Goal: Information Seeking & Learning: Compare options

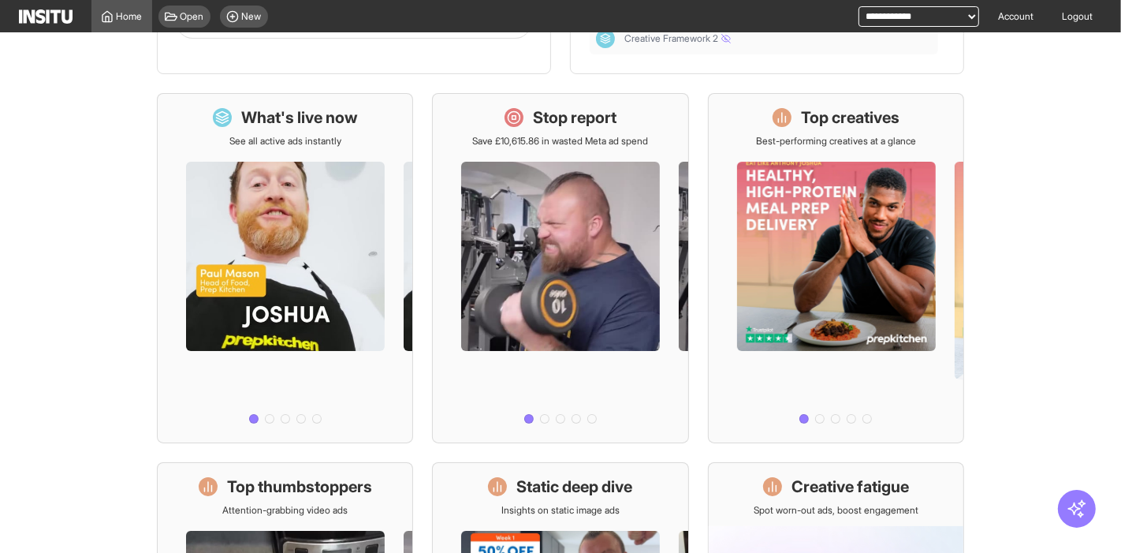
scroll to position [148, 0]
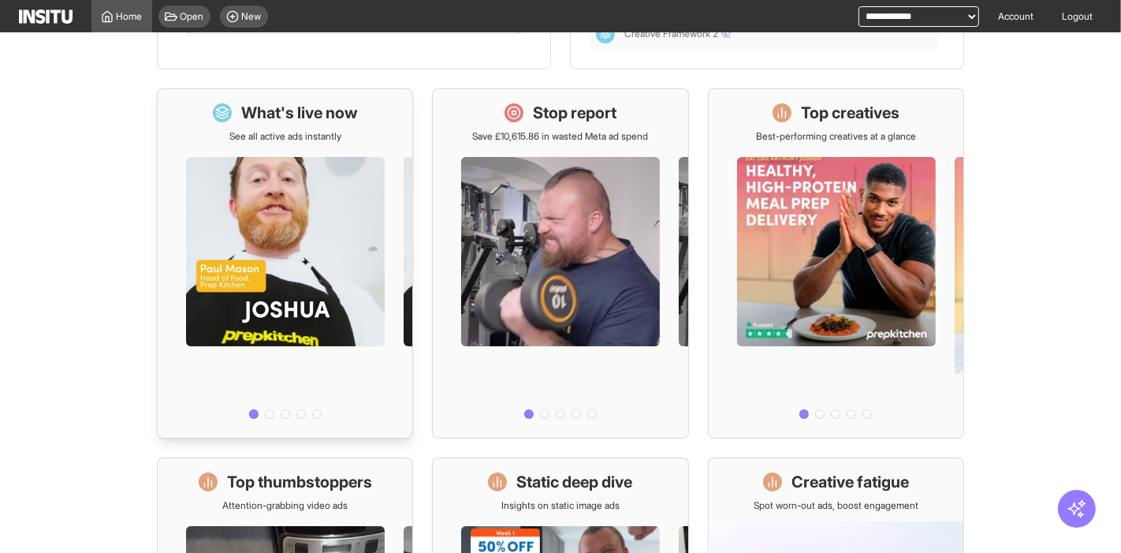
click at [256, 177] on div at bounding box center [285, 284] width 255 height 282
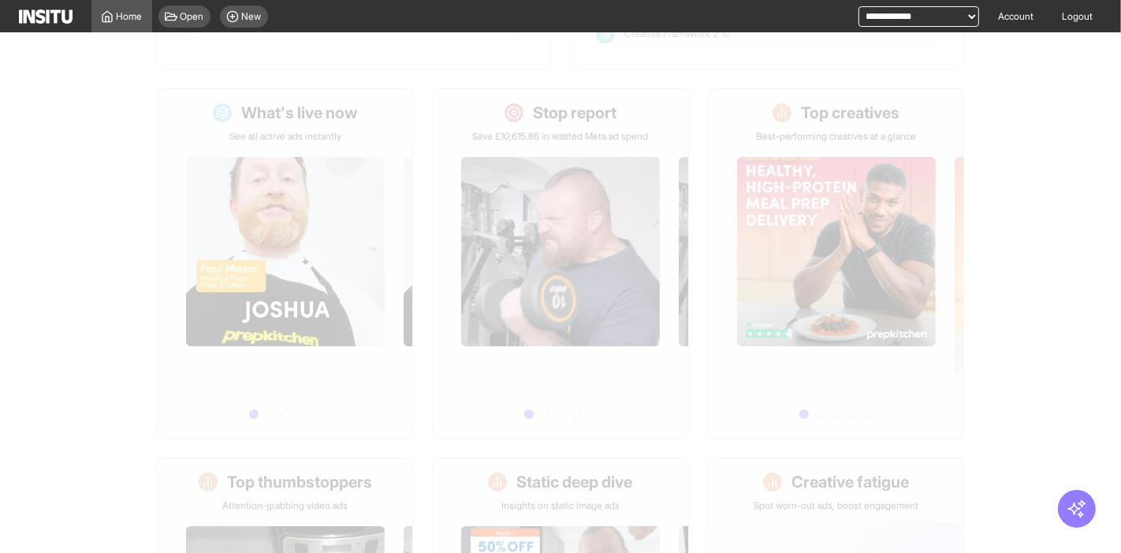
select select "**"
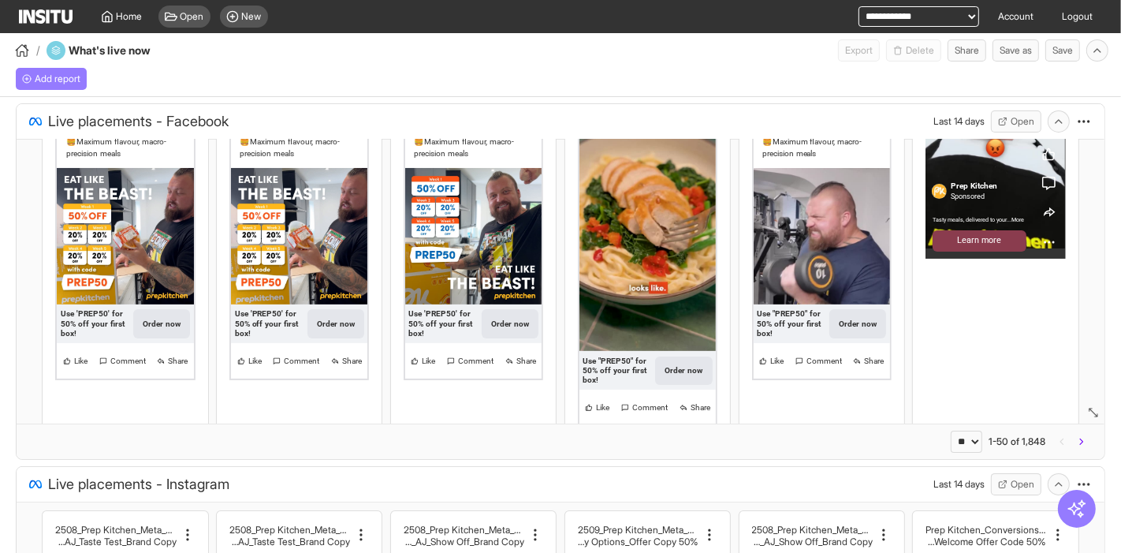
scroll to position [221, 0]
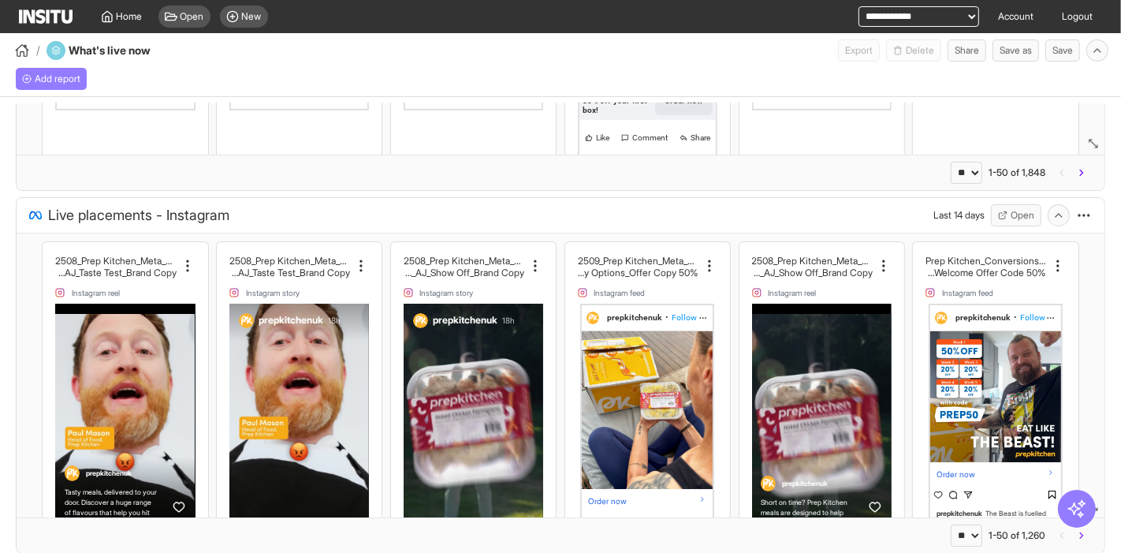
select select "**"
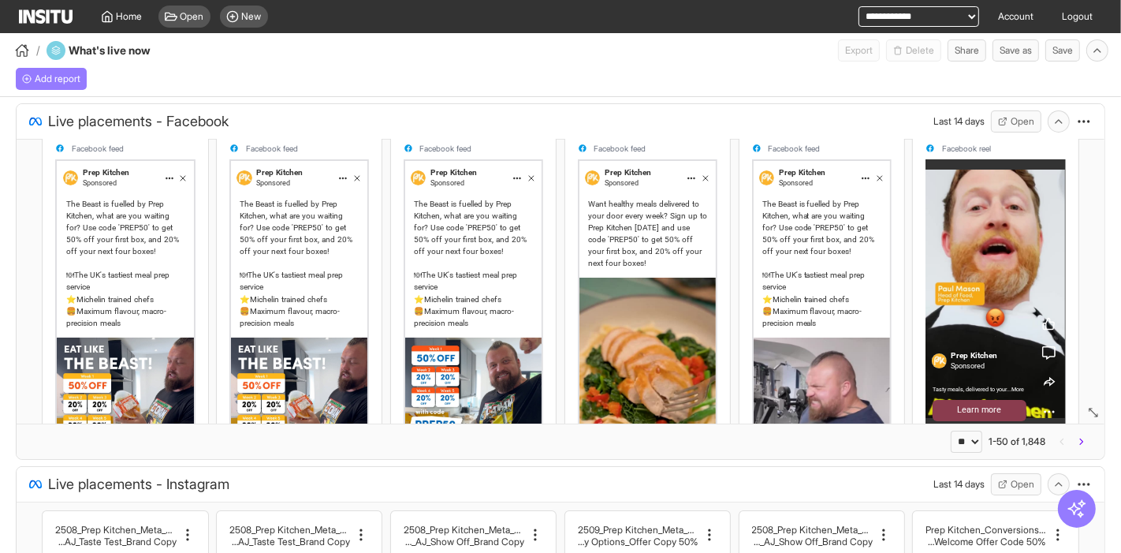
scroll to position [0, 0]
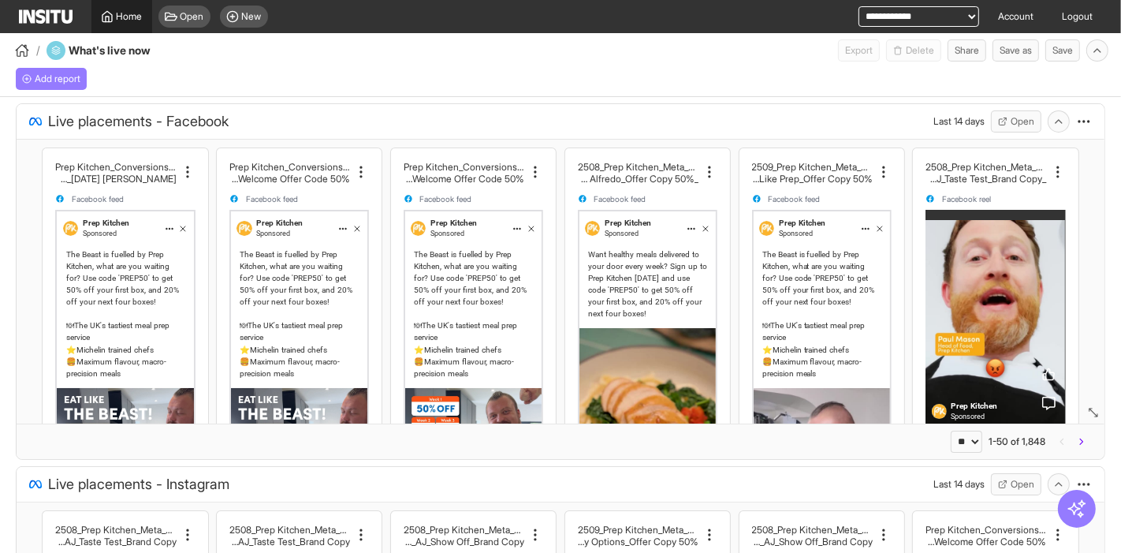
click at [114, 15] on div "Home" at bounding box center [122, 16] width 42 height 13
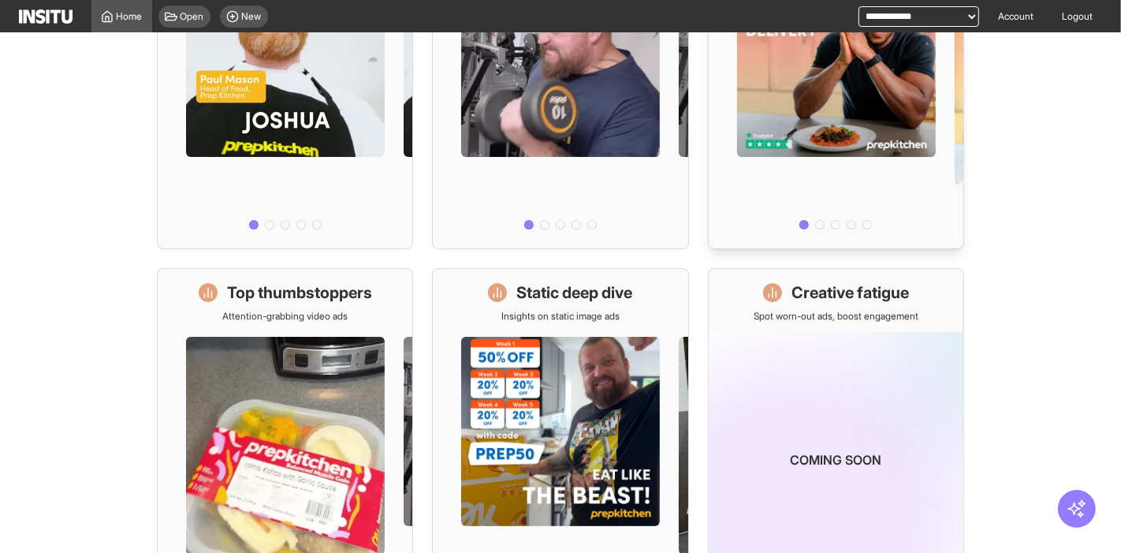
scroll to position [457, 0]
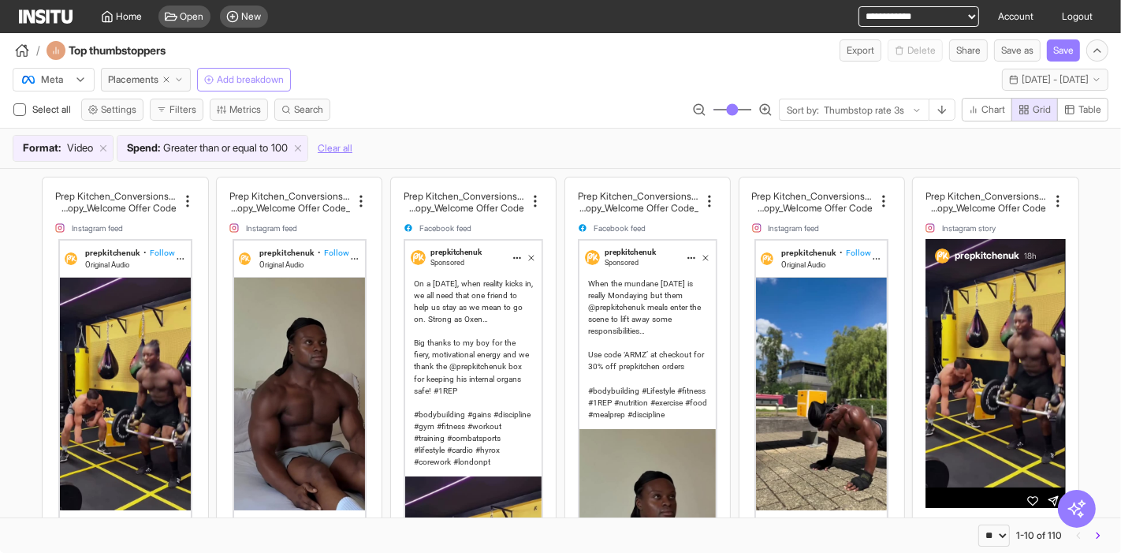
click at [251, 78] on span "Add breakdown" at bounding box center [250, 79] width 67 height 13
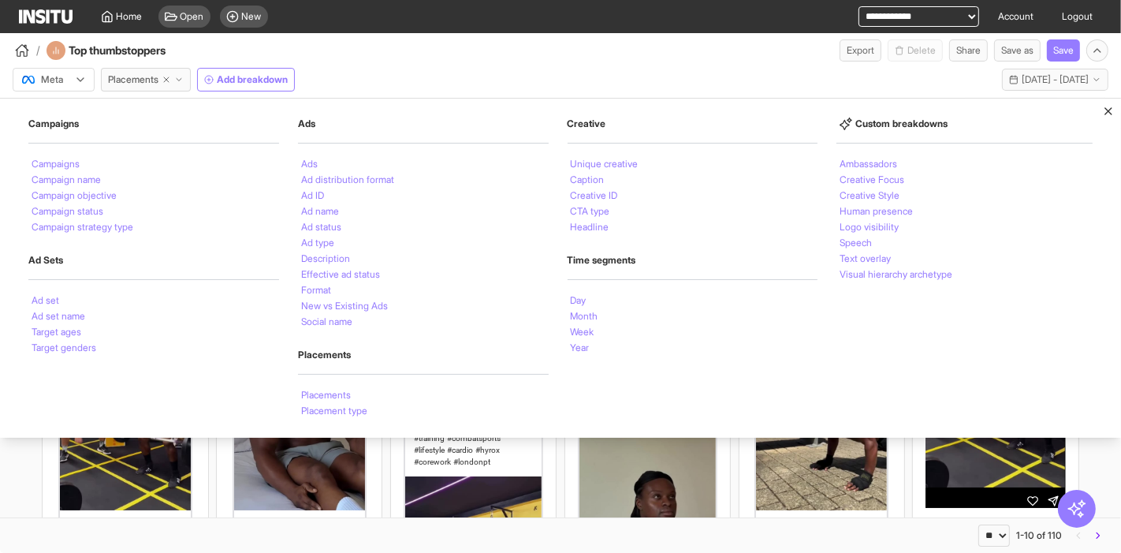
click at [530, 156] on div "Ads" at bounding box center [423, 164] width 251 height 16
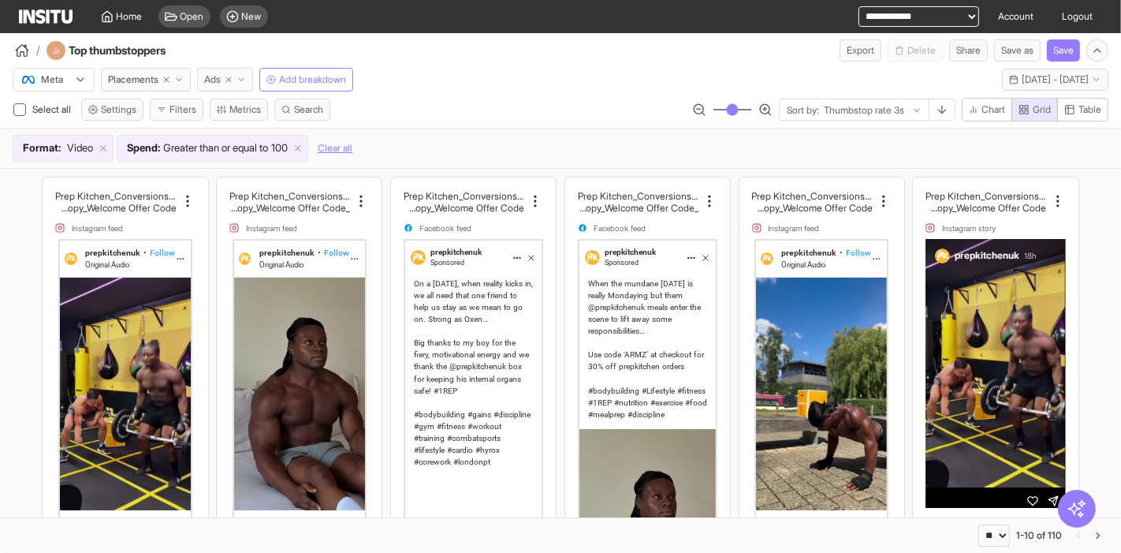
click at [229, 81] on line "button" at bounding box center [228, 79] width 5 height 5
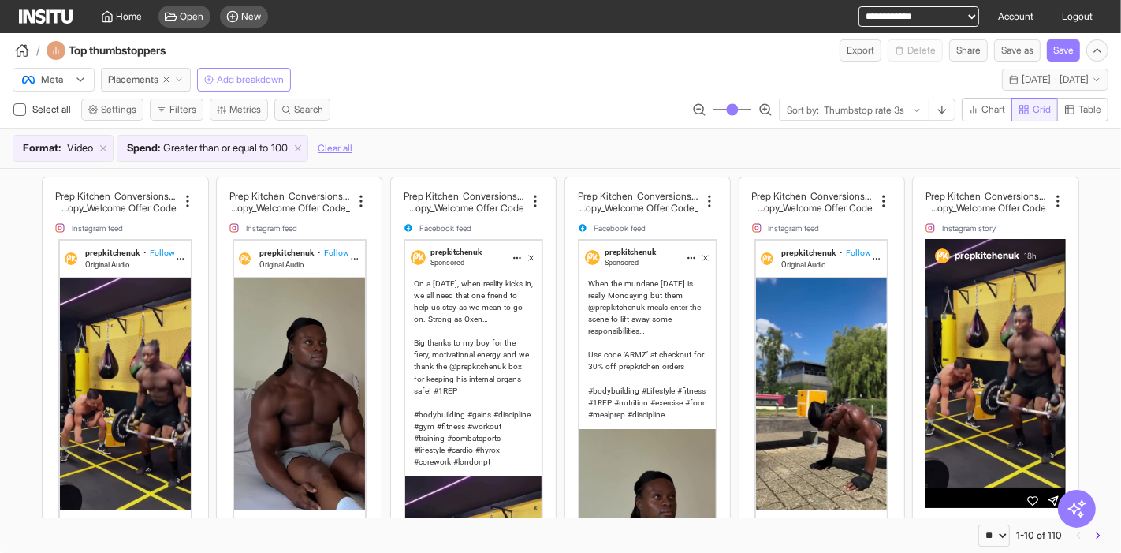
click at [1035, 106] on span "Grid" at bounding box center [1042, 109] width 18 height 13
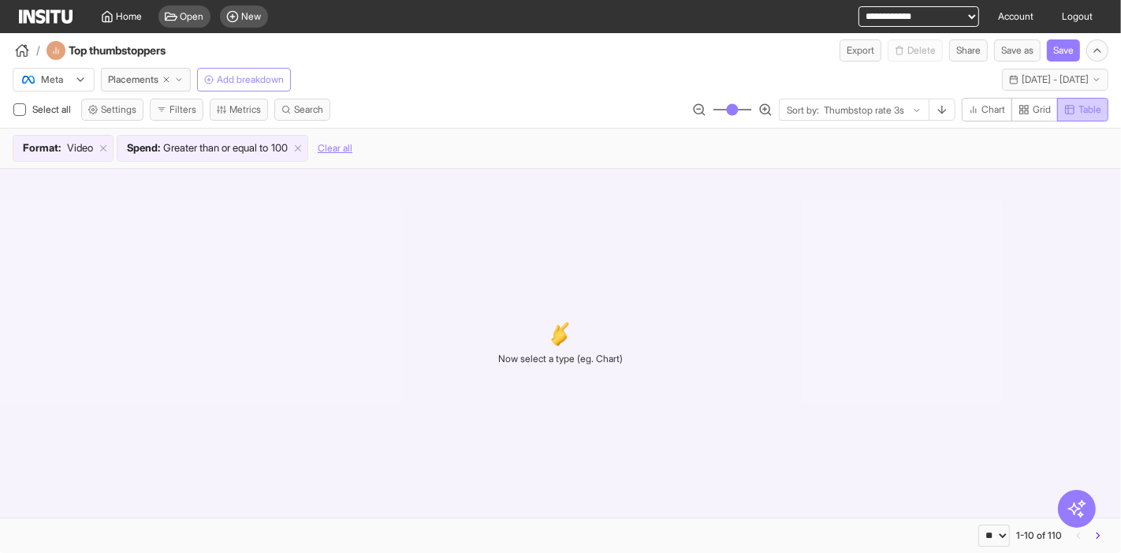
click at [1093, 114] on span "Table" at bounding box center [1089, 109] width 23 height 13
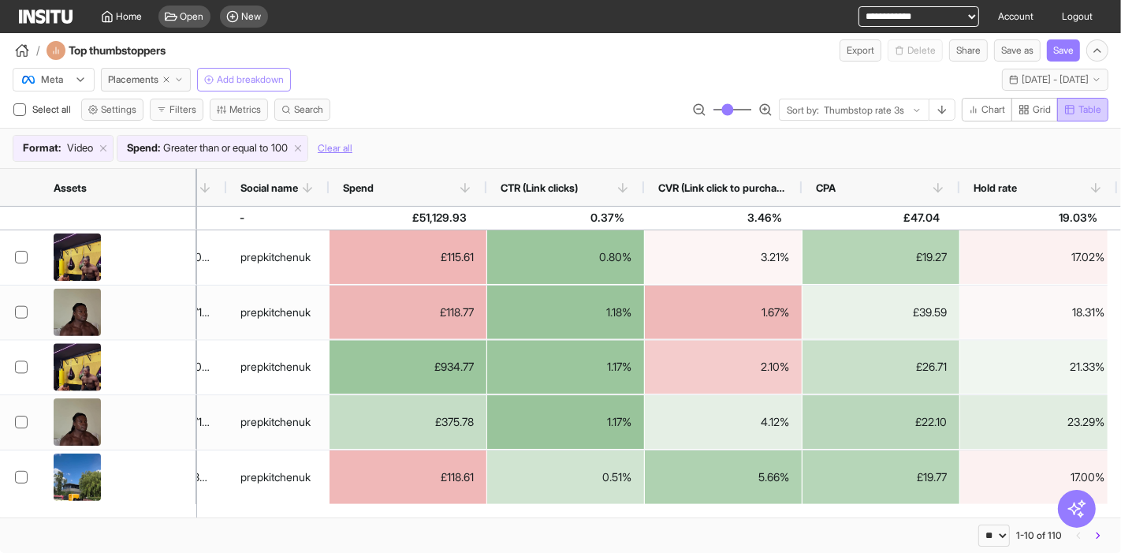
click at [1071, 112] on icon "button" at bounding box center [1069, 109] width 11 height 11
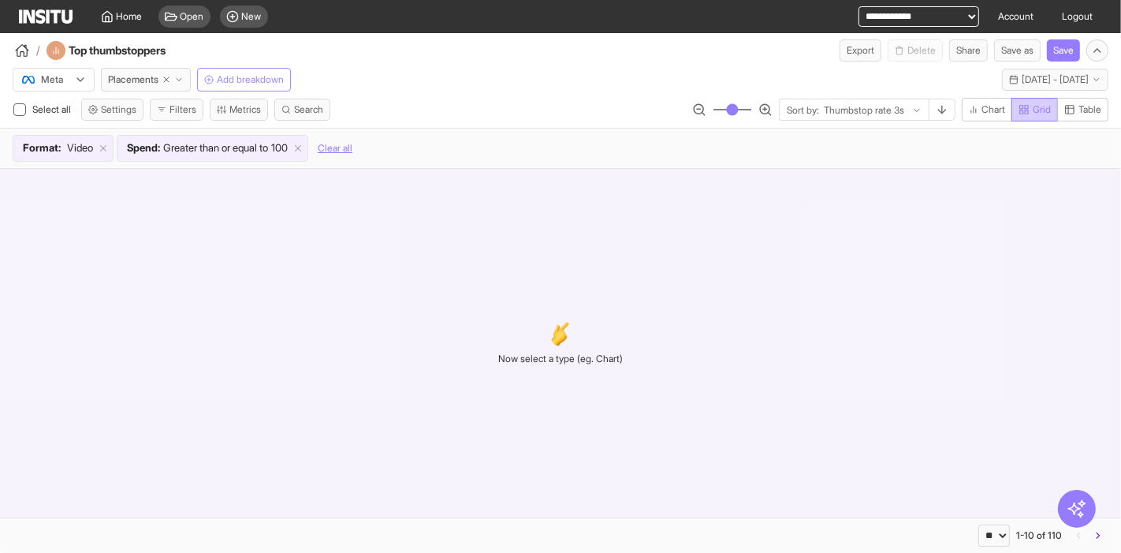
click at [1042, 109] on span "Grid" at bounding box center [1042, 109] width 18 height 13
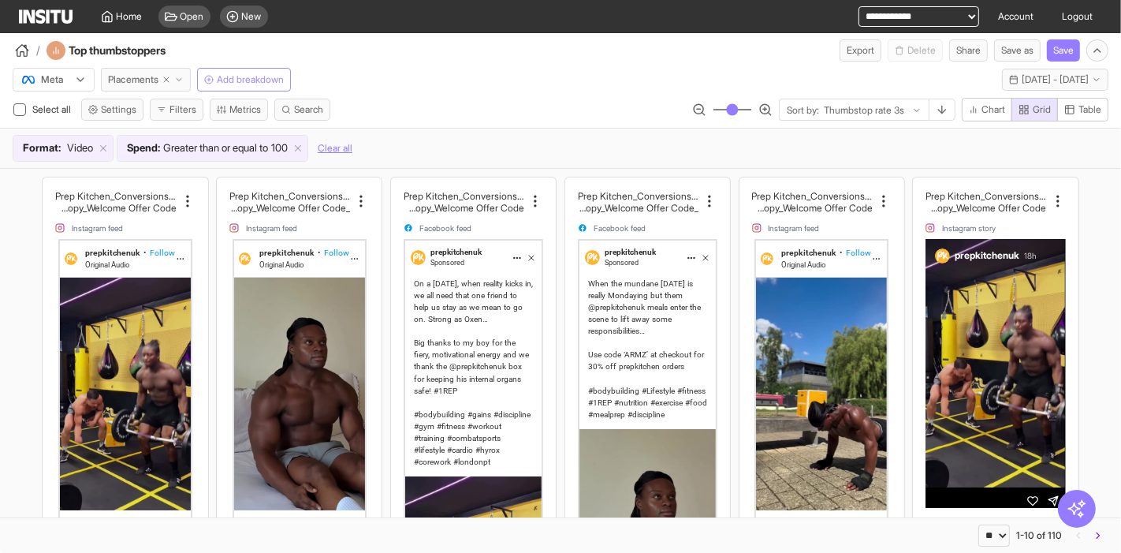
click at [139, 80] on span "Placements" at bounding box center [133, 79] width 50 height 13
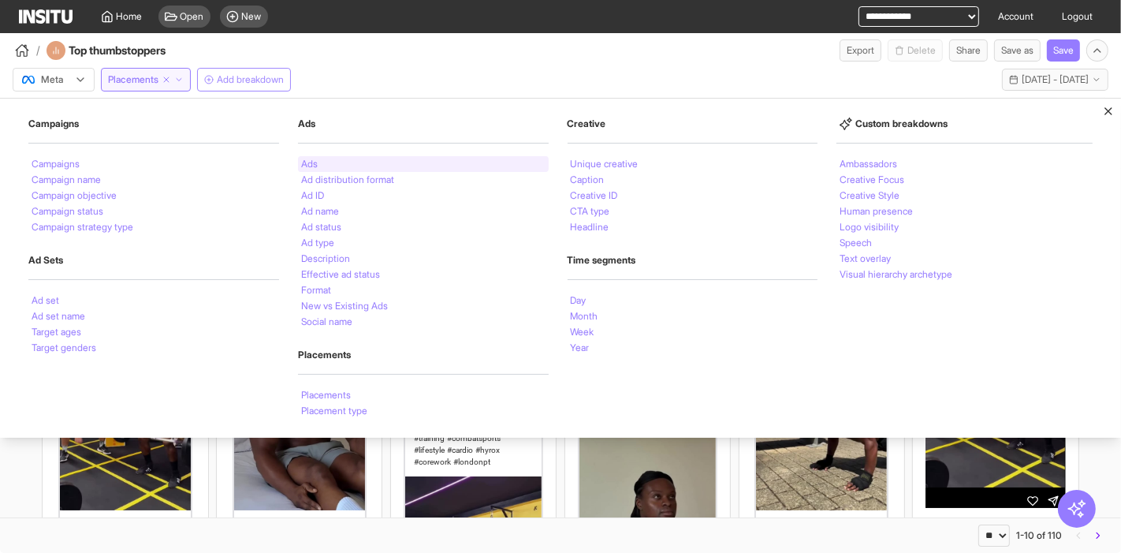
click at [310, 159] on li "Ads" at bounding box center [309, 163] width 17 height 9
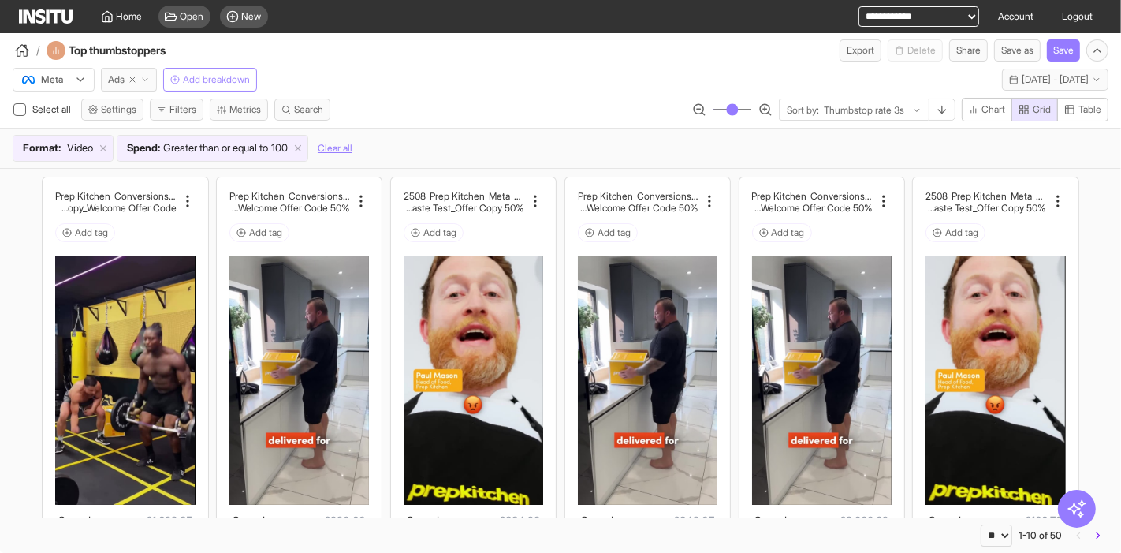
click at [121, 83] on span "Ads" at bounding box center [116, 79] width 17 height 13
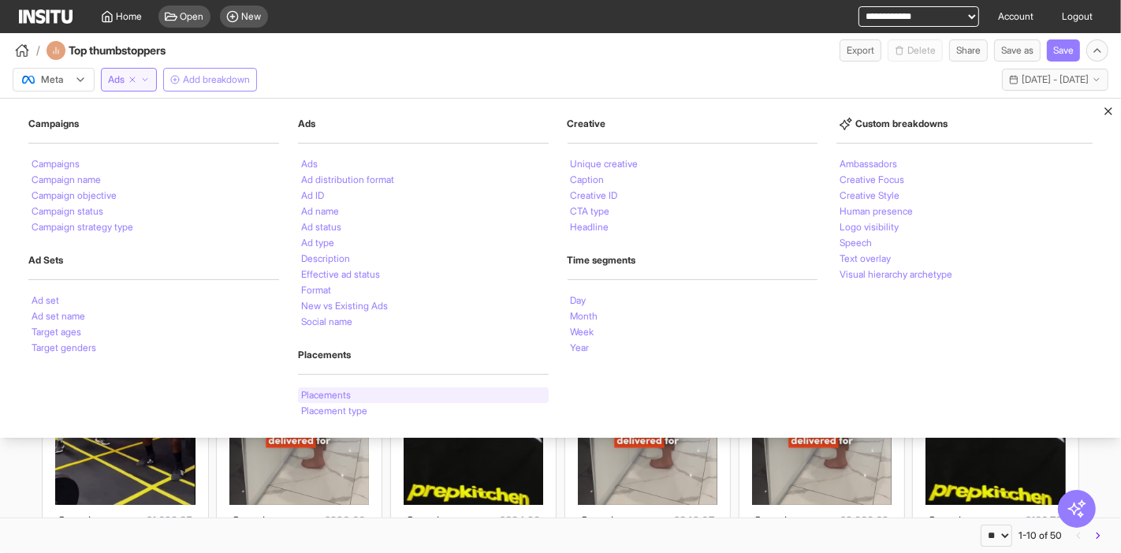
click at [333, 392] on li "Placements" at bounding box center [326, 394] width 50 height 9
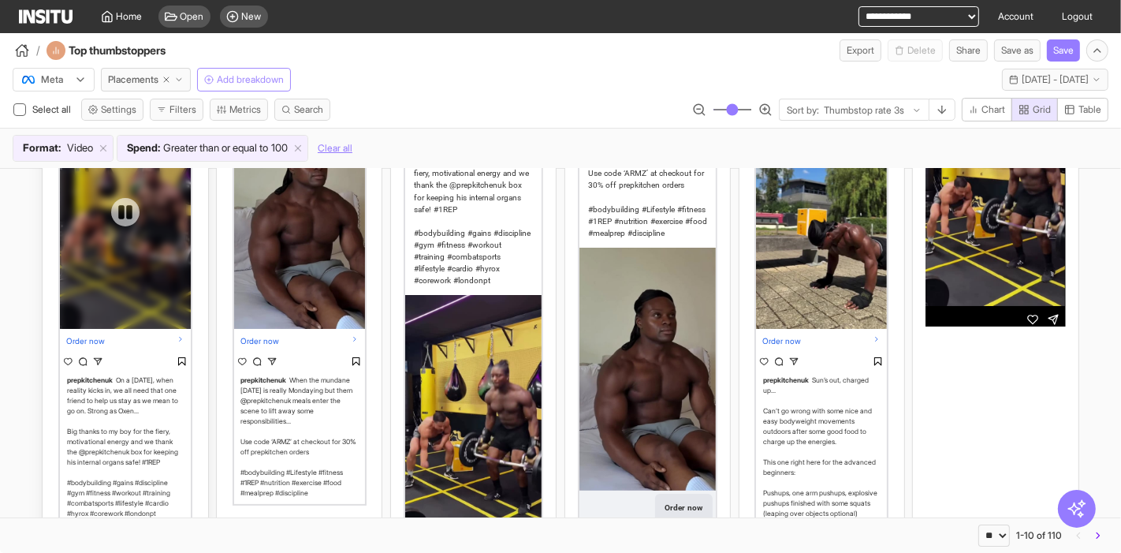
scroll to position [182, 0]
click at [90, 291] on div at bounding box center [125, 211] width 131 height 233
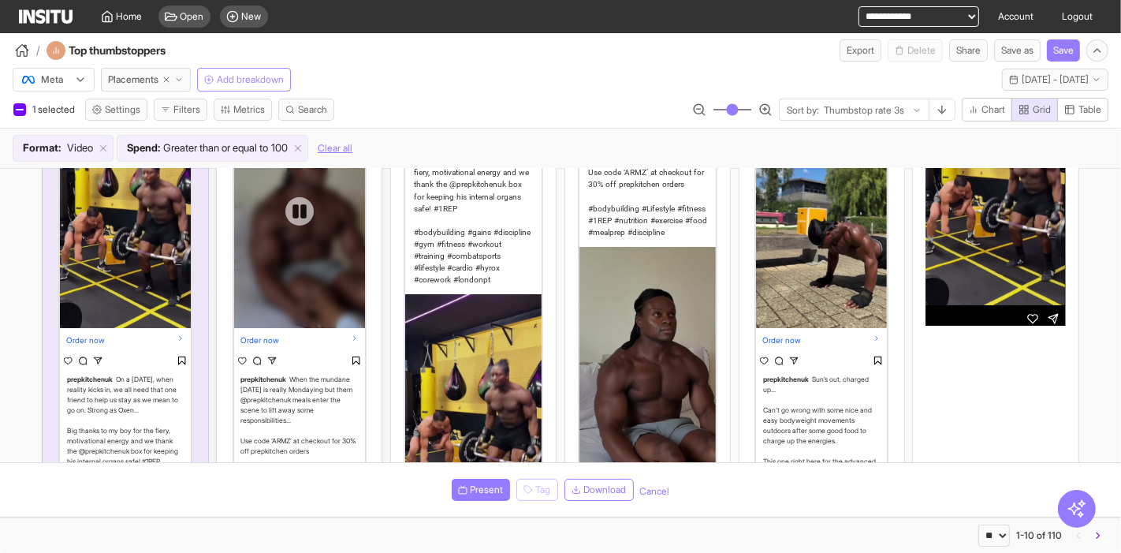
click at [286, 304] on div at bounding box center [299, 211] width 131 height 233
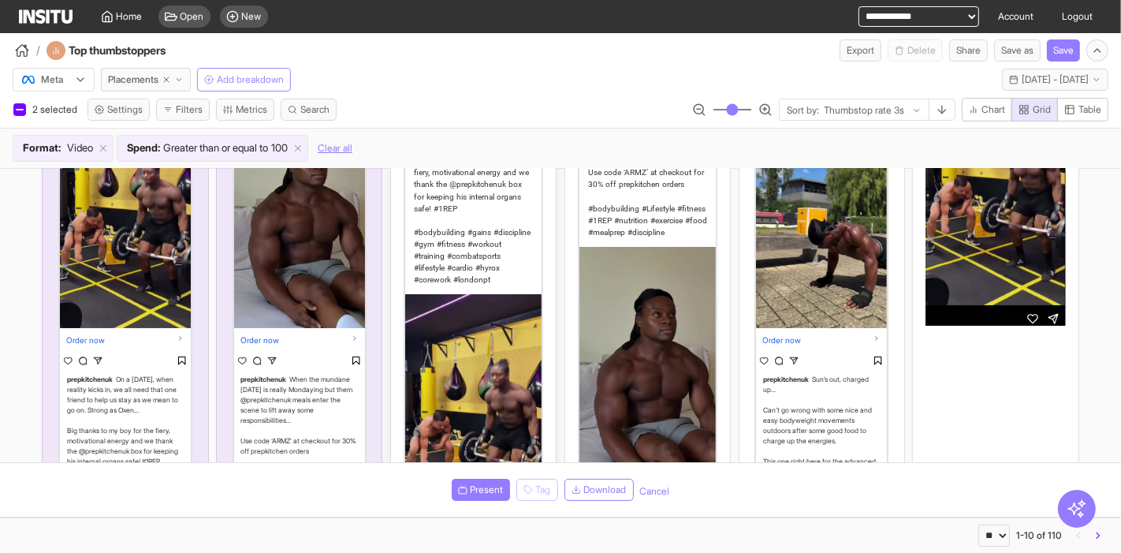
click at [455, 231] on div "On a Monday, when reality kicks in, we all need that one friend to help us stay…" at bounding box center [473, 190] width 119 height 191
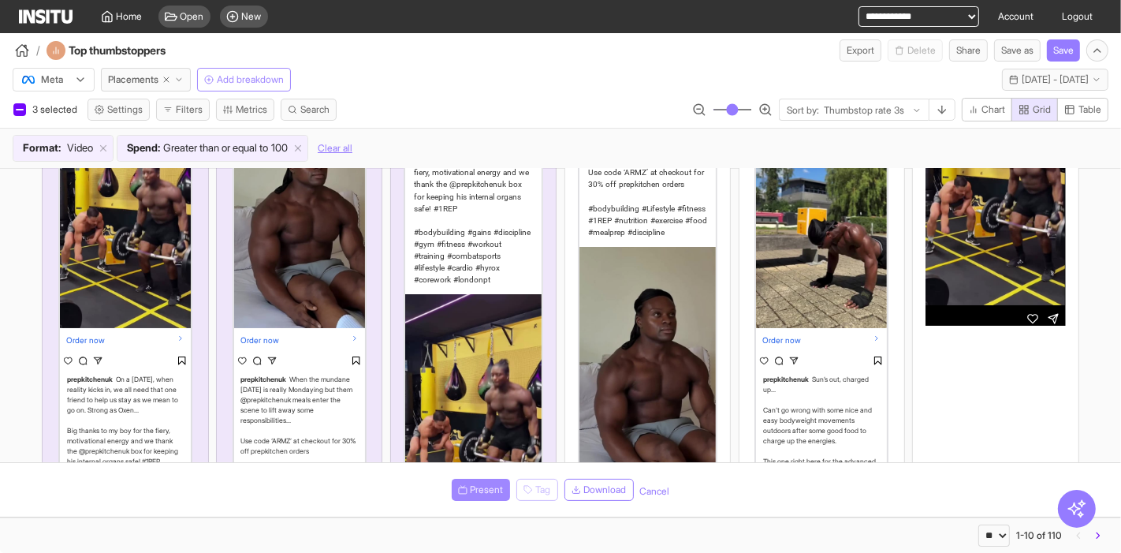
click at [471, 489] on span "Present" at bounding box center [487, 489] width 33 height 13
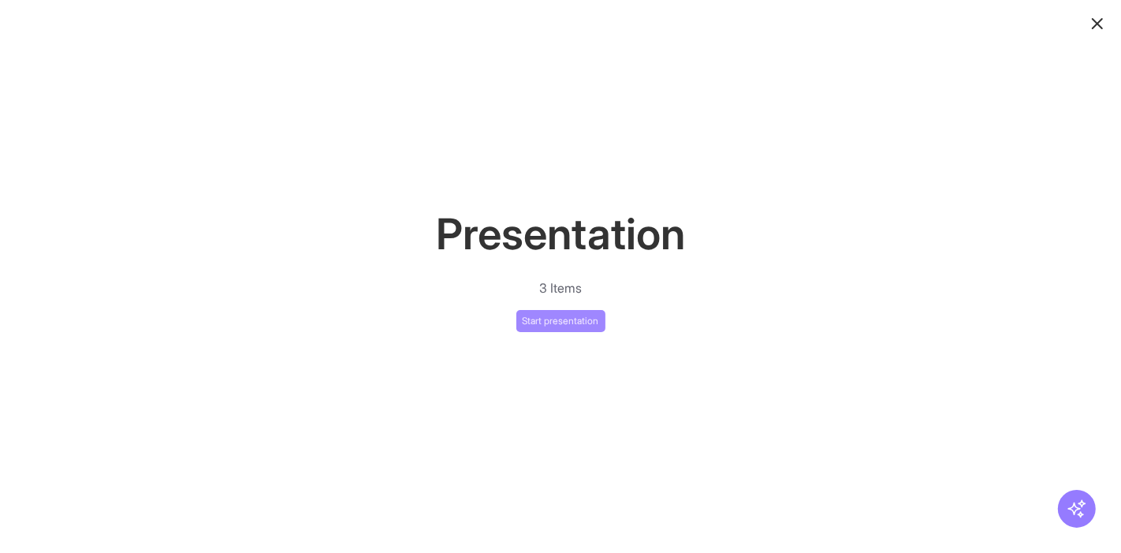
click at [549, 321] on button "Start presentation" at bounding box center [560, 321] width 89 height 22
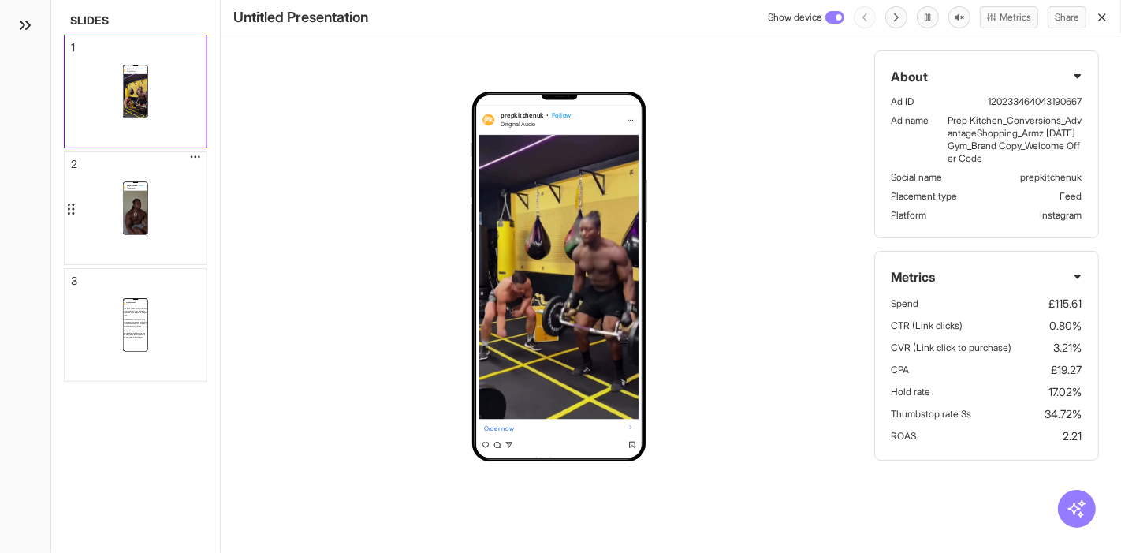
click at [167, 196] on div "prepkitchenuk • Follow Original Audio Order now prepkitchenuk When the mundane …" at bounding box center [136, 208] width 142 height 112
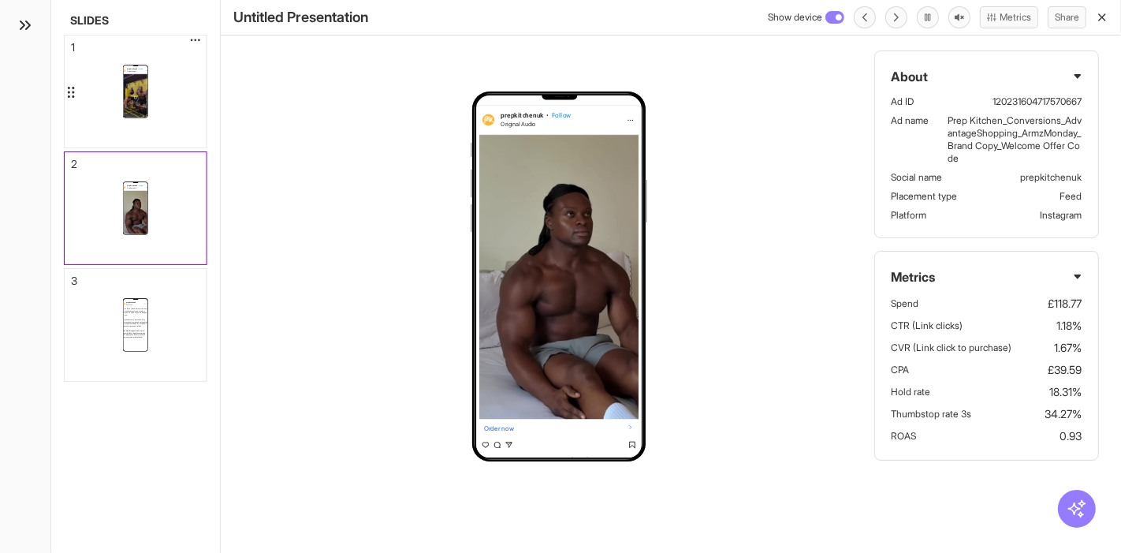
click at [162, 81] on div "prepkitchenuk • Follow Original Audio Order now prepkitchenuk On a Monday, when…" at bounding box center [136, 91] width 142 height 112
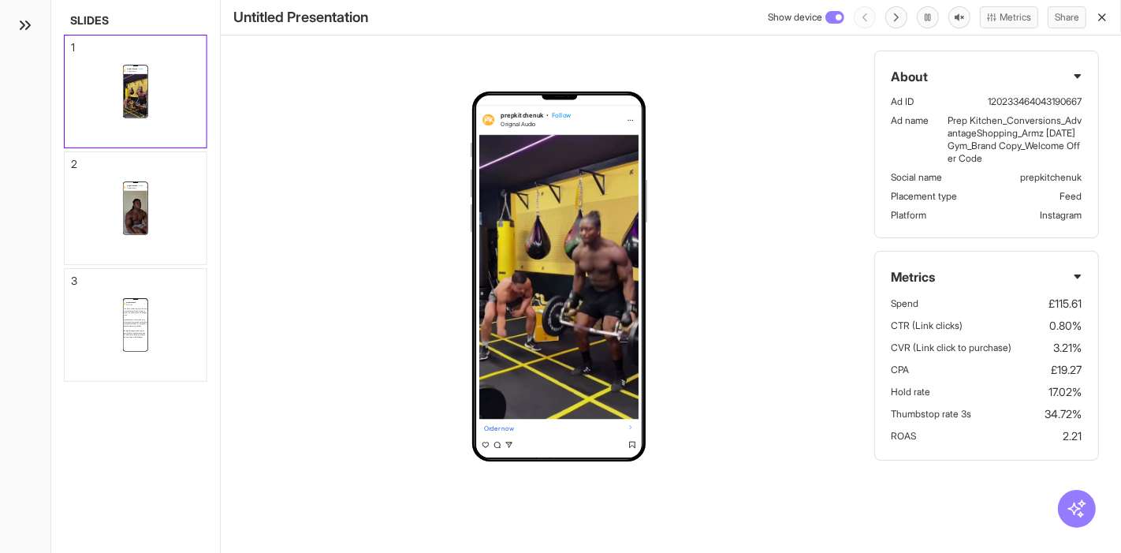
click at [831, 14] on rect at bounding box center [834, 17] width 17 height 11
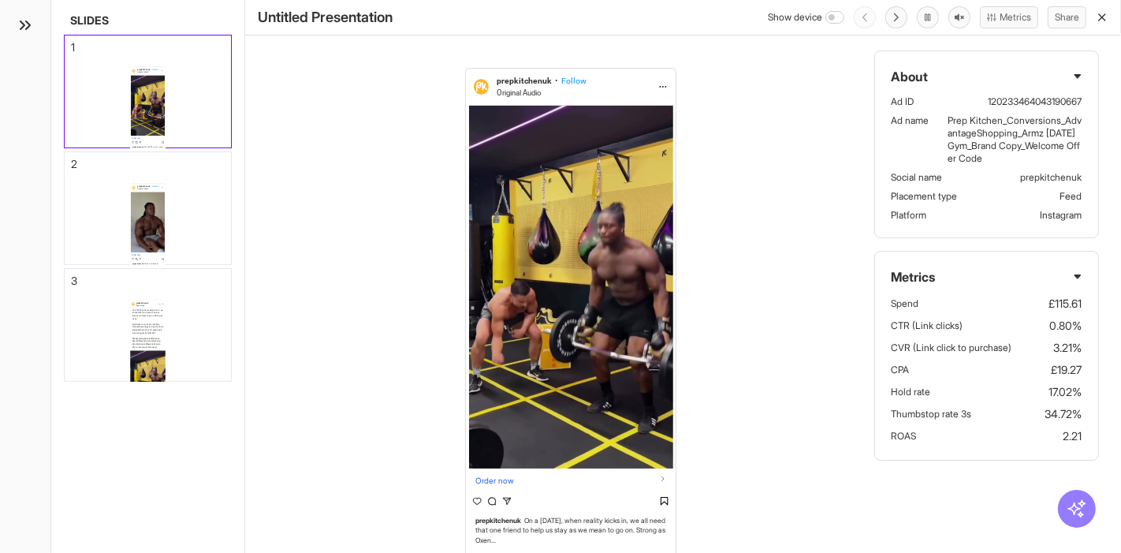
click at [831, 15] on circle at bounding box center [832, 18] width 6 height 6
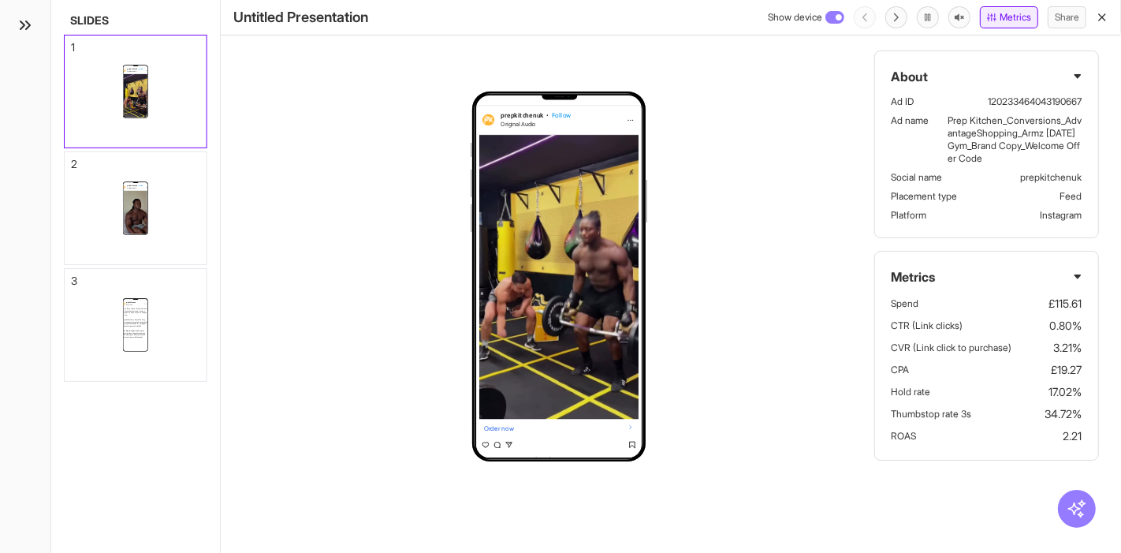
click at [998, 28] on button "Metrics" at bounding box center [1009, 17] width 58 height 22
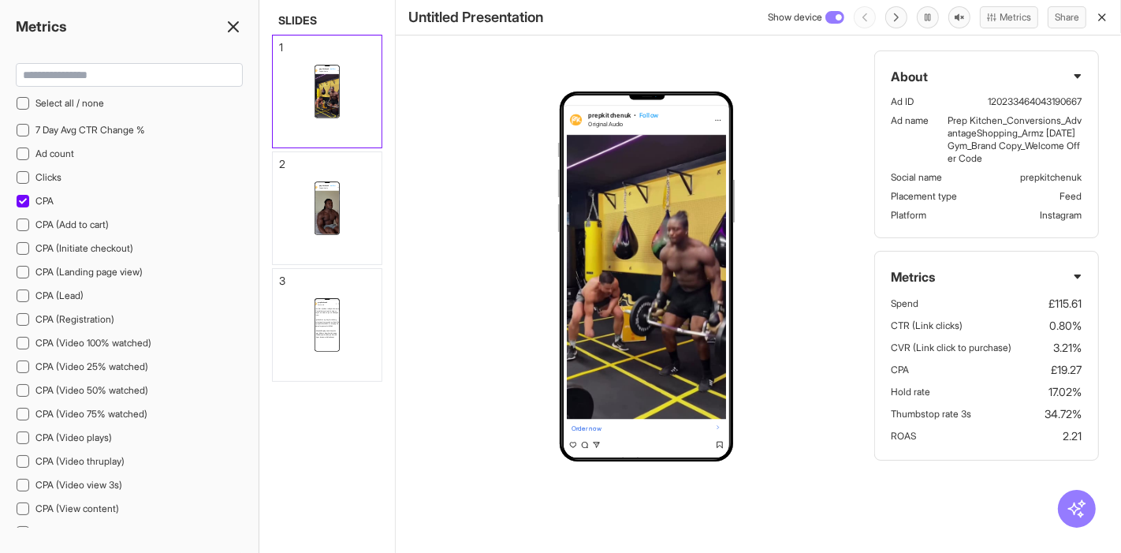
click at [230, 29] on line at bounding box center [233, 26] width 9 height 9
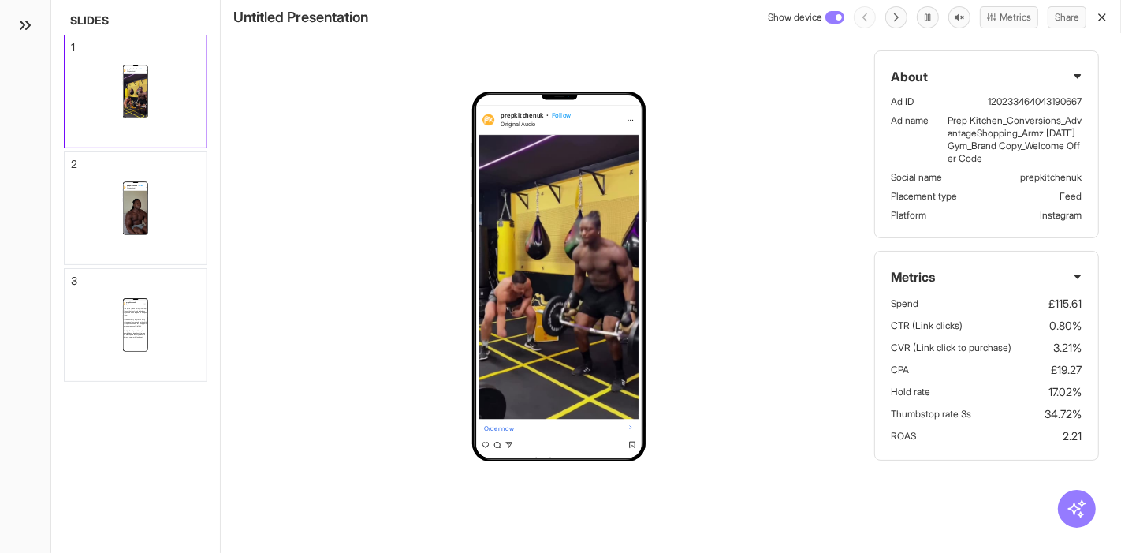
click at [1078, 274] on icon at bounding box center [1077, 276] width 7 height 5
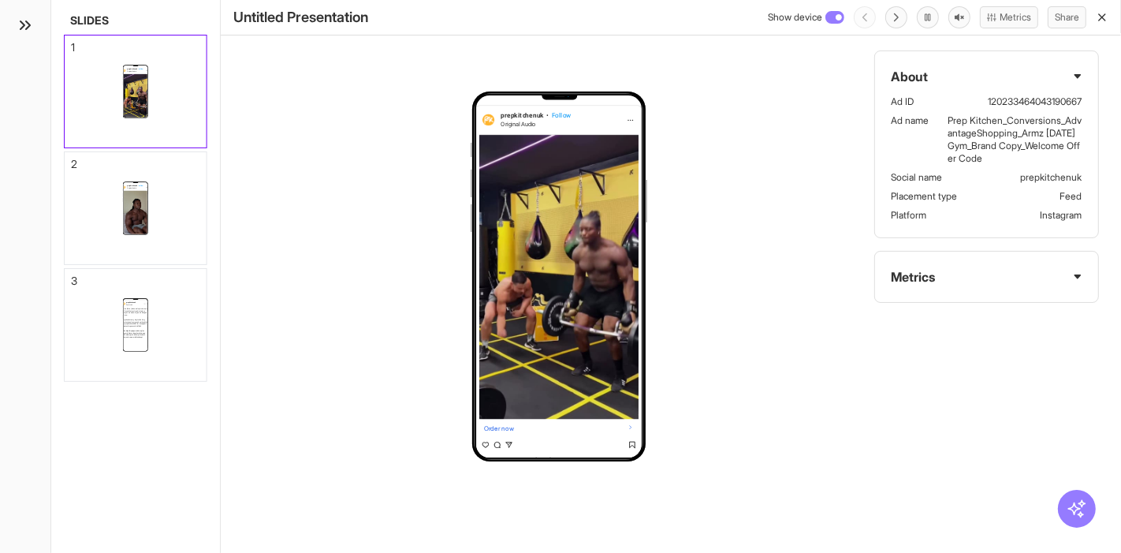
click at [1075, 77] on icon at bounding box center [1077, 76] width 9 height 9
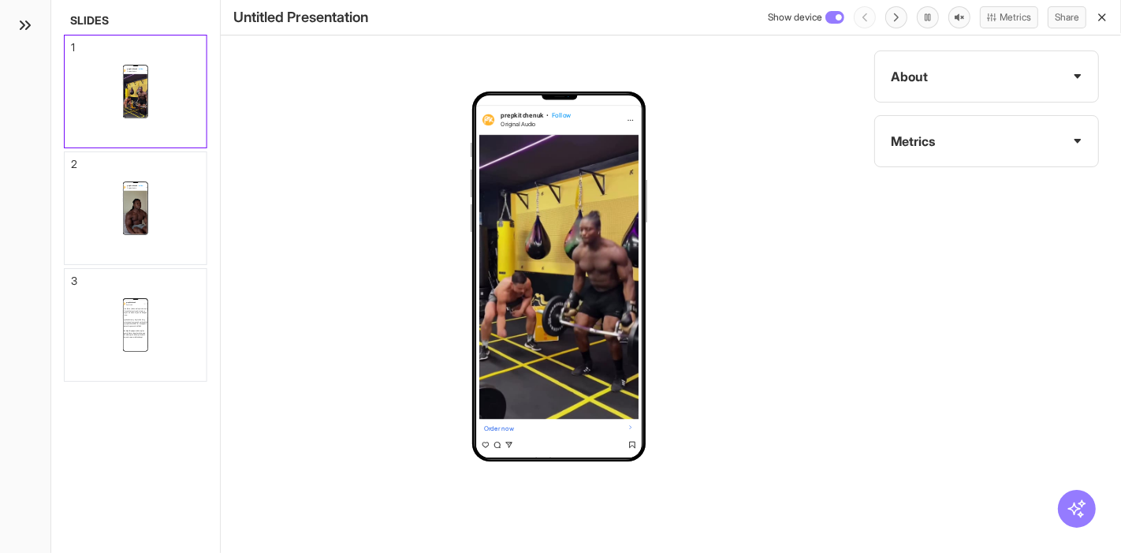
click at [1104, 19] on icon "button" at bounding box center [1102, 17] width 13 height 13
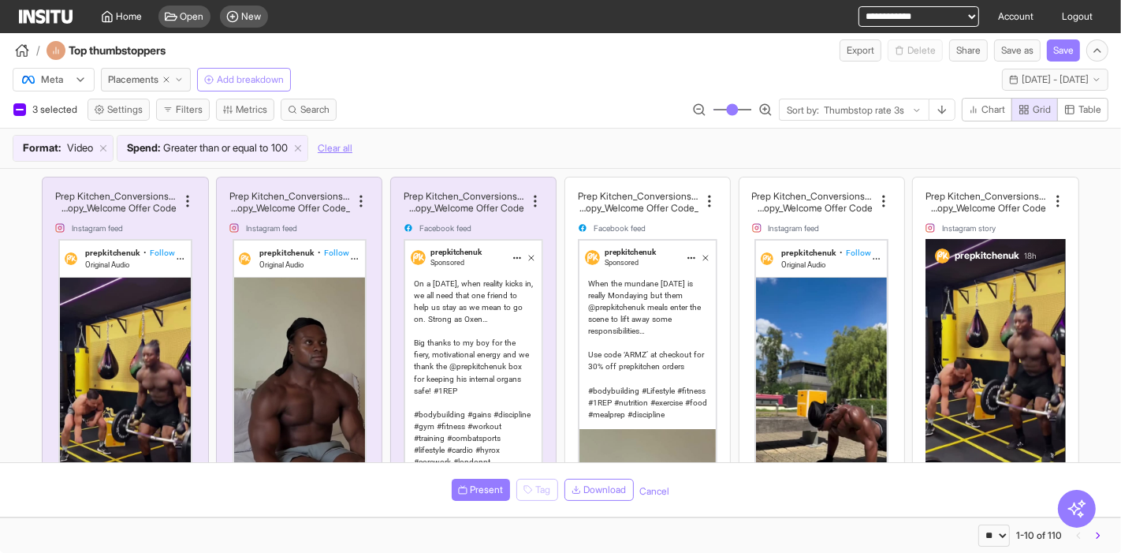
click at [657, 492] on button "Cancel" at bounding box center [655, 491] width 30 height 13
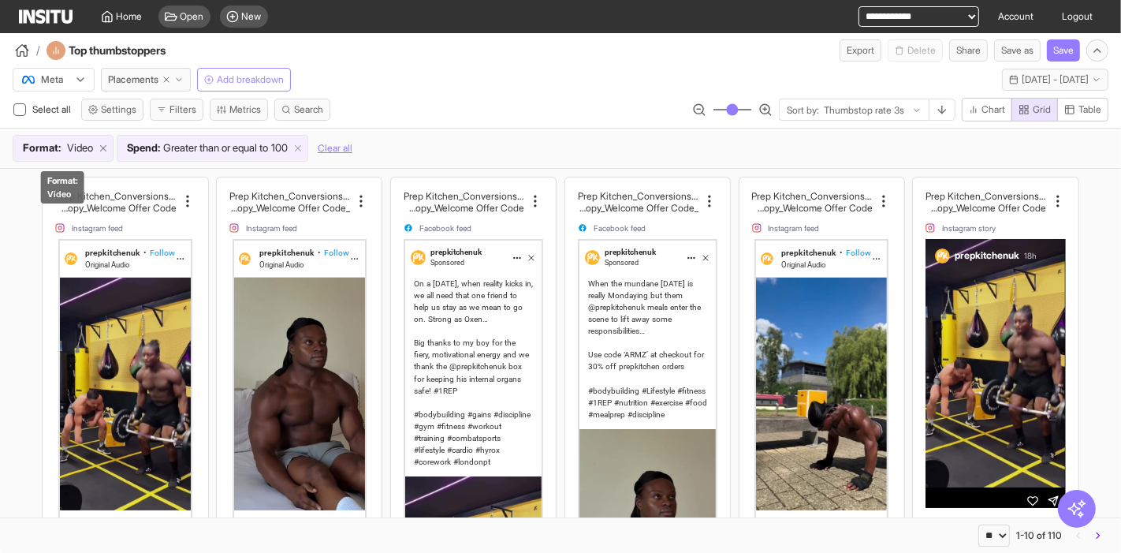
click at [106, 145] on icon at bounding box center [103, 148] width 11 height 11
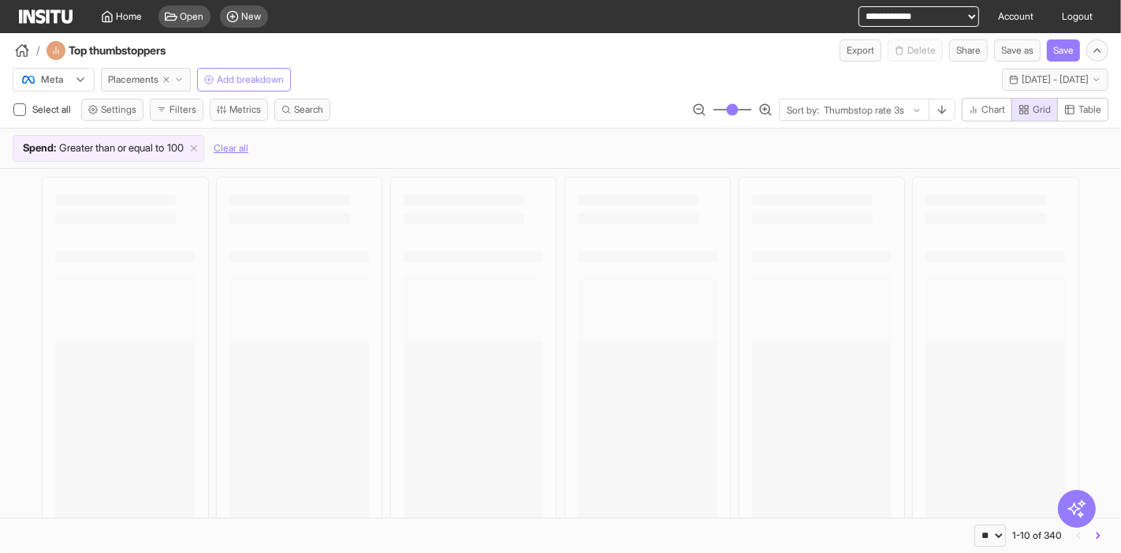
click at [114, 80] on span "Placements" at bounding box center [133, 79] width 50 height 13
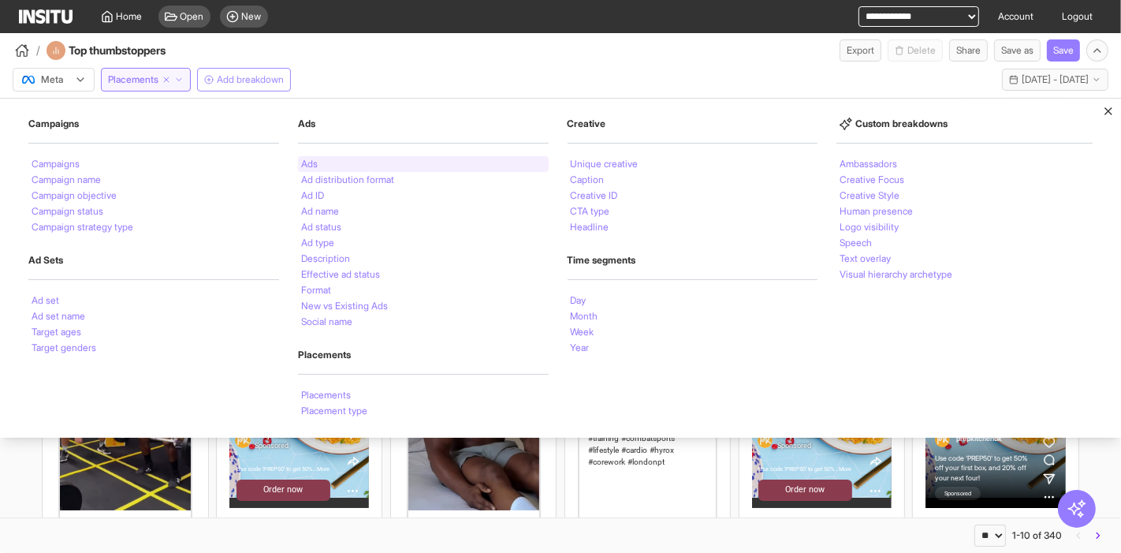
click at [313, 161] on li "Ads" at bounding box center [309, 163] width 17 height 9
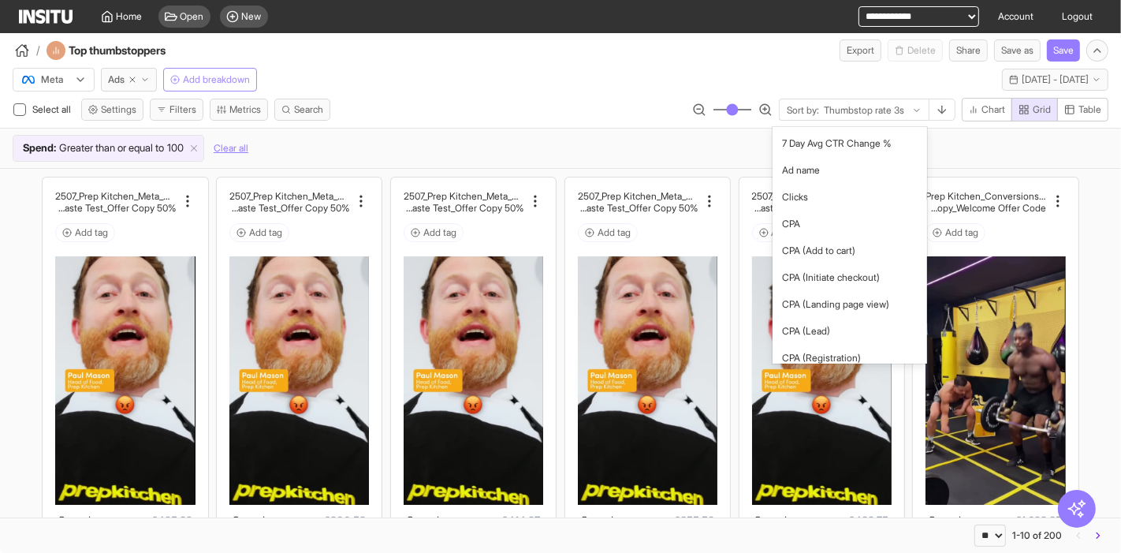
click at [840, 104] on div at bounding box center [864, 110] width 84 height 16
click at [839, 224] on span "CPA" at bounding box center [850, 224] width 136 height 14
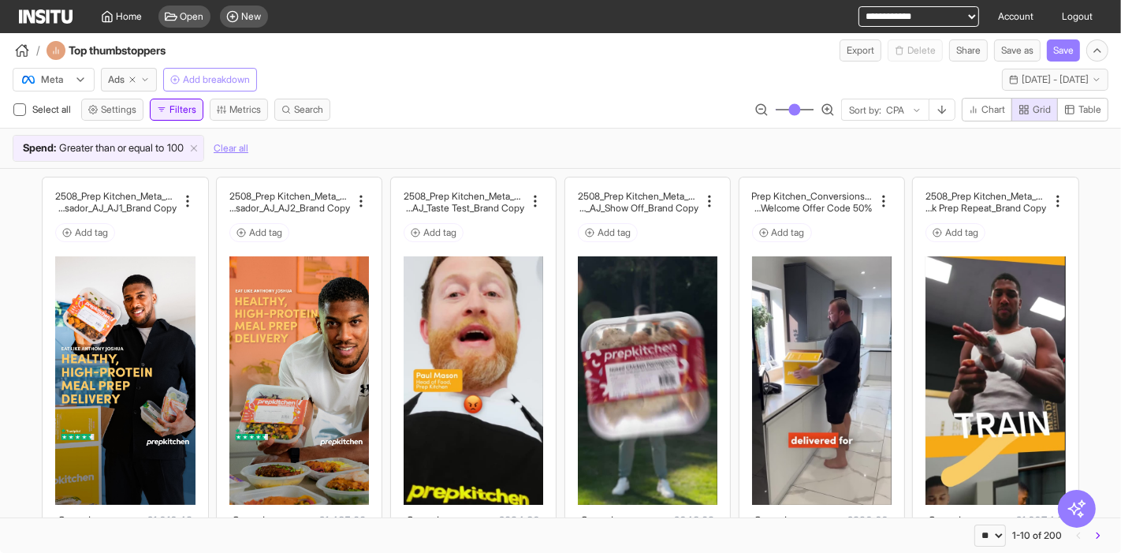
click at [173, 109] on button "Filters" at bounding box center [177, 110] width 54 height 22
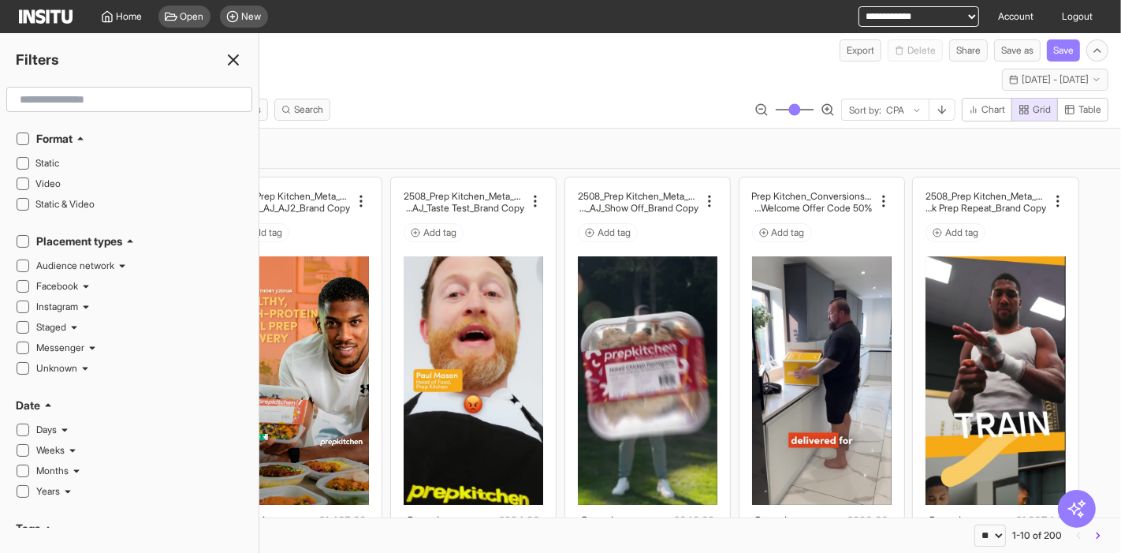
click at [117, 96] on input "text" at bounding box center [129, 99] width 232 height 28
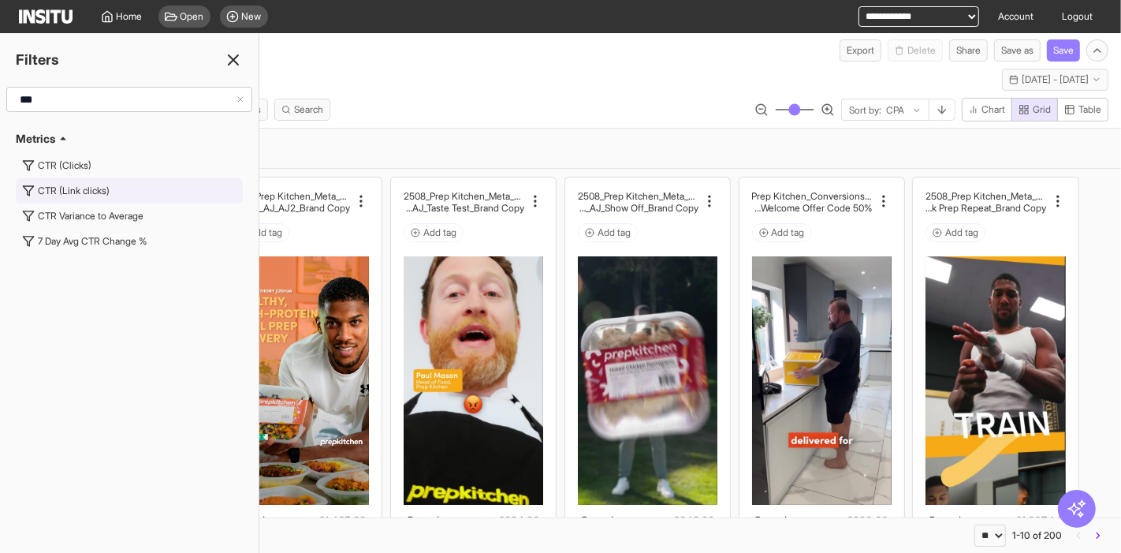
type input "***"
click at [80, 181] on button "CTR (Link clicks)" at bounding box center [129, 190] width 227 height 25
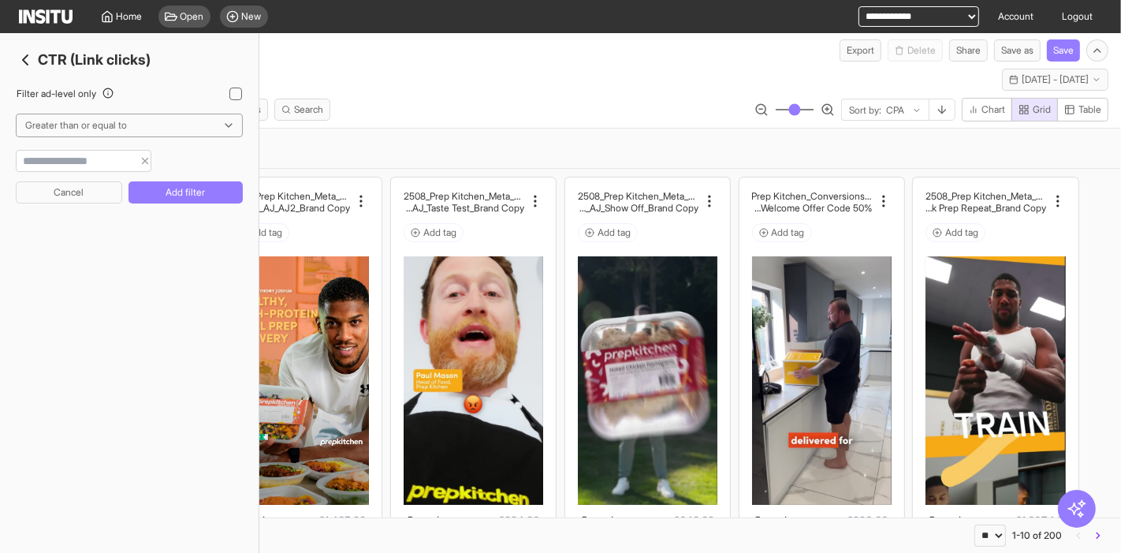
click at [90, 158] on input "number" at bounding box center [75, 161] width 117 height 16
type input "*"
click at [183, 188] on button "Add filter" at bounding box center [185, 192] width 114 height 22
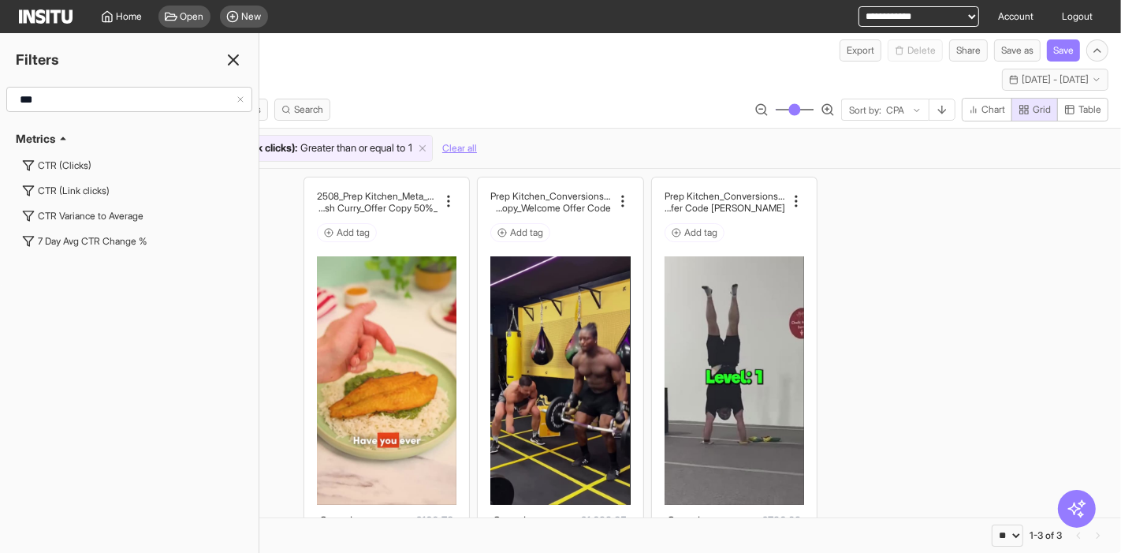
click at [92, 100] on input "***" at bounding box center [124, 99] width 222 height 28
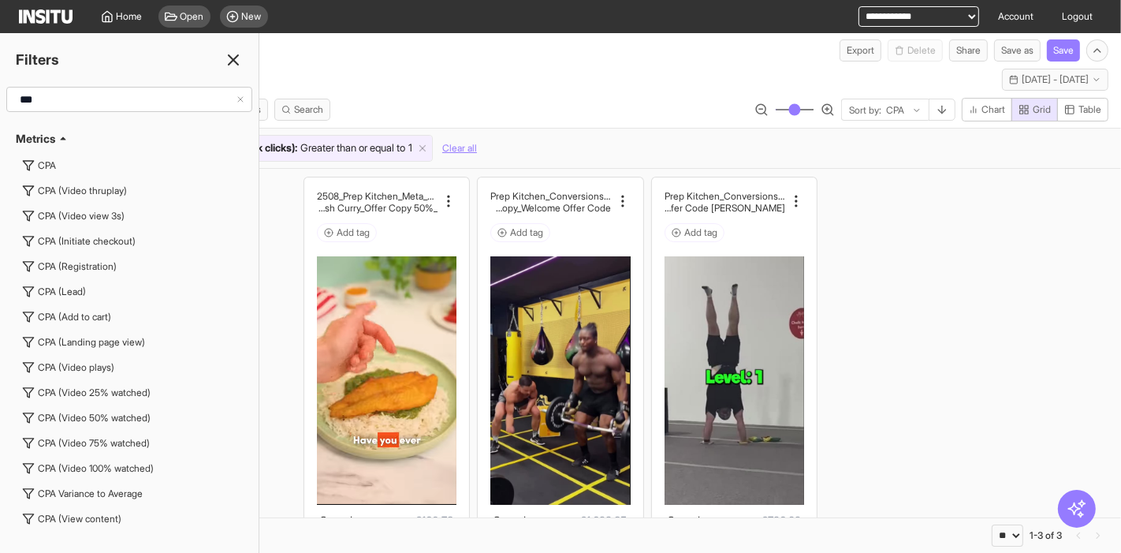
type input "***"
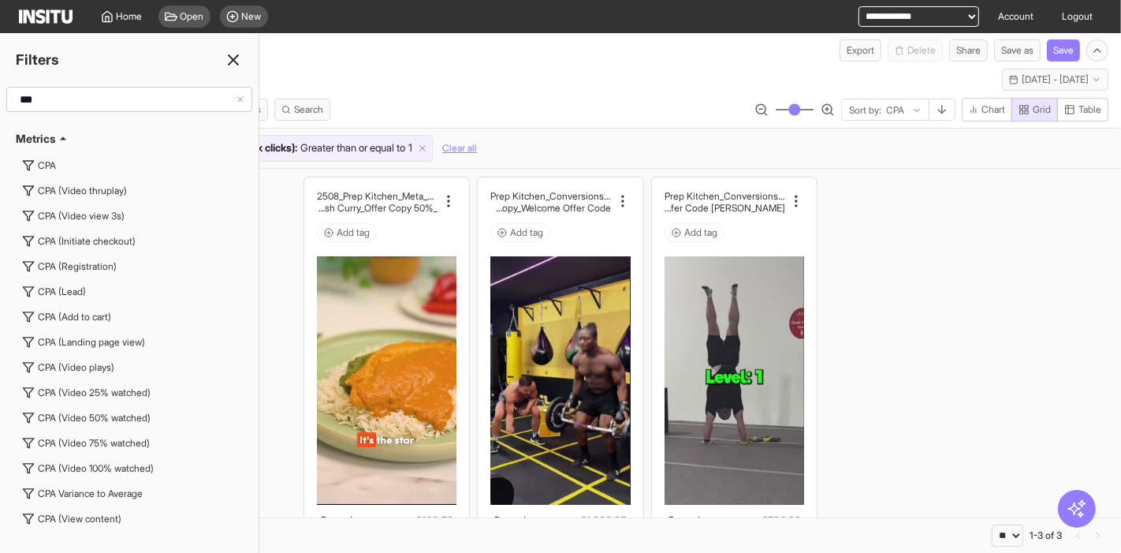
click at [227, 53] on icon at bounding box center [233, 59] width 19 height 19
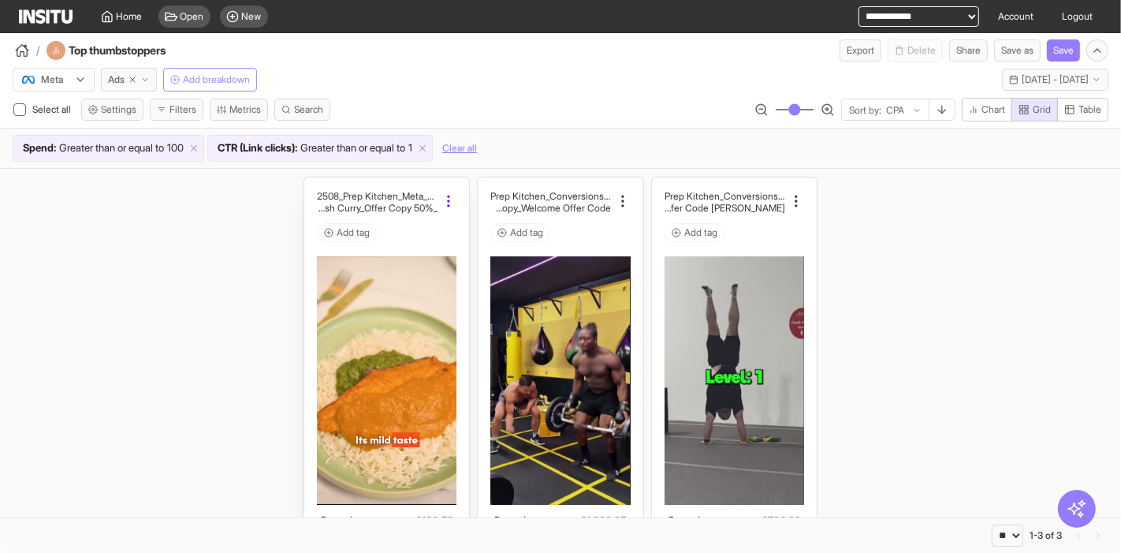
click at [443, 199] on icon at bounding box center [449, 201] width 16 height 16
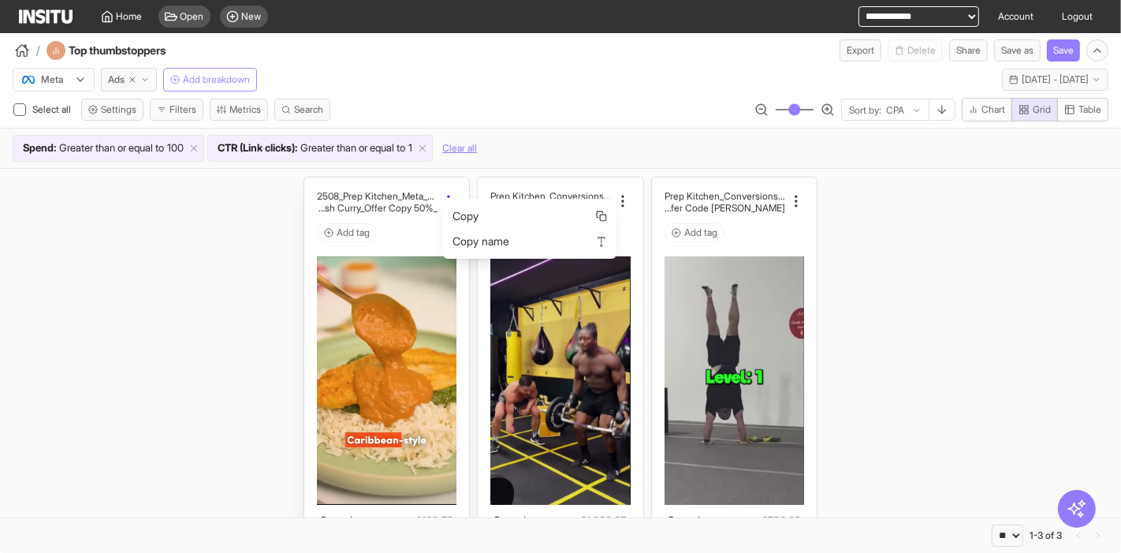
click at [437, 193] on div at bounding box center [446, 201] width 19 height 16
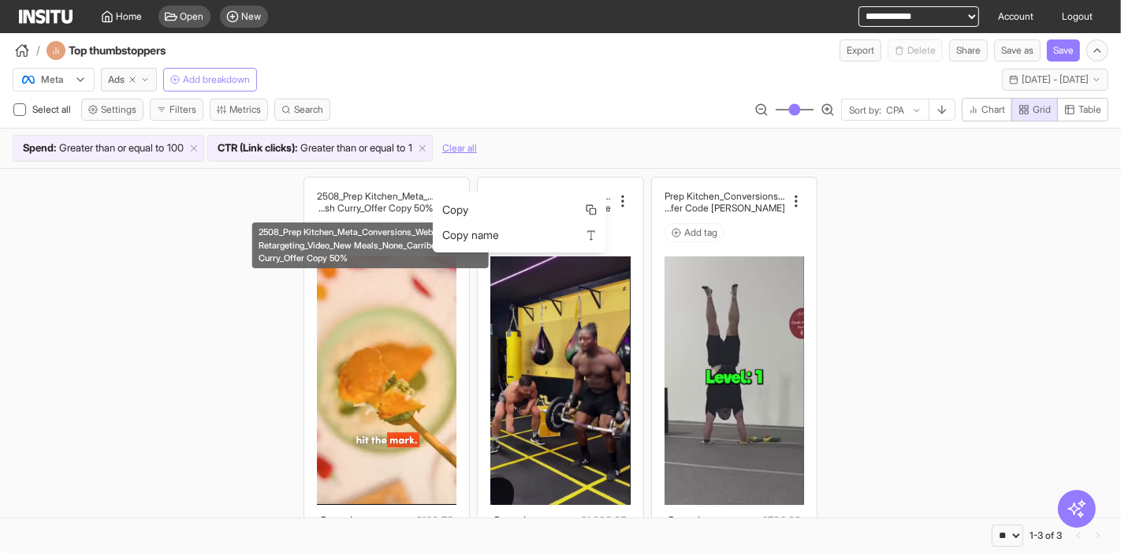
click at [268, 220] on div "2508_Prep Kitchen_Meta_Conversions_Web Visitor Retargeting_Video_New Meals_None…" at bounding box center [371, 240] width 240 height 58
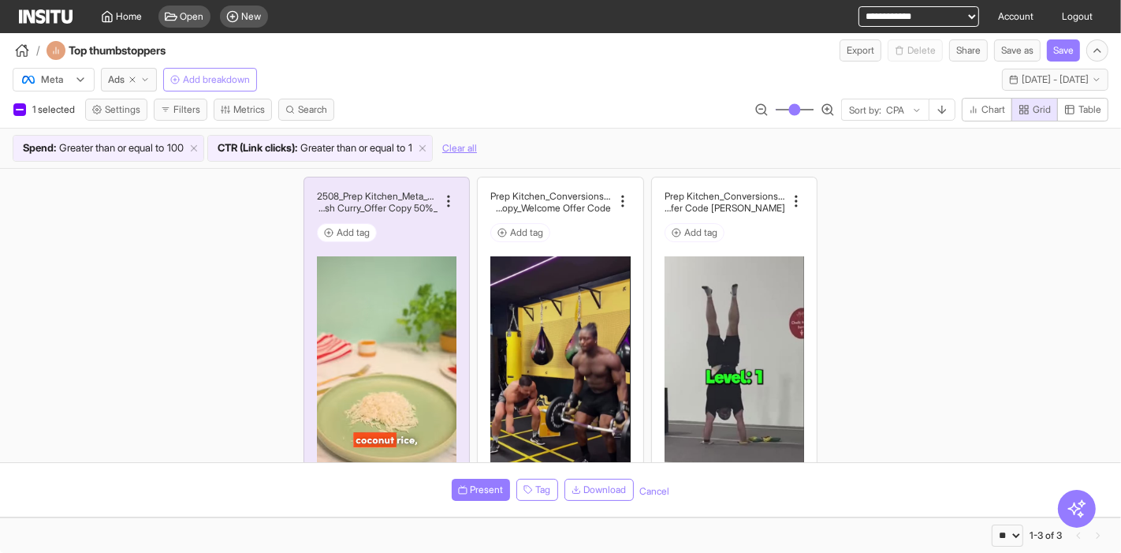
click at [259, 206] on div "2508_Prep Kitchen_Meta_Conversions_Web Visitor Retargeting _Video_New Meals_Non…" at bounding box center [560, 432] width 1121 height 527
click at [383, 229] on div "Add tag" at bounding box center [387, 232] width 140 height 19
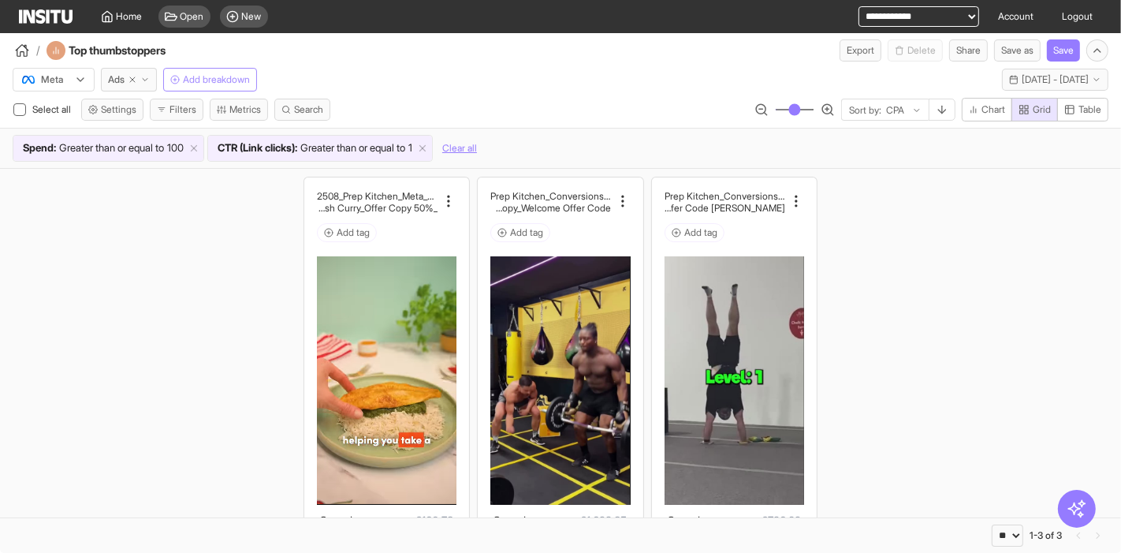
click at [187, 206] on div "2508_Prep Kitchen_Meta_Conversions_Web Visitor Retargeting _Video_New Meals_Non…" at bounding box center [560, 432] width 1121 height 527
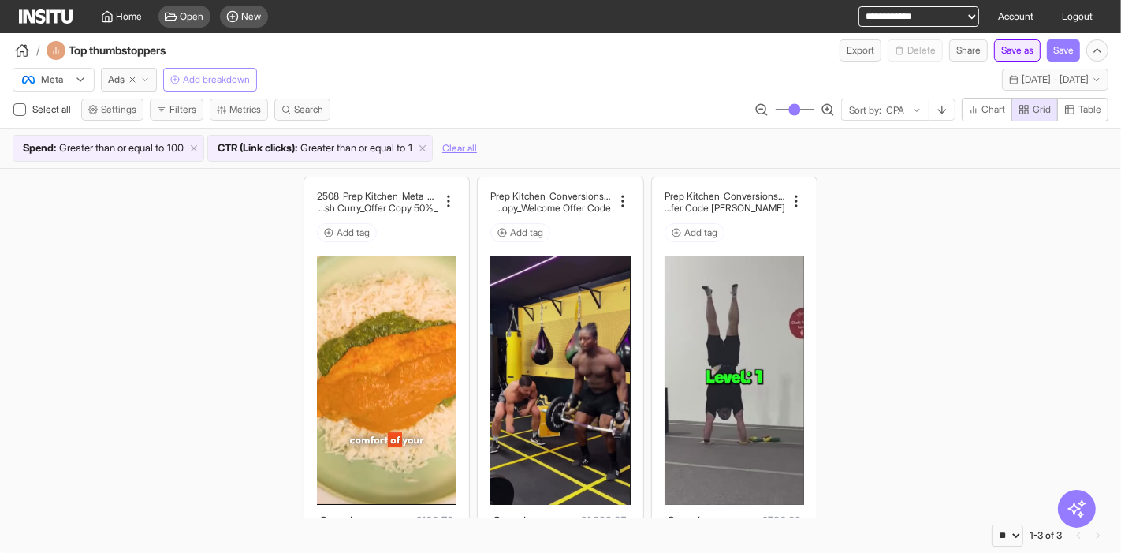
click at [1013, 46] on button "Save as" at bounding box center [1017, 50] width 47 height 22
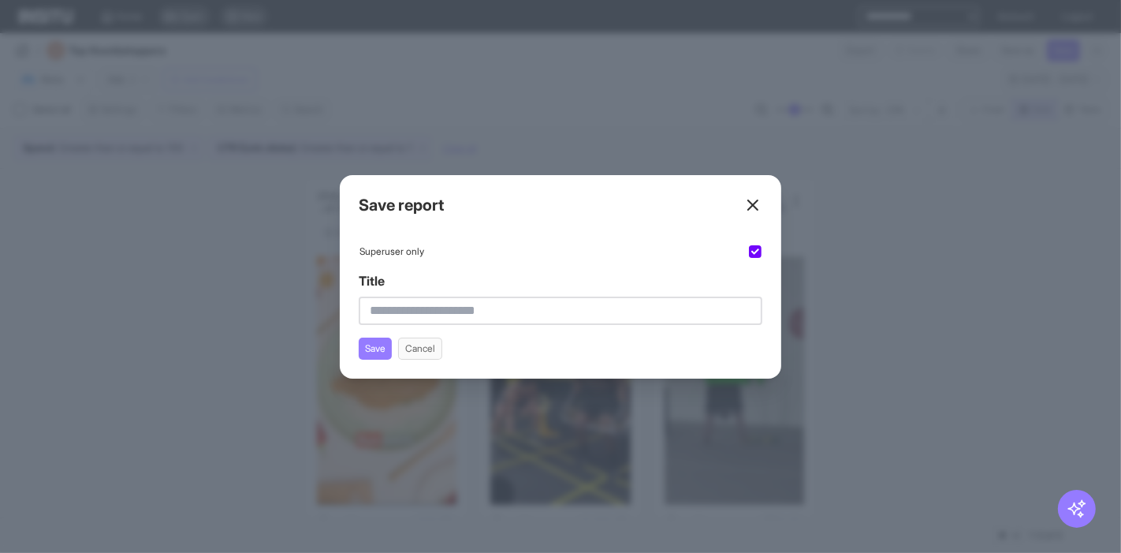
click at [446, 311] on input "Title" at bounding box center [561, 310] width 404 height 28
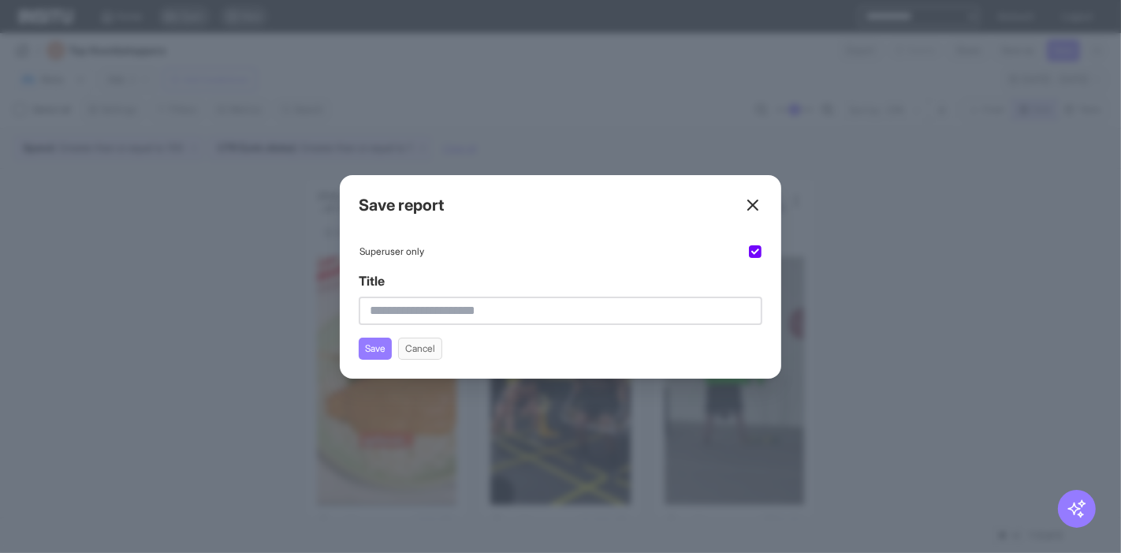
click at [754, 207] on line at bounding box center [752, 204] width 9 height 9
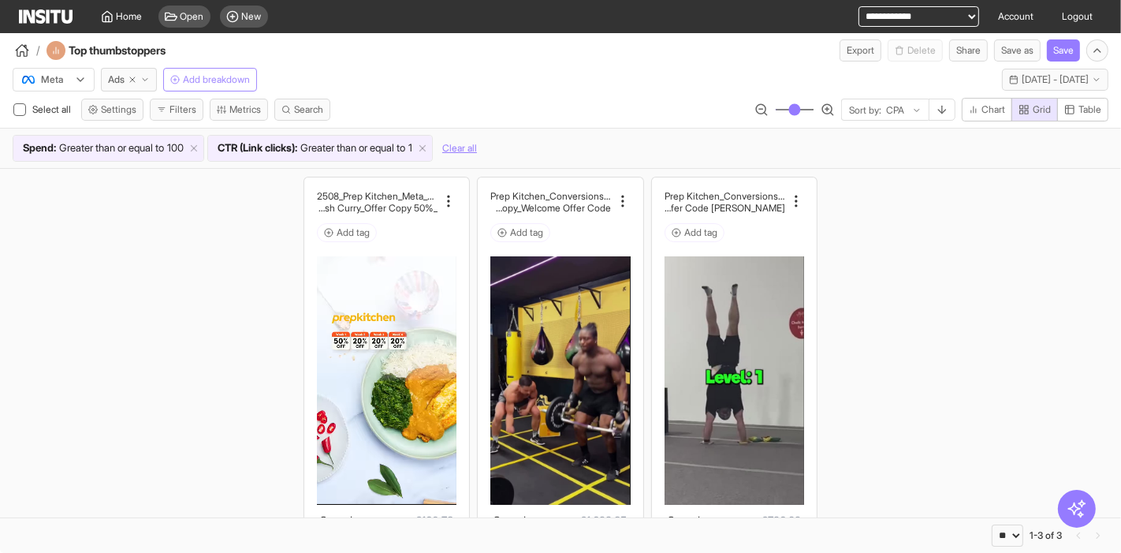
click at [853, 183] on div "2508_Prep Kitchen_Meta_Conversions_Web Visitor Retargeting _Video_New Meals_Non…" at bounding box center [560, 432] width 1121 height 527
click at [182, 20] on span "Open" at bounding box center [193, 16] width 24 height 13
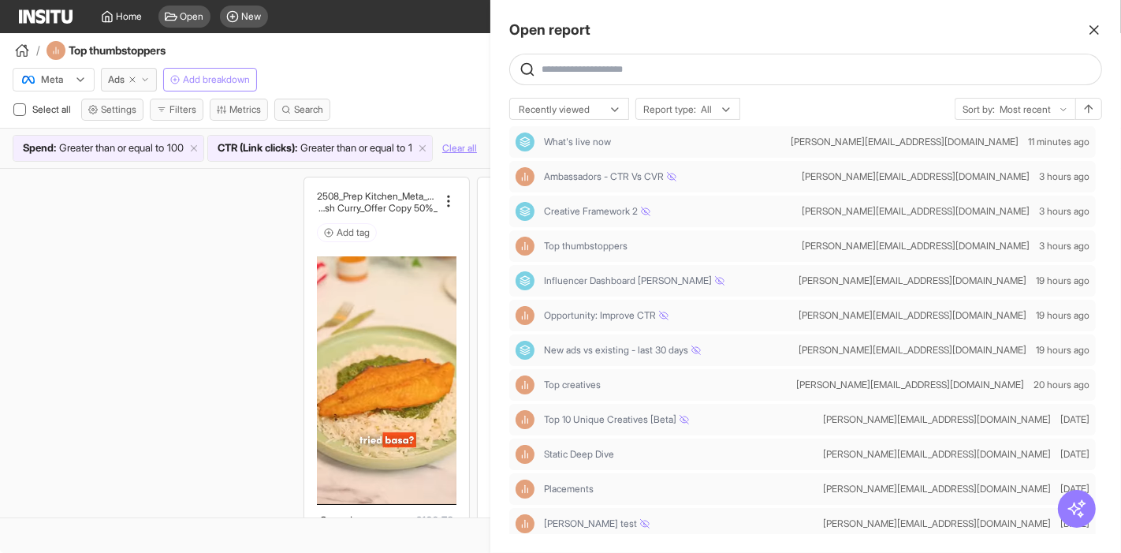
click at [1095, 29] on line "button" at bounding box center [1094, 30] width 8 height 8
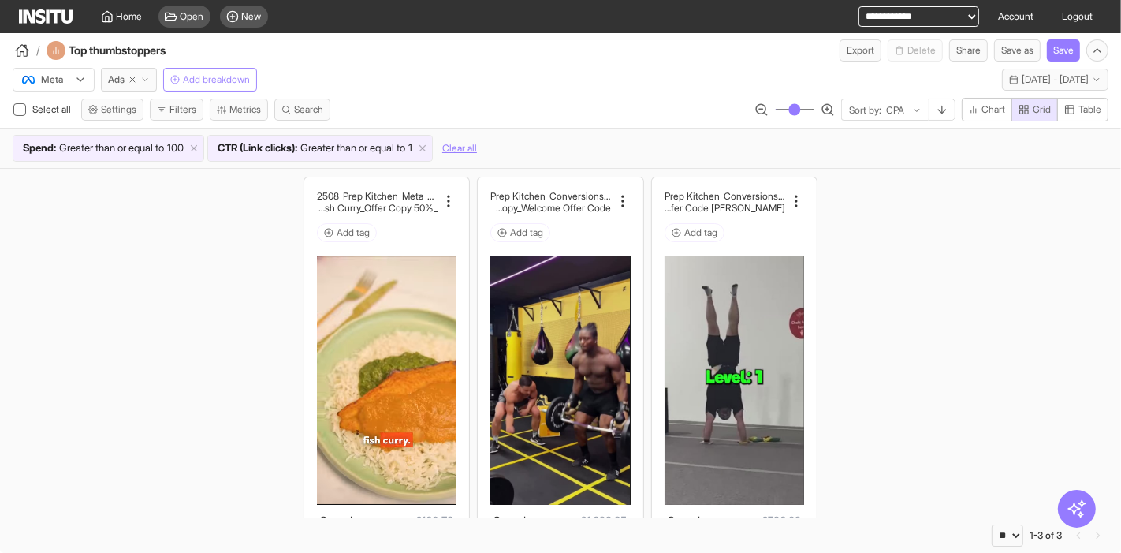
click at [530, 87] on div "Meta Ads Add breakdown Last month - Fri 1 - Sun 31 Aug, 2025 1 Aug 25 - 31 Aug …" at bounding box center [560, 76] width 1121 height 30
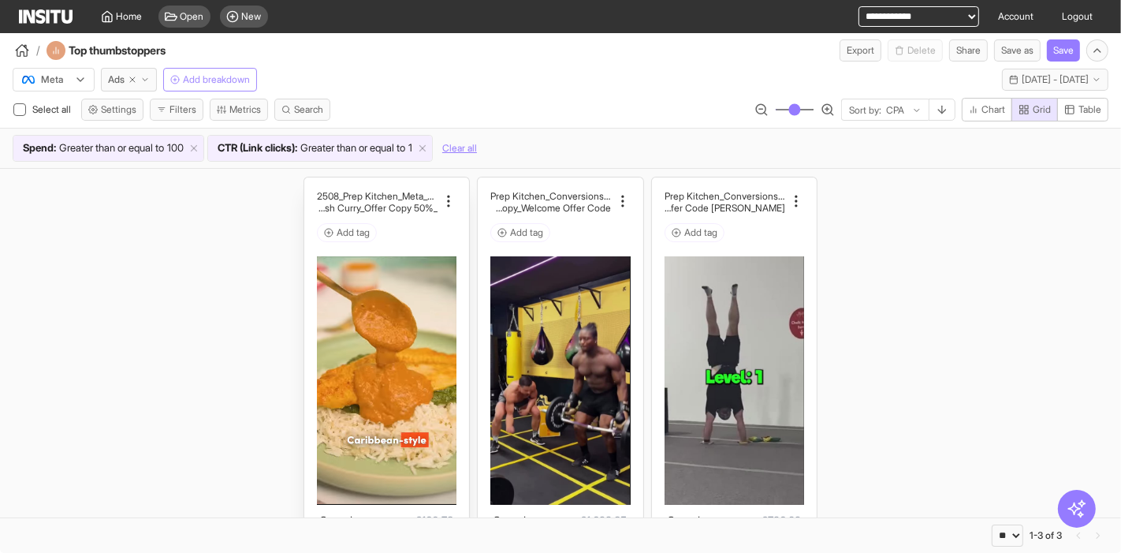
click at [389, 223] on div "Add tag" at bounding box center [387, 232] width 140 height 19
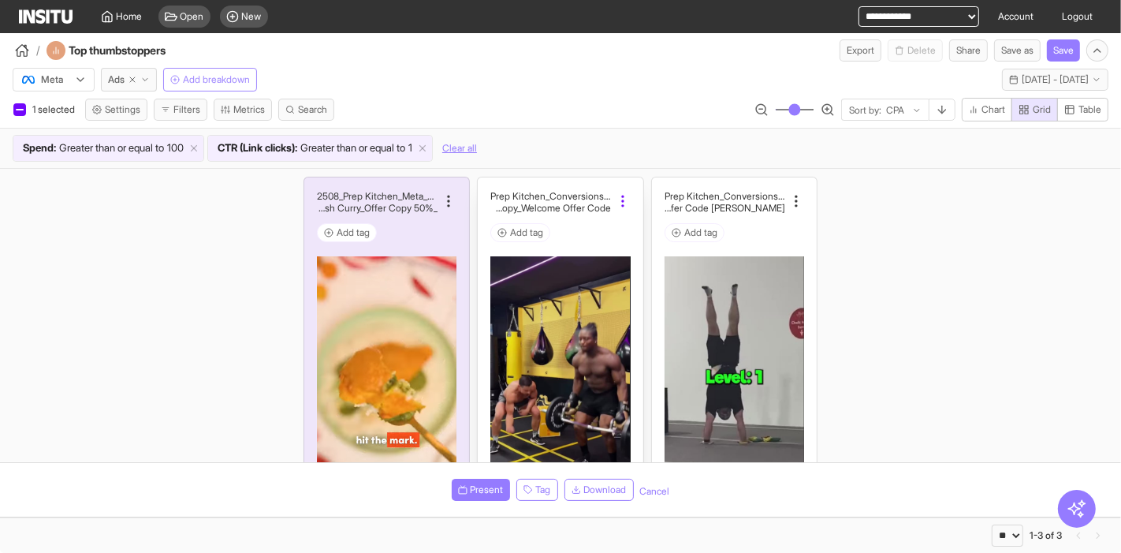
click at [612, 203] on div at bounding box center [621, 201] width 19 height 16
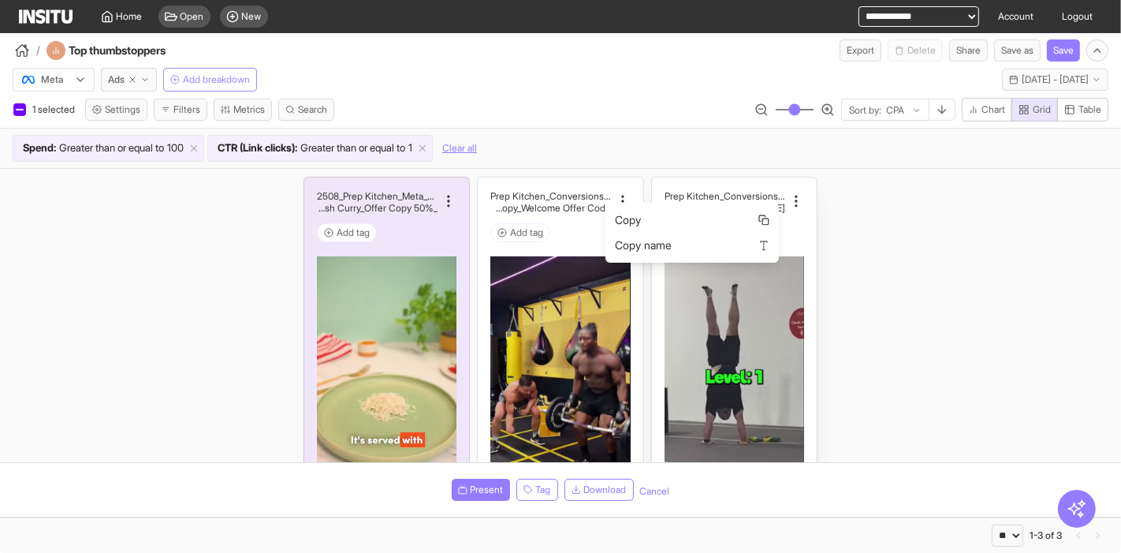
drag, startPoint x: 750, startPoint y: 204, endPoint x: 707, endPoint y: 181, distance: 48.3
click at [707, 181] on body "**********" at bounding box center [560, 276] width 1121 height 553
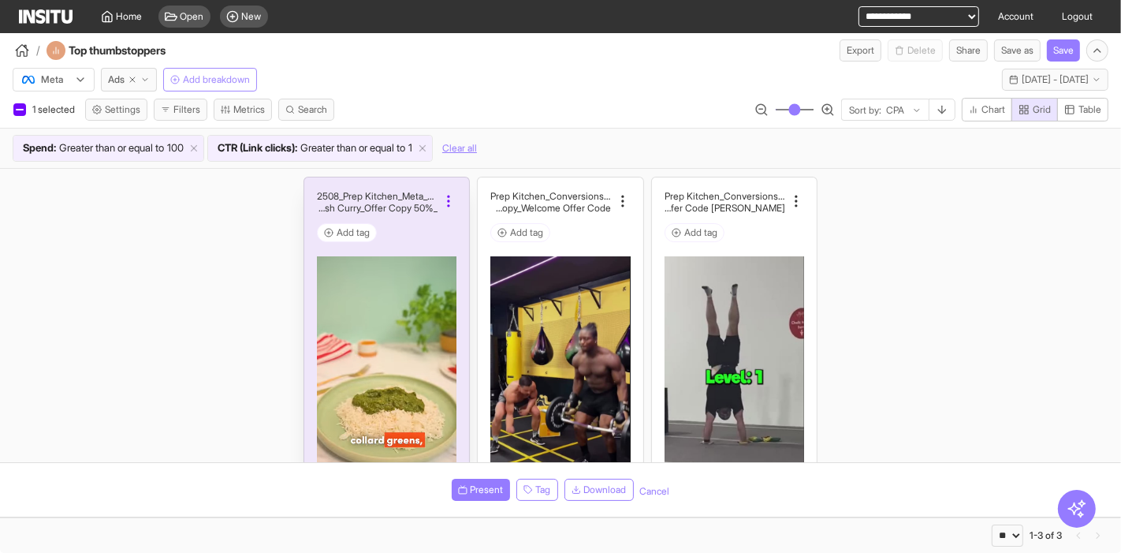
click at [437, 199] on div at bounding box center [446, 201] width 19 height 16
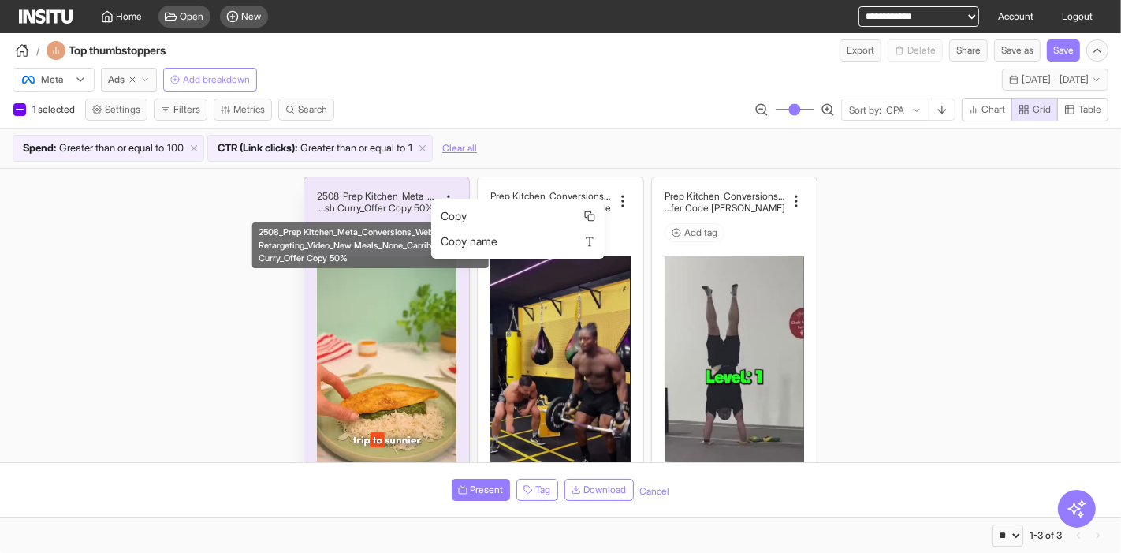
click at [389, 183] on div "2508_Prep Kitchen_Meta_Conversions_Web Visitor Retargeting _Video_New Meals_Non…" at bounding box center [386, 432] width 165 height 510
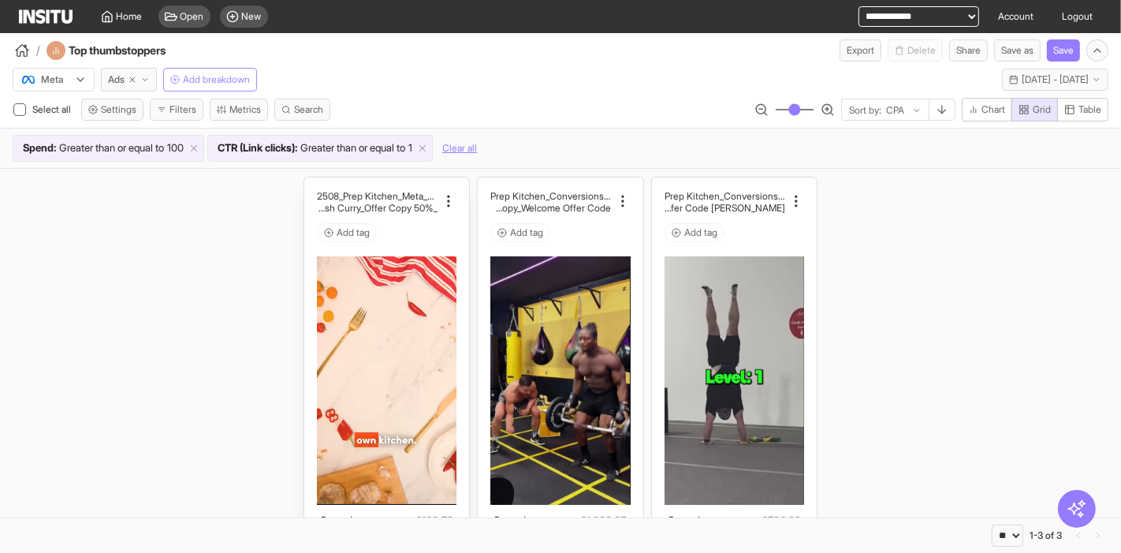
click at [404, 238] on div "Add tag" at bounding box center [387, 232] width 140 height 19
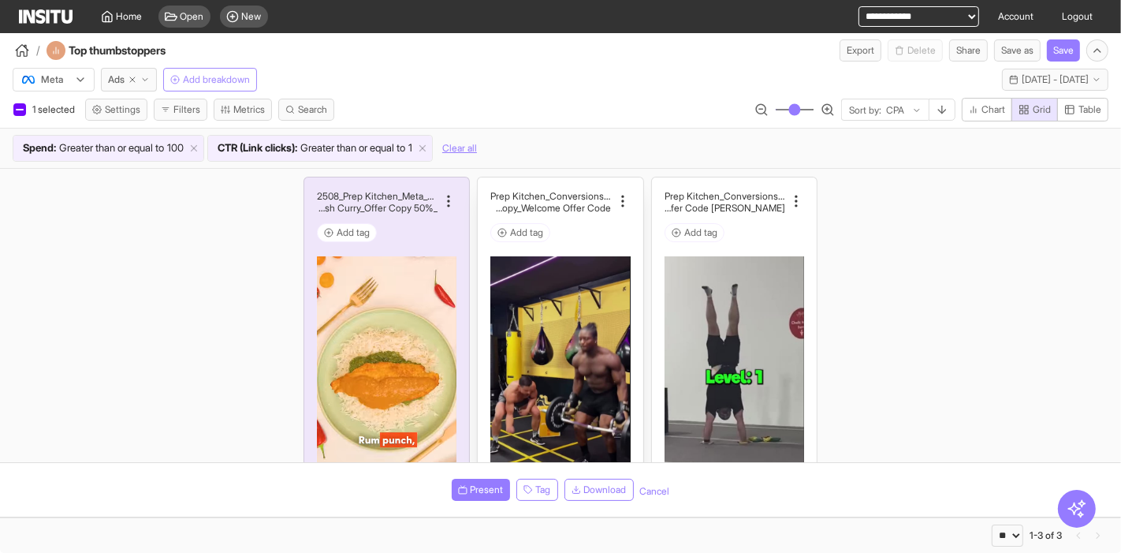
click at [581, 237] on div "Add tag" at bounding box center [560, 232] width 140 height 19
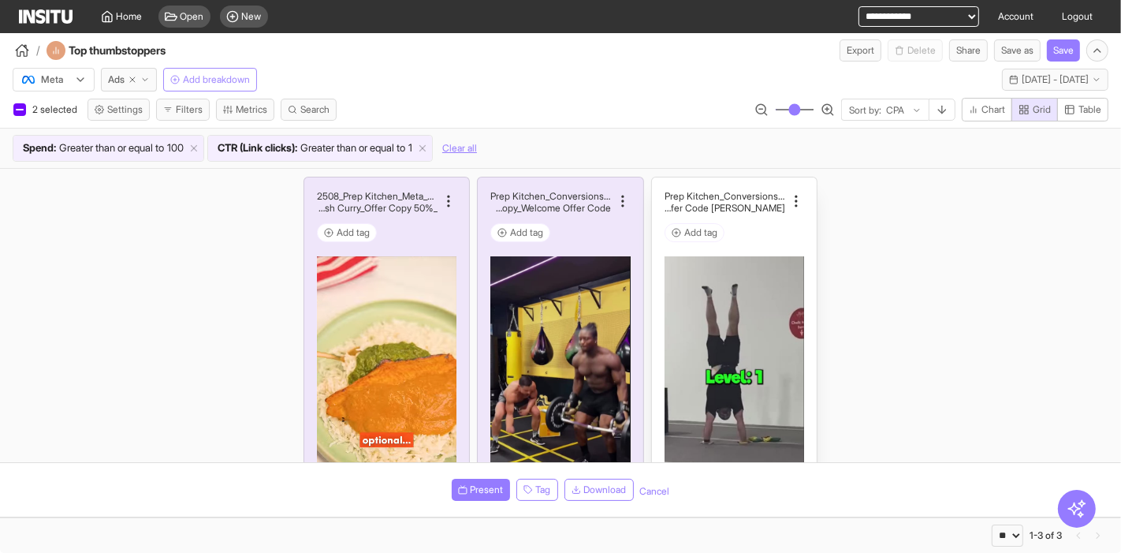
click at [741, 232] on div "Add tag" at bounding box center [735, 232] width 140 height 19
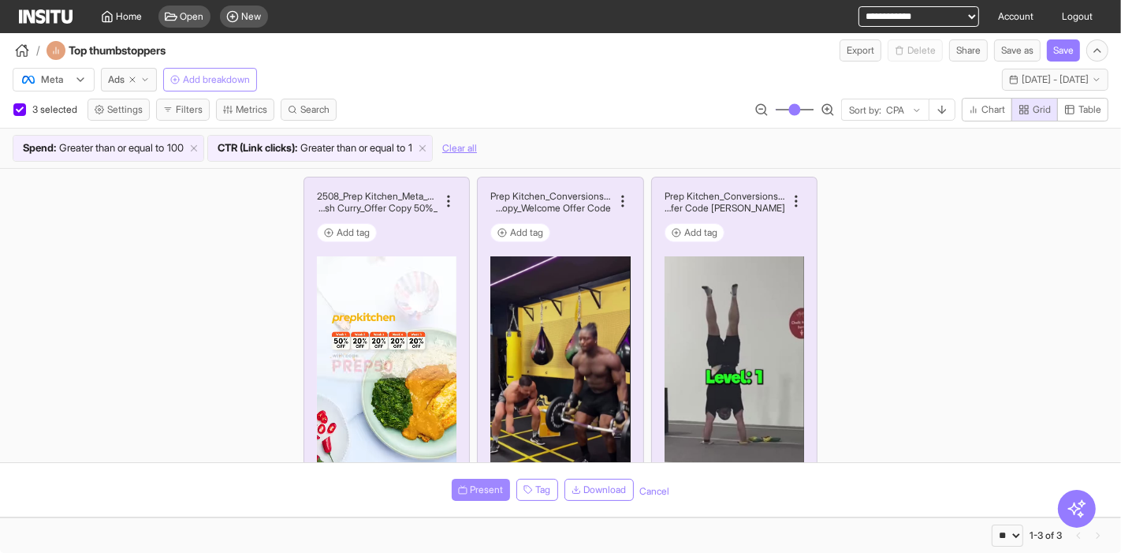
click at [478, 482] on button "Present" at bounding box center [481, 489] width 58 height 22
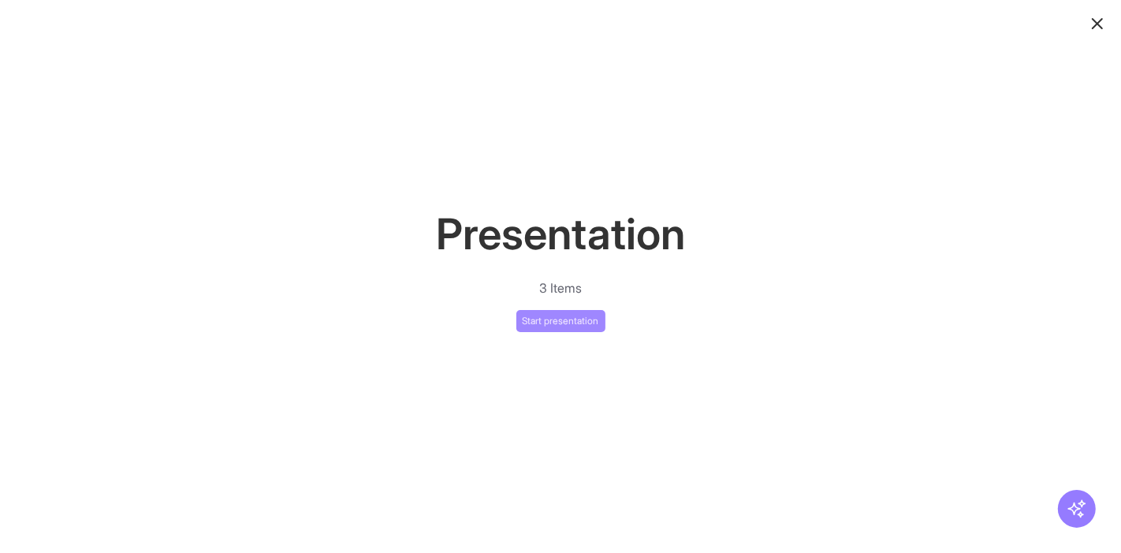
click at [573, 325] on button "Start presentation" at bounding box center [560, 321] width 89 height 22
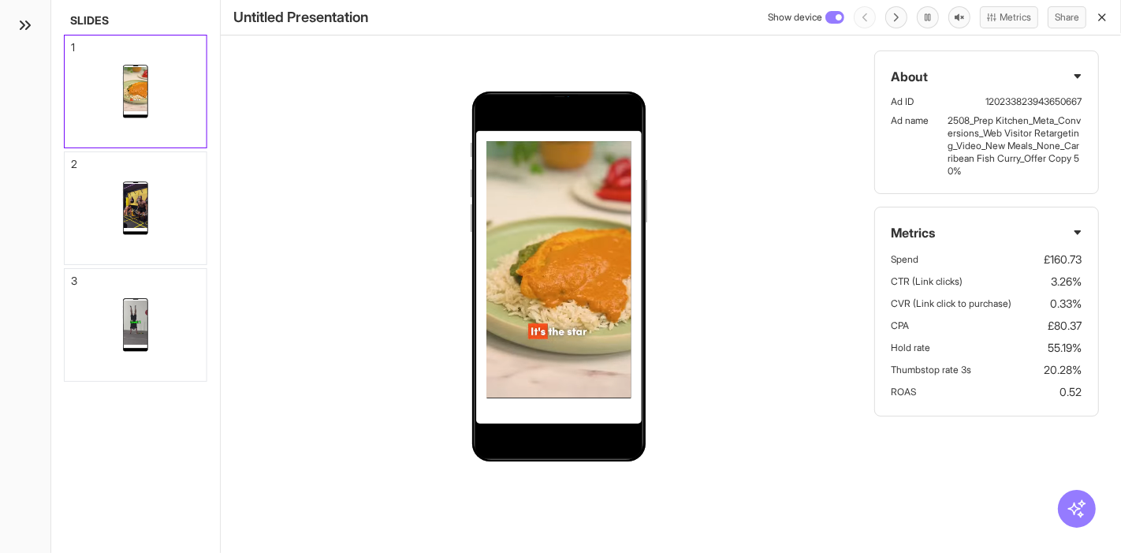
click at [1104, 19] on icon "button" at bounding box center [1102, 17] width 13 height 13
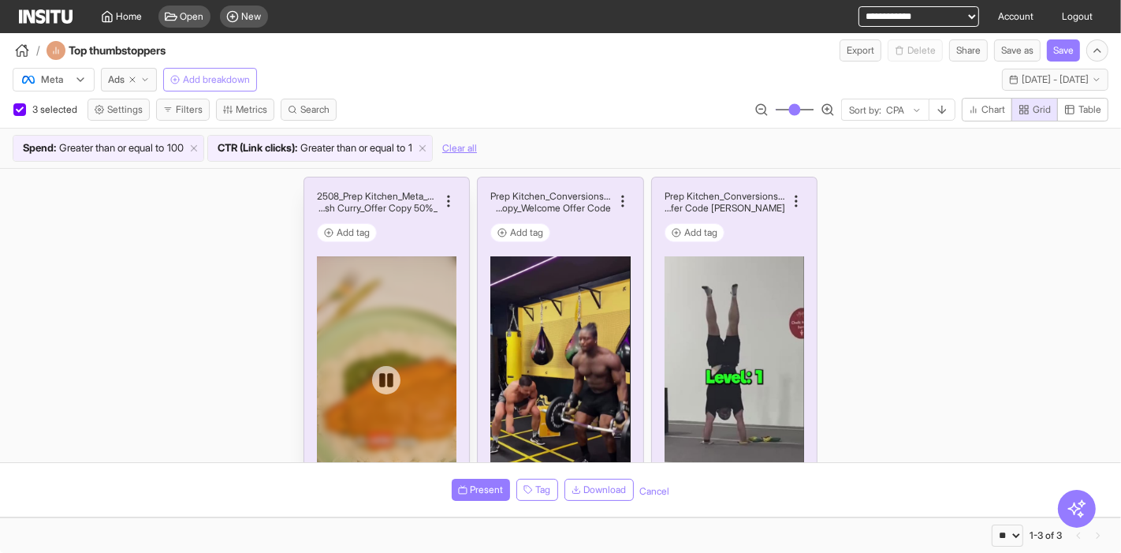
click at [421, 285] on div at bounding box center [387, 380] width 140 height 248
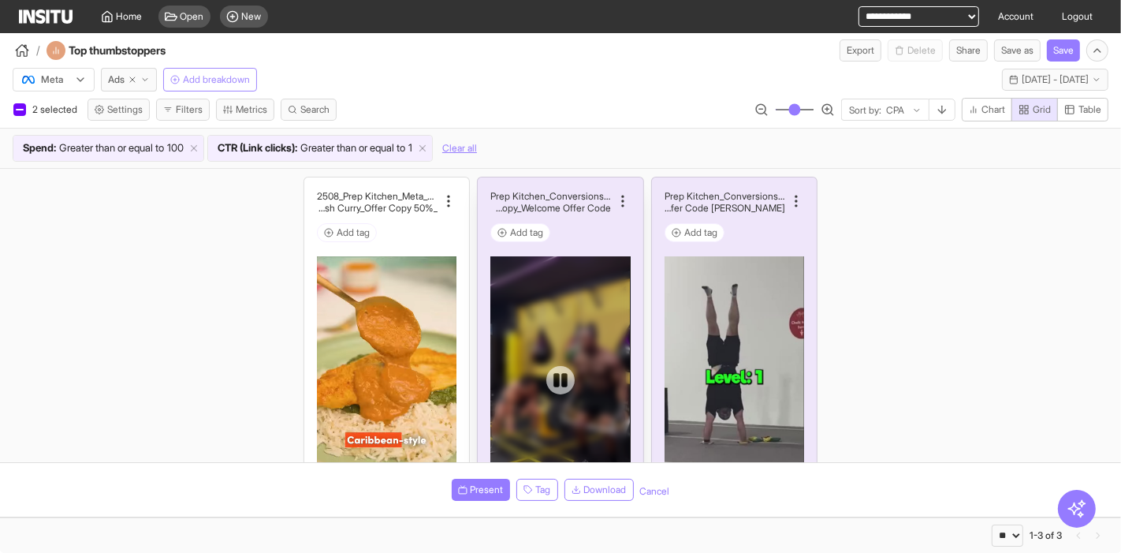
click at [585, 288] on div at bounding box center [560, 380] width 140 height 248
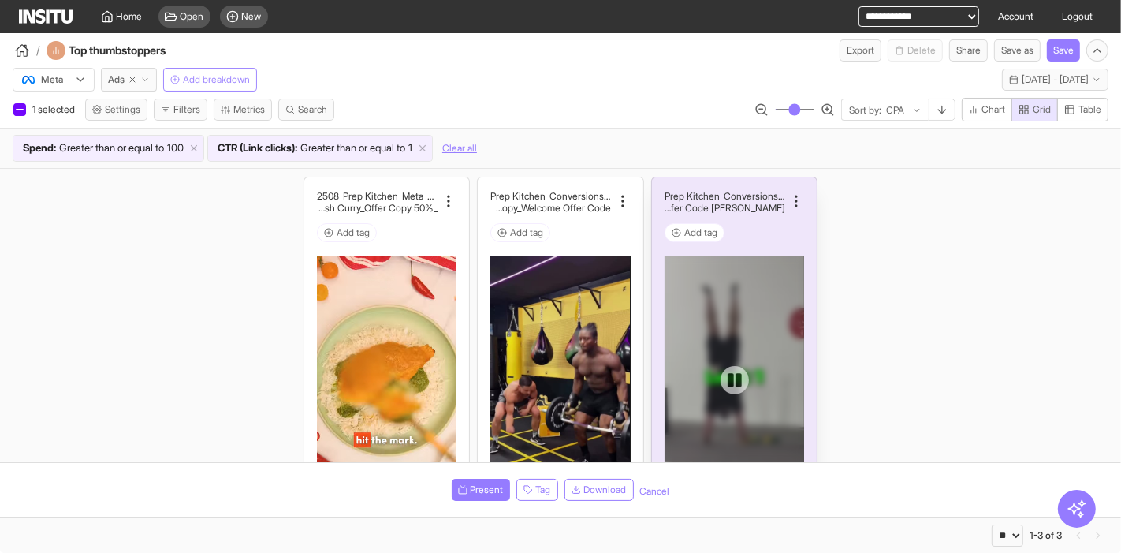
click at [698, 273] on div at bounding box center [735, 380] width 140 height 248
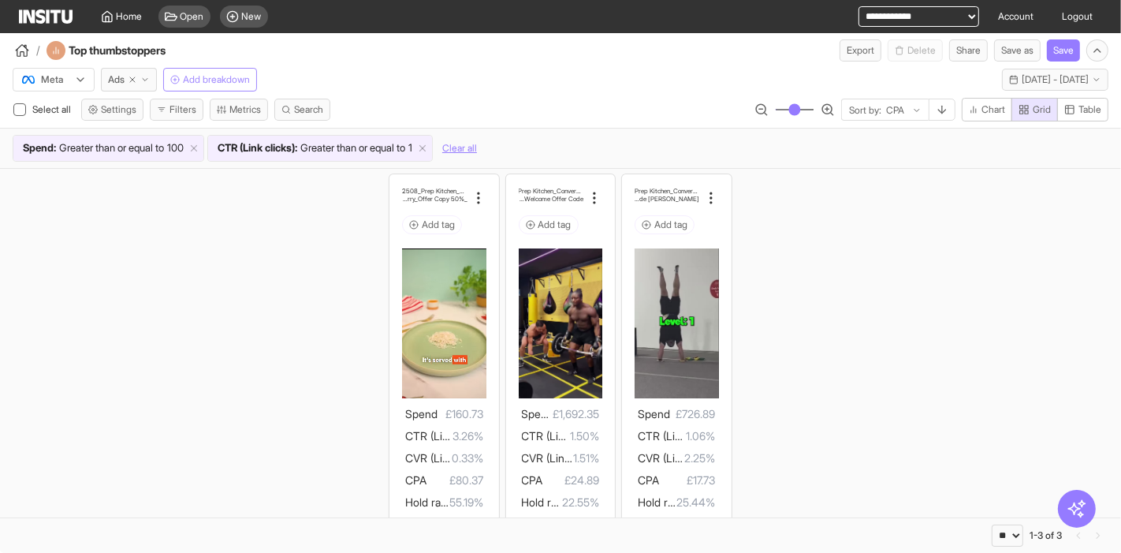
drag, startPoint x: 786, startPoint y: 112, endPoint x: 774, endPoint y: 108, distance: 12.5
click at [775, 109] on input "range" at bounding box center [794, 110] width 39 height 2
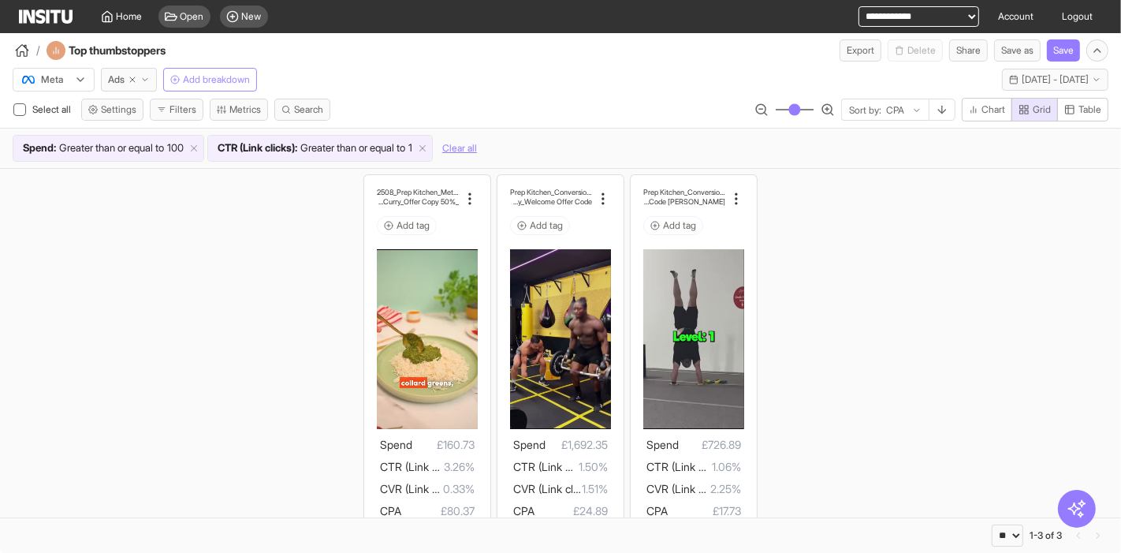
type input "**"
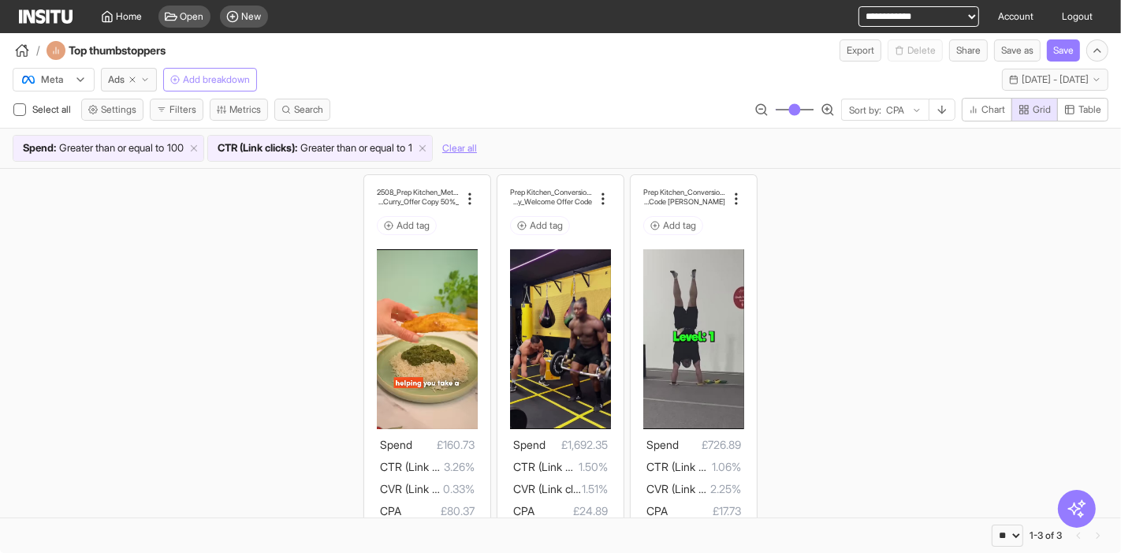
click at [776, 109] on input "range" at bounding box center [794, 110] width 39 height 2
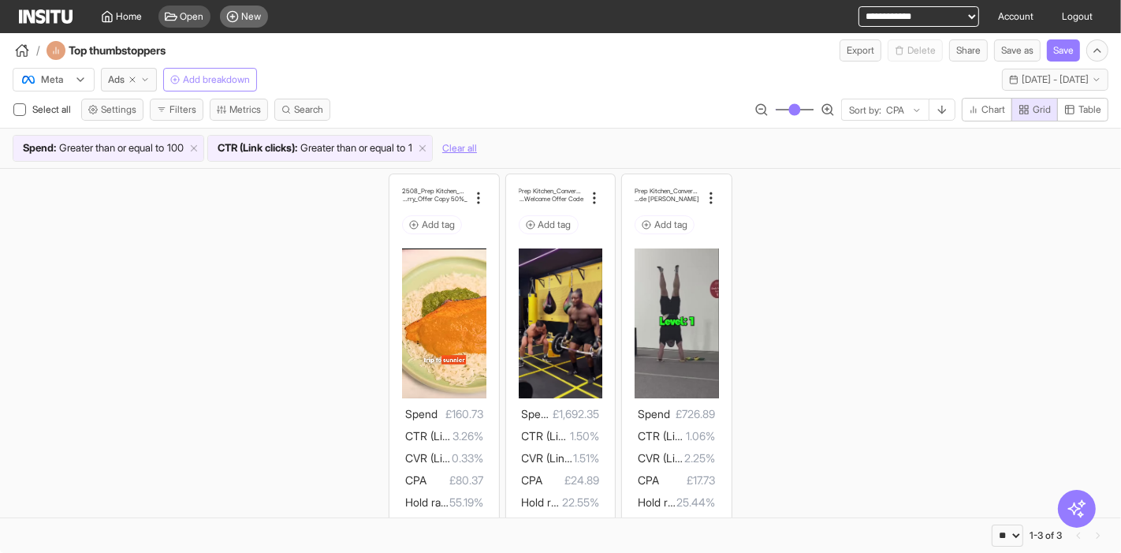
click at [251, 17] on span "New" at bounding box center [252, 16] width 20 height 13
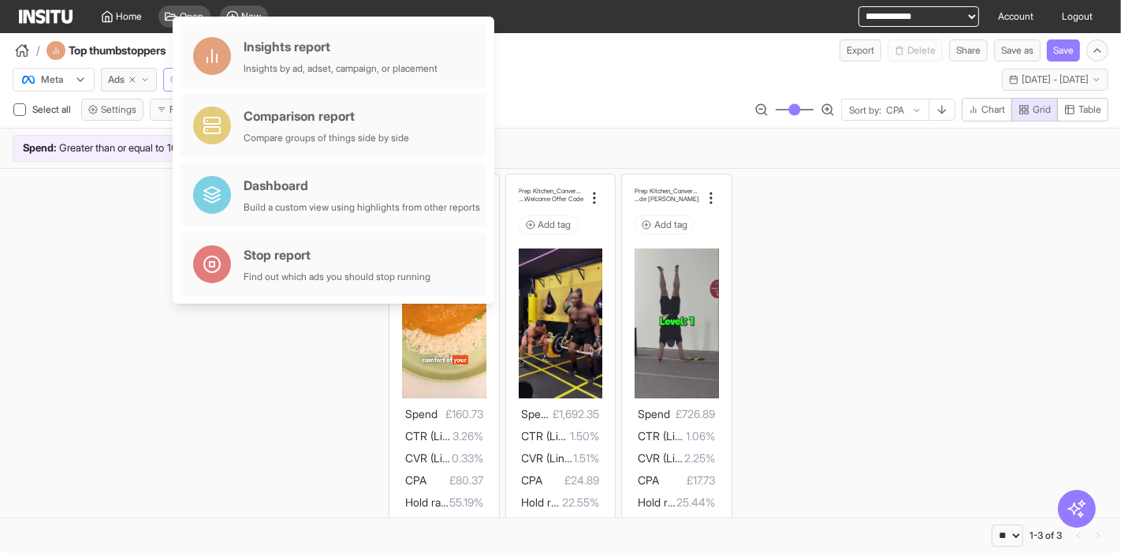
click at [640, 53] on div "/ Top thumbstoppers Export Delete Share Save as Save" at bounding box center [560, 47] width 1121 height 28
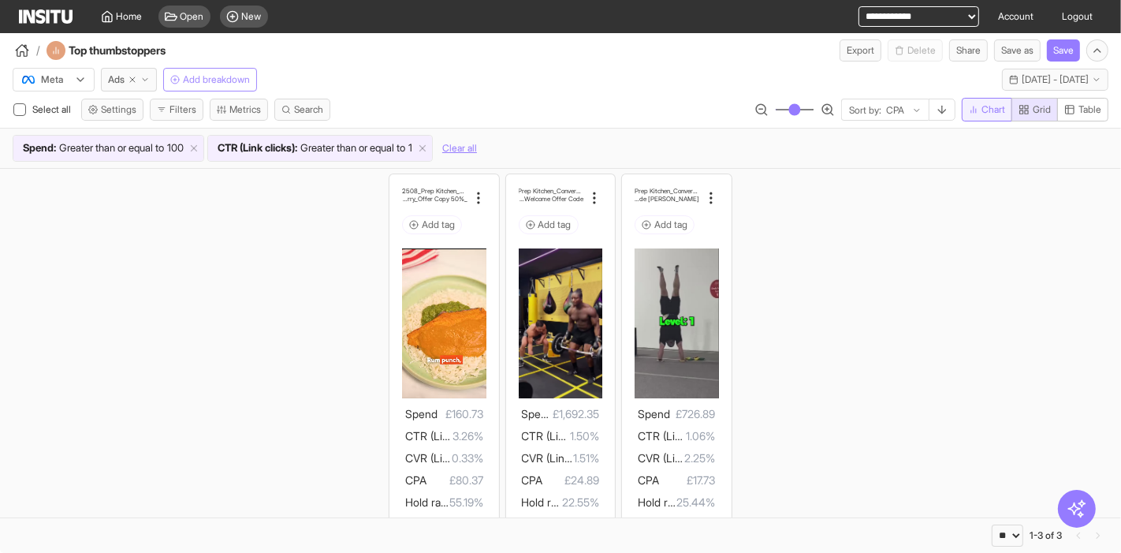
click at [986, 106] on span "Chart" at bounding box center [993, 109] width 24 height 13
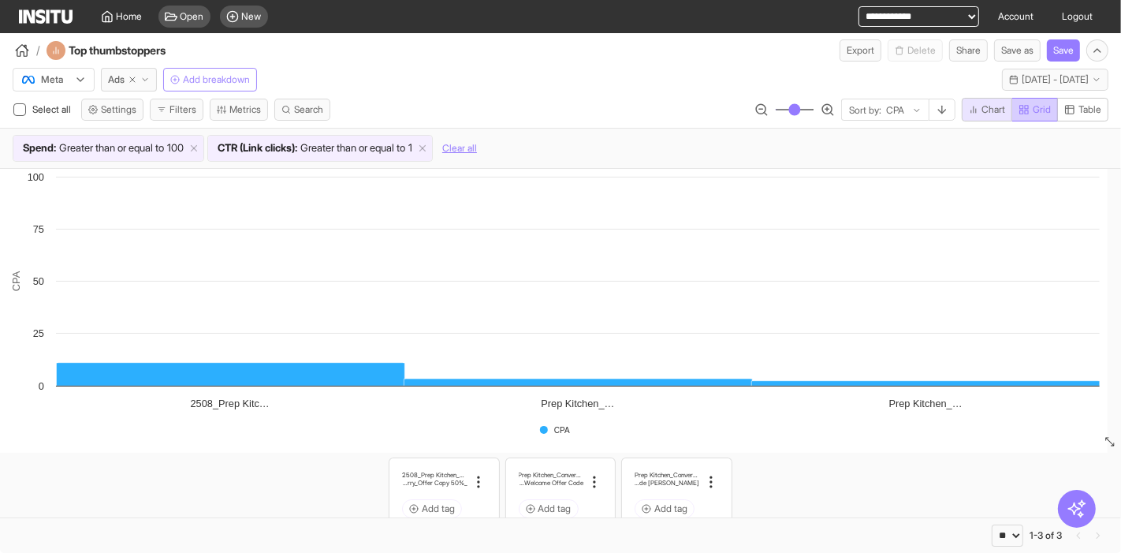
click at [1038, 112] on span "Grid" at bounding box center [1042, 109] width 18 height 13
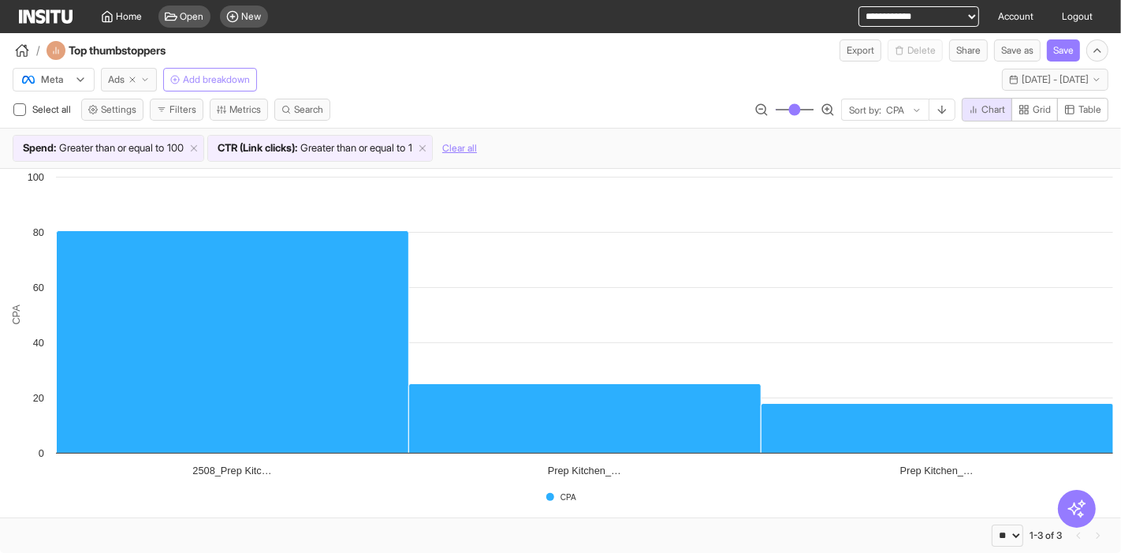
click at [117, 82] on span "Ads" at bounding box center [116, 79] width 17 height 13
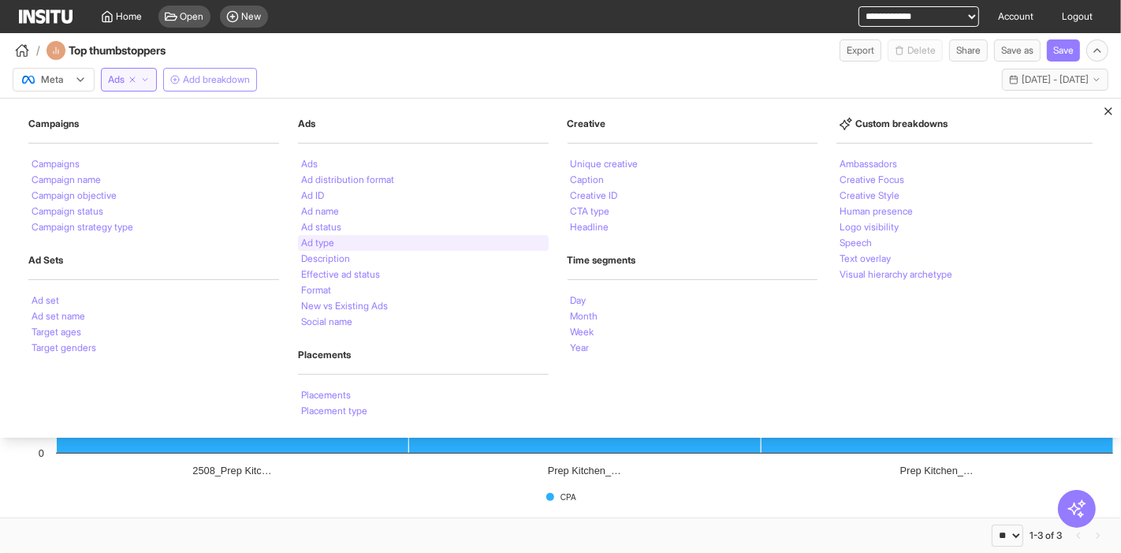
click at [326, 244] on li "Ad type" at bounding box center [317, 242] width 33 height 9
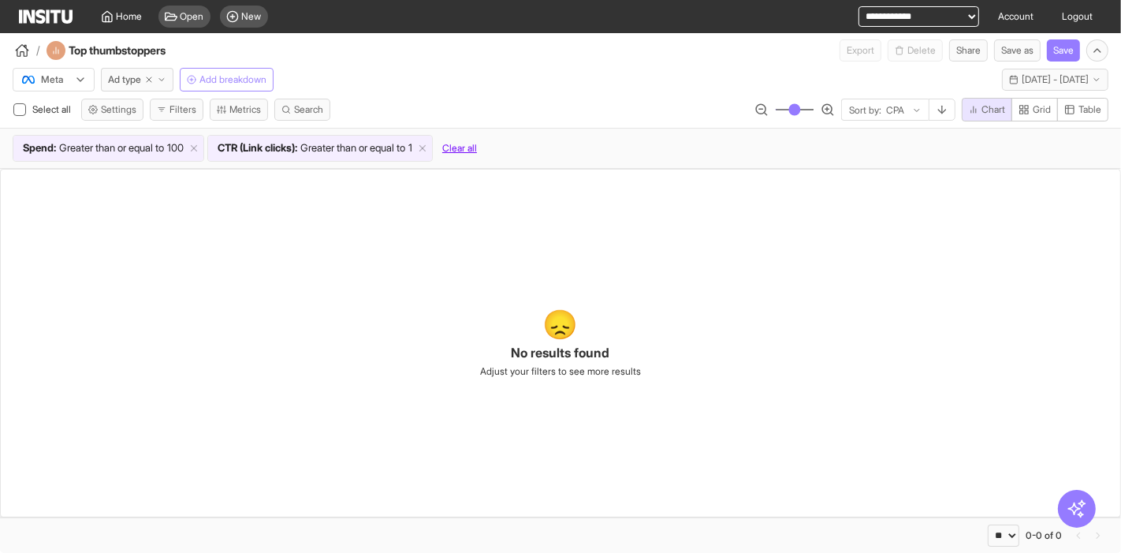
click at [477, 143] on button "Clear all" at bounding box center [459, 148] width 35 height 27
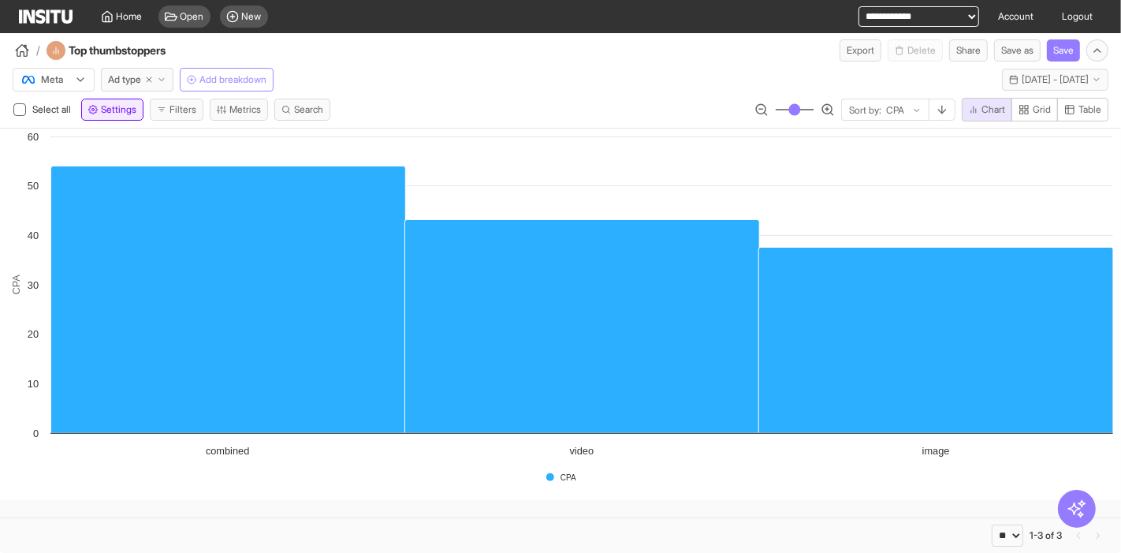
click at [117, 113] on span "Settings" at bounding box center [118, 109] width 35 height 13
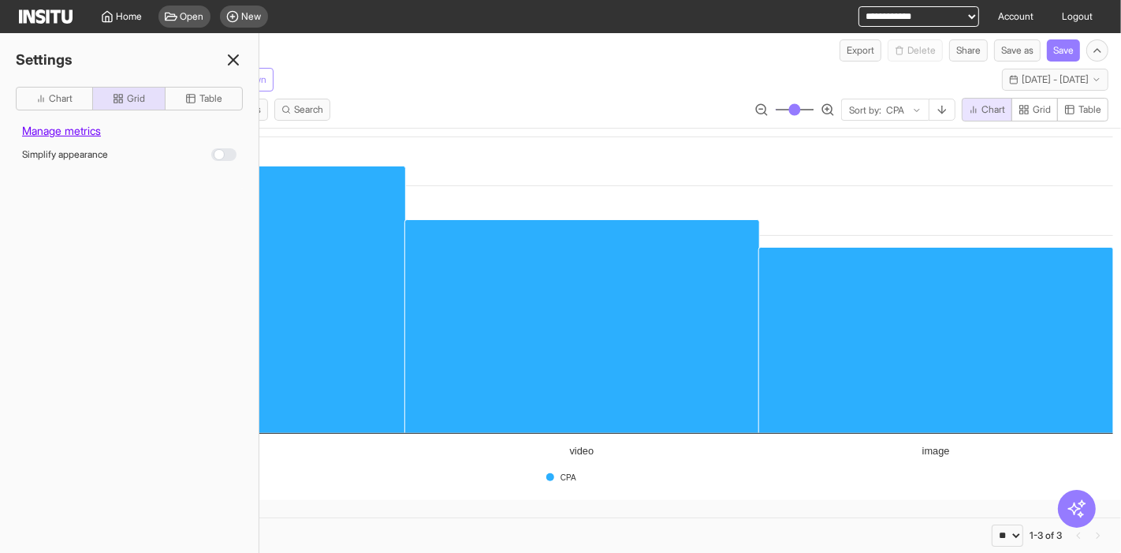
drag, startPoint x: 65, startPoint y: 98, endPoint x: 244, endPoint y: 53, distance: 184.5
click at [253, 50] on div "Settings Chart Grid Table Manage metrics Simplify appearance" at bounding box center [129, 292] width 259 height 519
click at [241, 53] on icon at bounding box center [233, 59] width 19 height 19
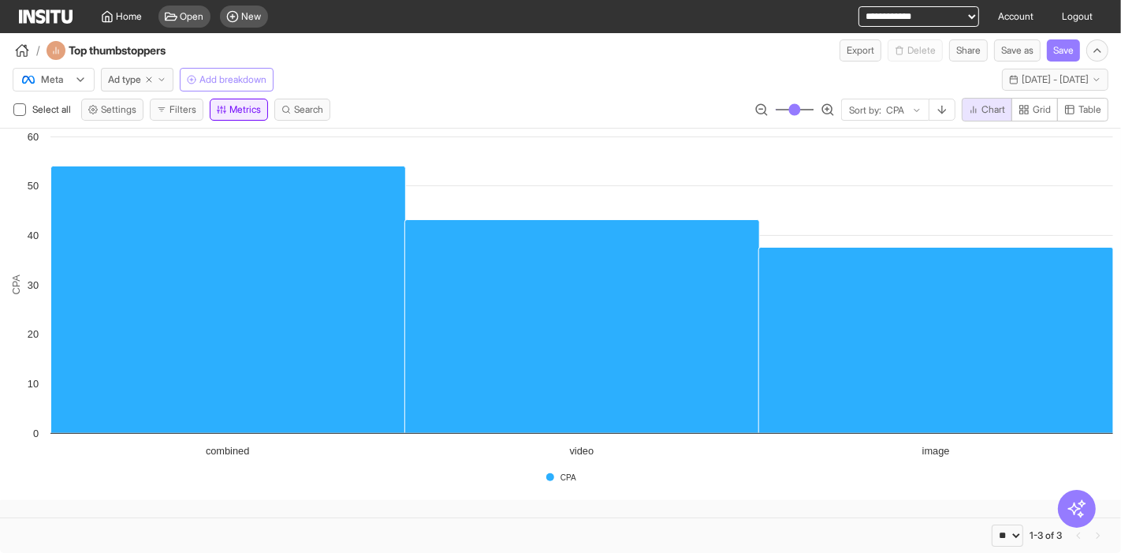
click at [233, 105] on button "Metrics" at bounding box center [239, 110] width 58 height 22
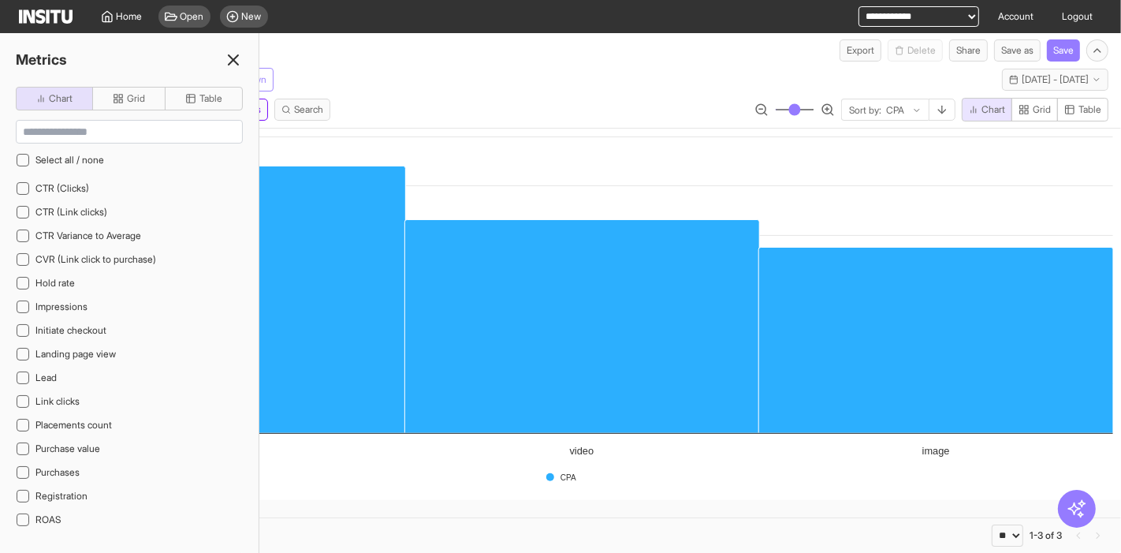
scroll to position [597, 0]
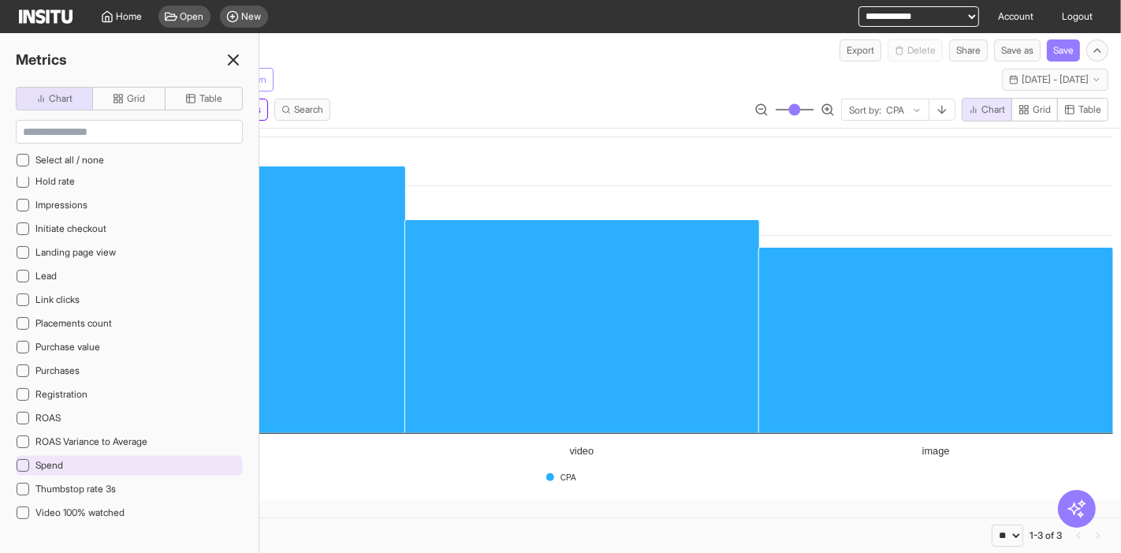
click at [22, 459] on div at bounding box center [23, 465] width 13 height 13
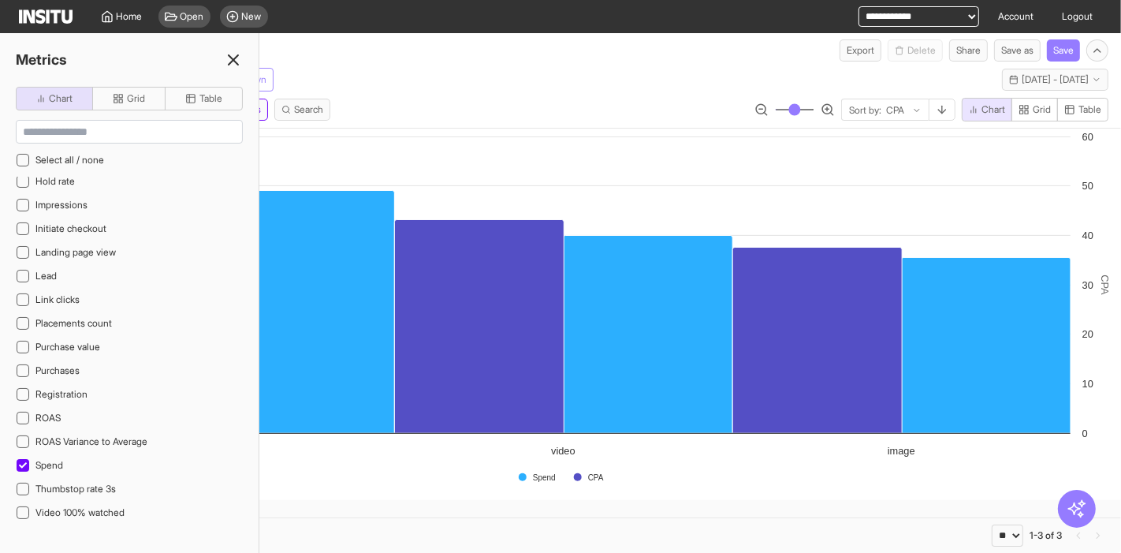
click at [227, 63] on icon at bounding box center [233, 59] width 19 height 19
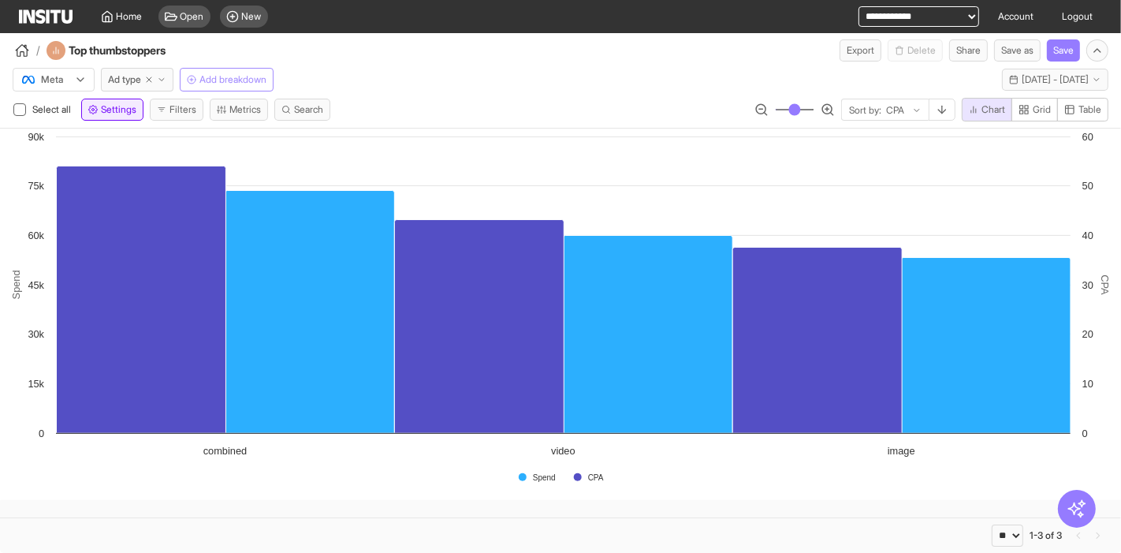
click at [110, 112] on span "Settings" at bounding box center [118, 109] width 35 height 13
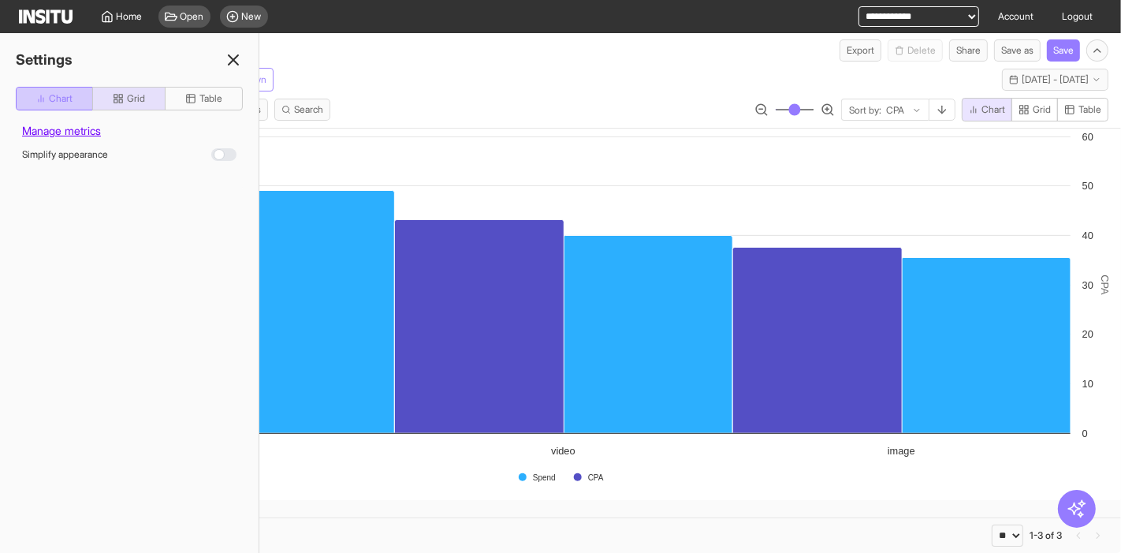
click at [51, 102] on span "Chart" at bounding box center [61, 98] width 24 height 13
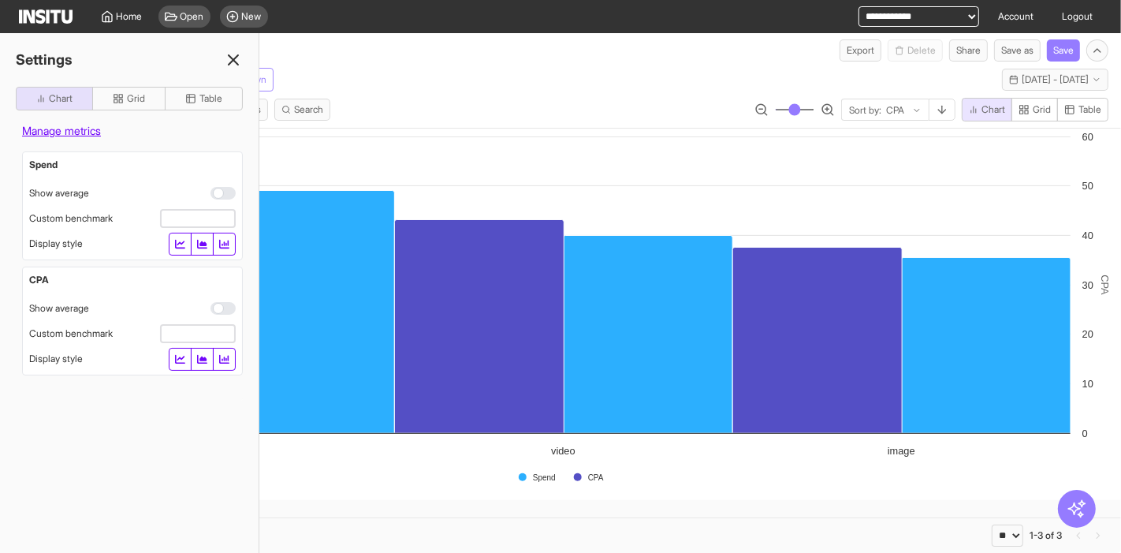
click at [182, 356] on icon "button" at bounding box center [180, 359] width 10 height 10
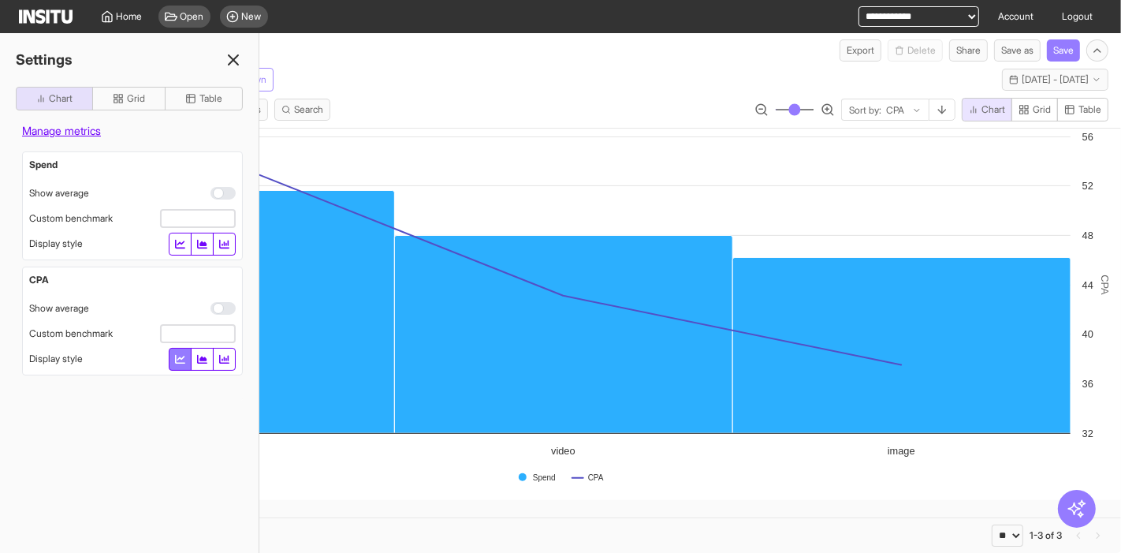
click at [236, 61] on icon at bounding box center [233, 59] width 19 height 19
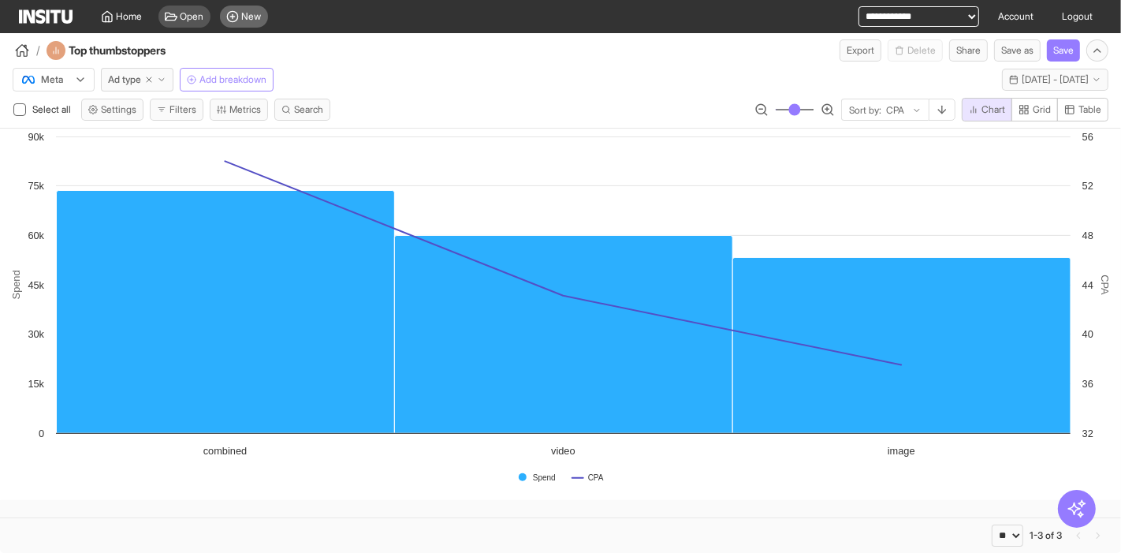
click at [240, 15] on div "New" at bounding box center [244, 17] width 48 height 22
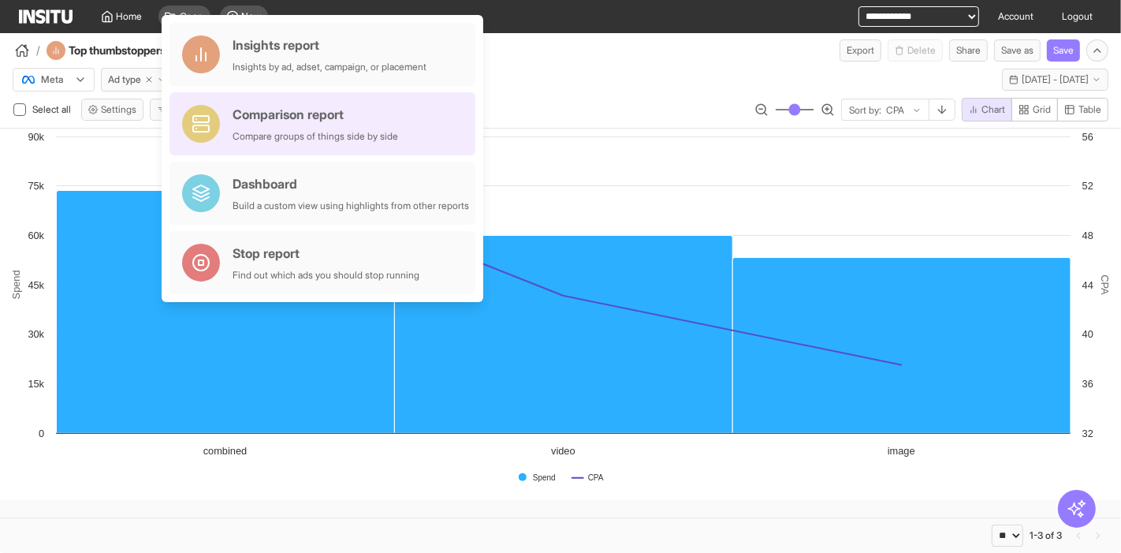
click at [315, 125] on div "Comparison report Compare groups of things side by side" at bounding box center [316, 124] width 166 height 38
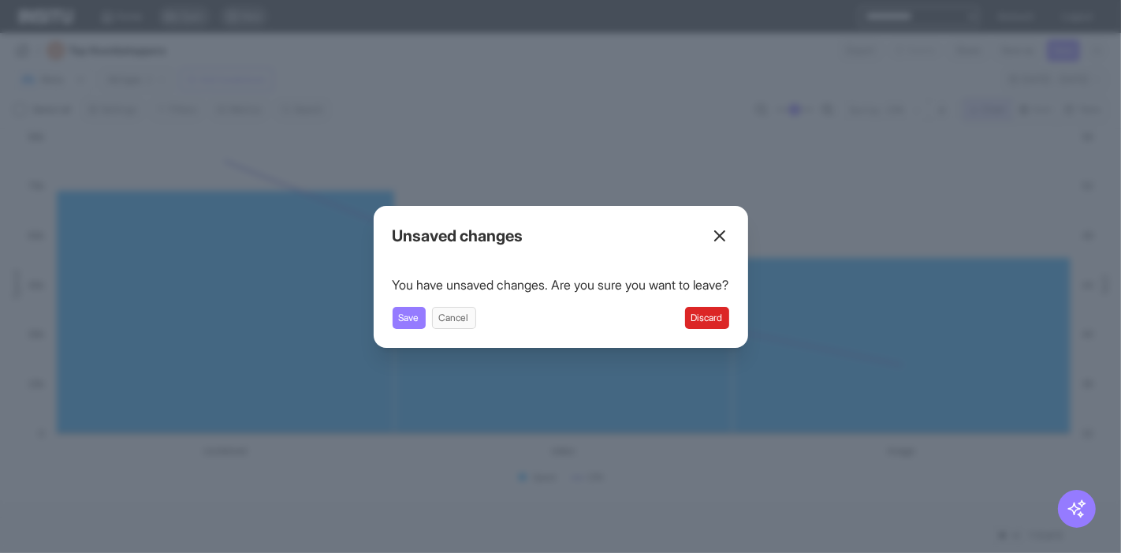
click at [707, 314] on button "Discard" at bounding box center [707, 318] width 44 height 22
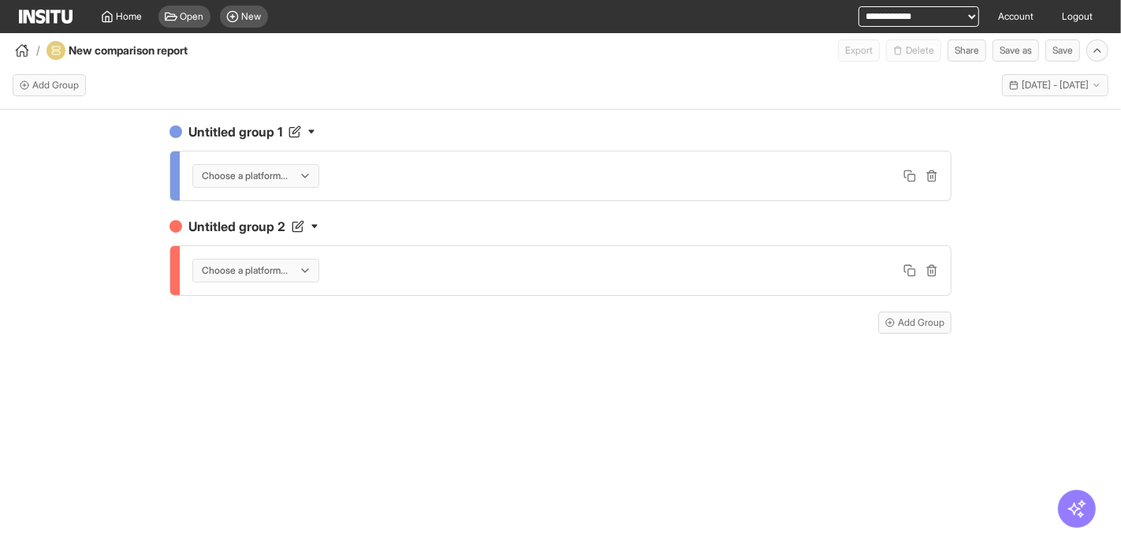
click at [285, 181] on div at bounding box center [244, 176] width 89 height 16
click at [248, 210] on span "Meta" at bounding box center [258, 209] width 111 height 14
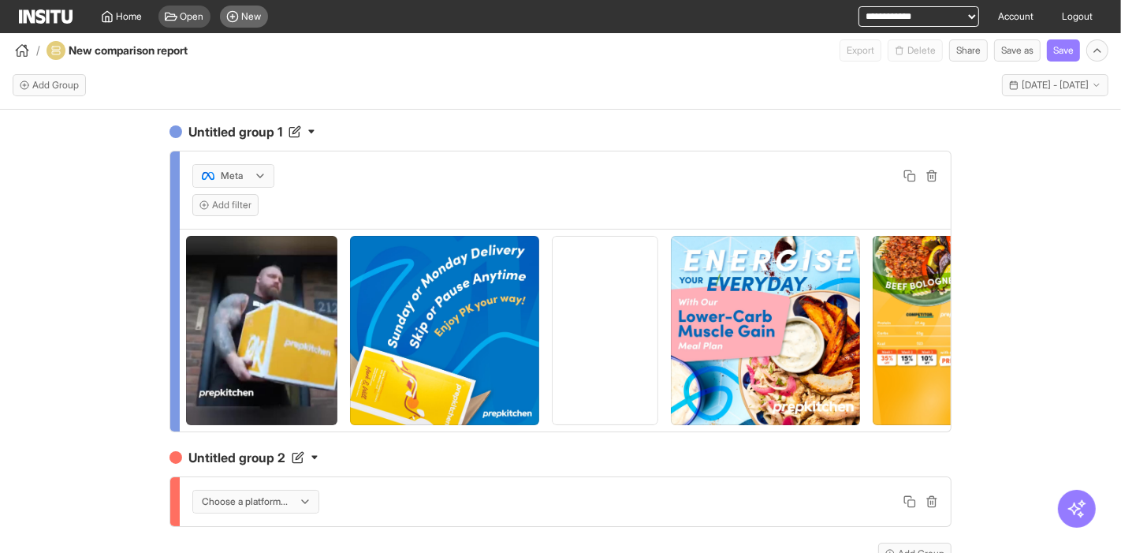
click at [245, 19] on span "New" at bounding box center [252, 16] width 20 height 13
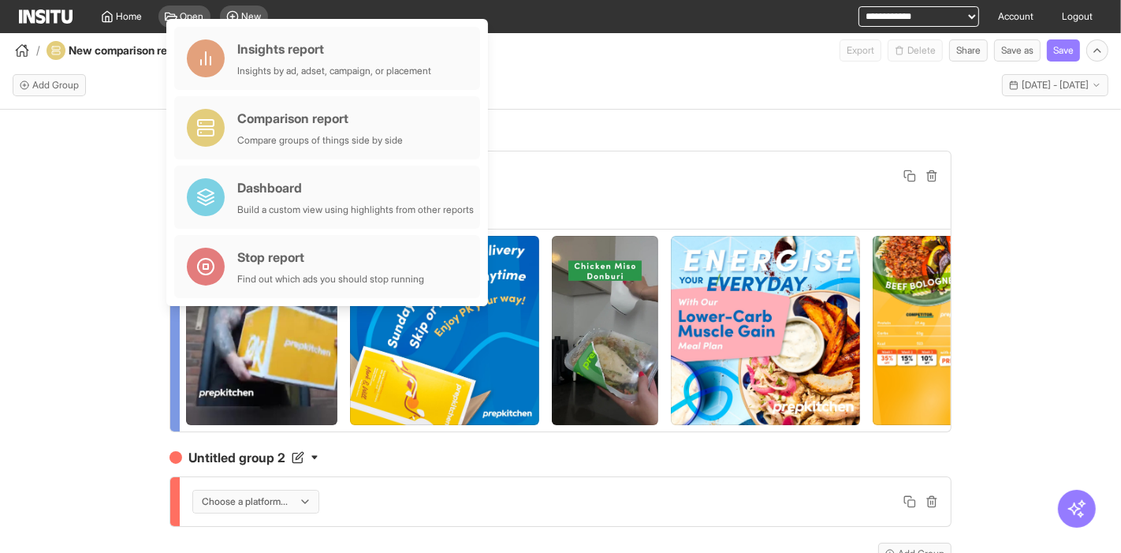
click at [55, 188] on div "Untitled group 1 Meta Add filter Untitled group 2 Choose a platform... Add Grou…" at bounding box center [560, 345] width 1121 height 471
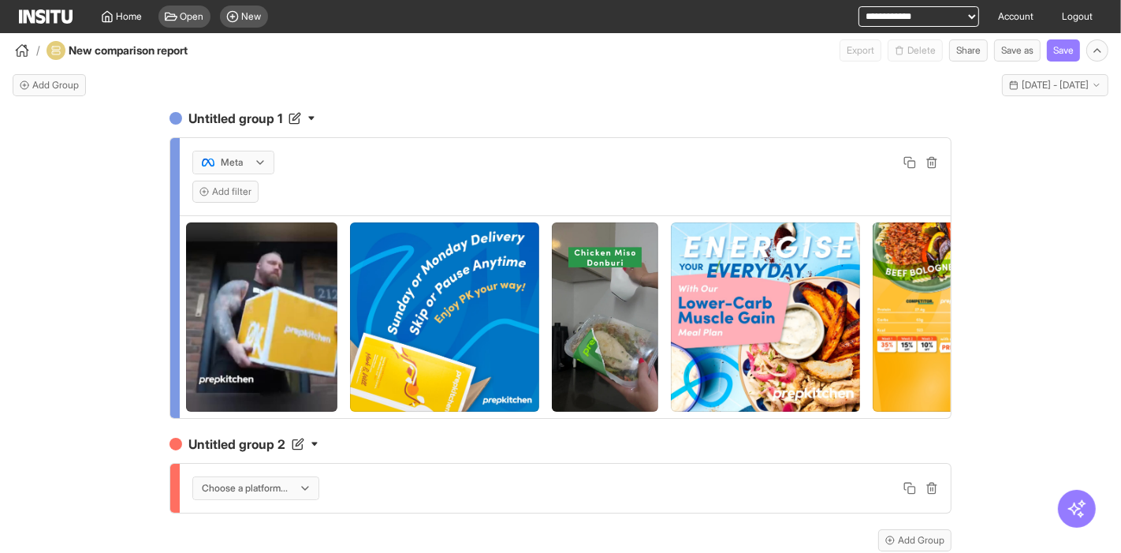
scroll to position [2, 0]
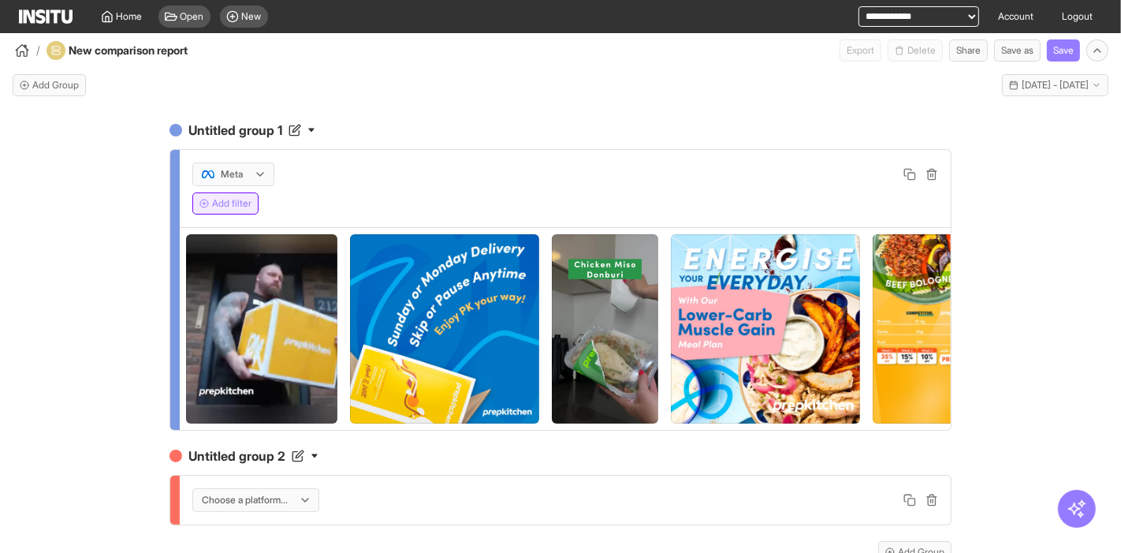
click at [227, 199] on button "Add filter" at bounding box center [225, 203] width 66 height 22
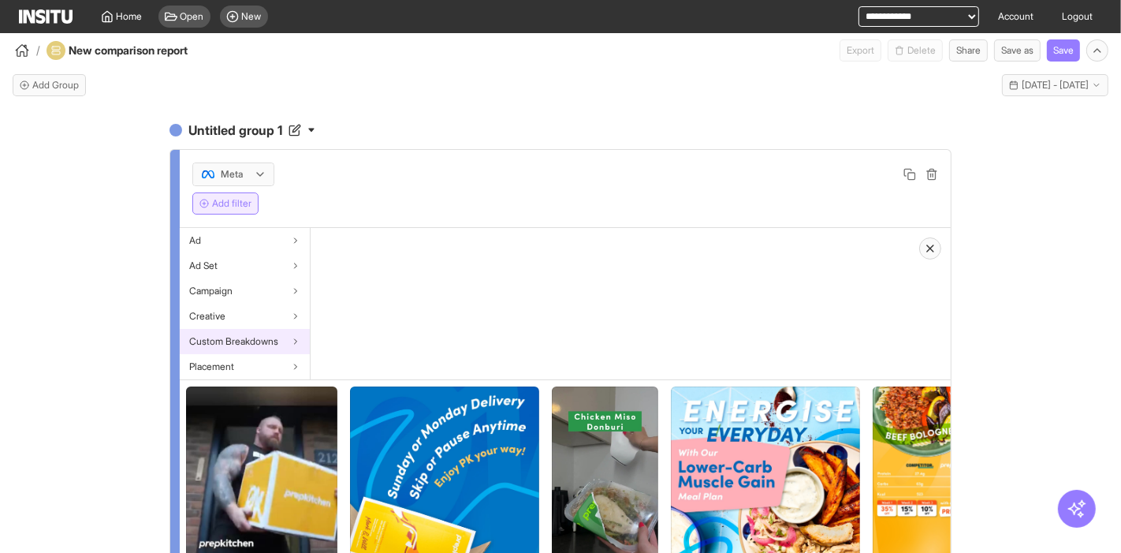
click at [272, 335] on span "Custom Breakdowns" at bounding box center [233, 341] width 89 height 13
click at [353, 239] on span "Ambassadors" at bounding box center [349, 240] width 58 height 13
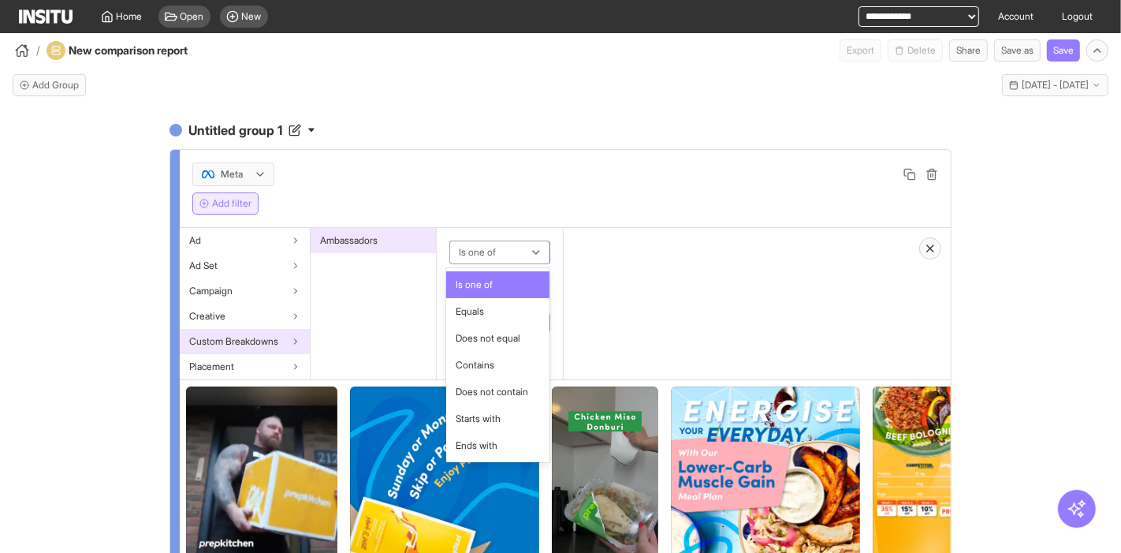
click at [477, 254] on div at bounding box center [488, 252] width 63 height 19
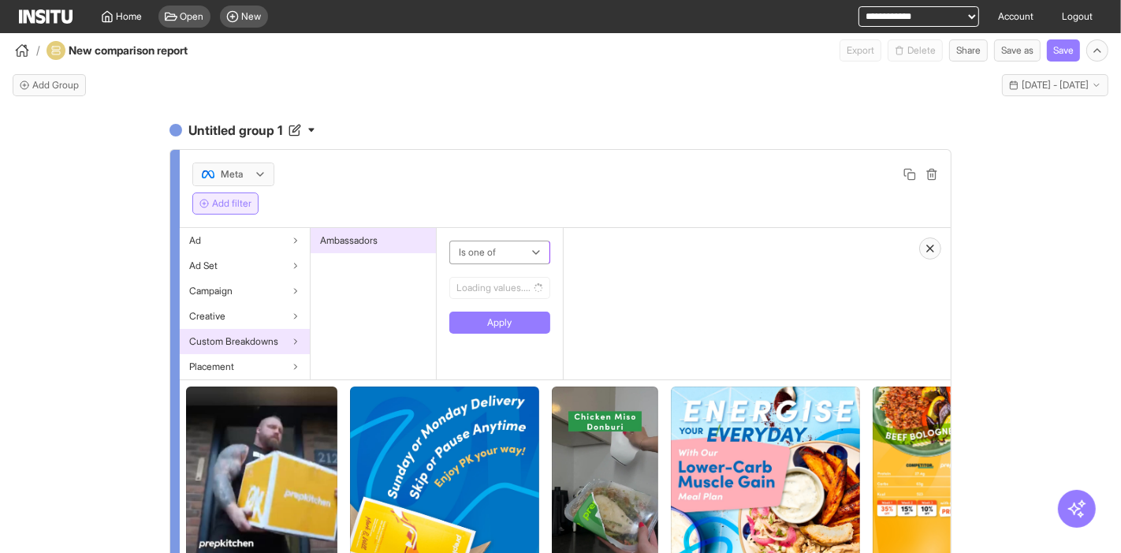
click at [471, 244] on div at bounding box center [488, 252] width 63 height 19
click at [500, 287] on button "Select values" at bounding box center [499, 288] width 100 height 22
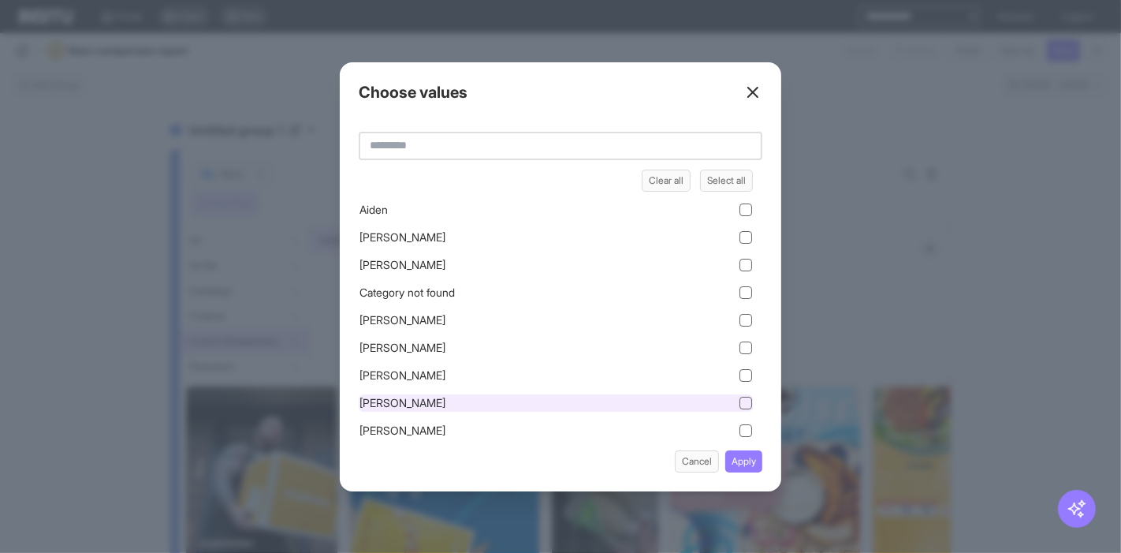
click at [538, 403] on div "Eddie" at bounding box center [556, 402] width 394 height 17
click at [751, 460] on button "Apply" at bounding box center [743, 461] width 37 height 22
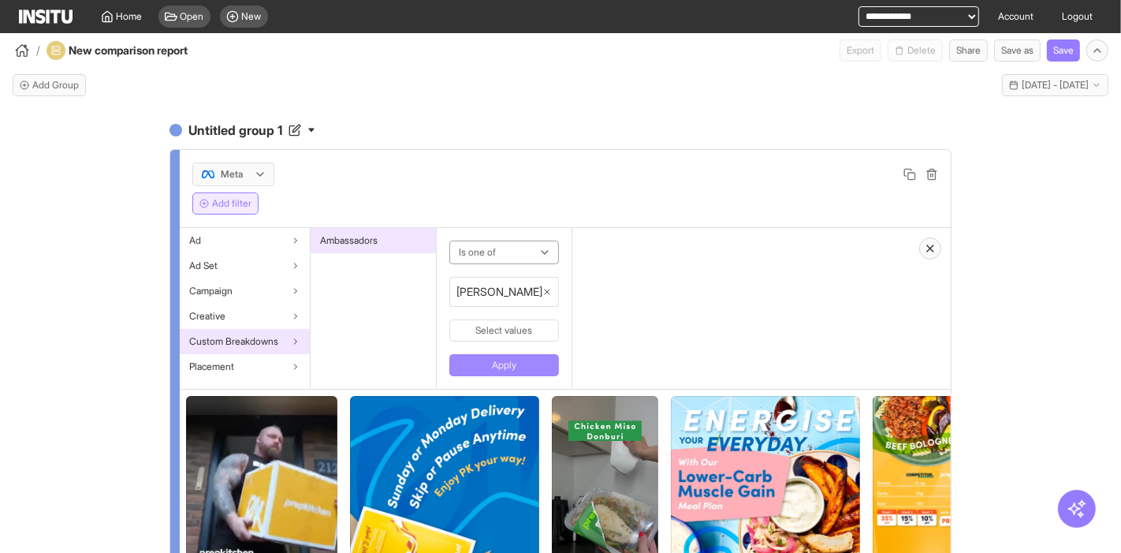
click at [486, 358] on button "Apply" at bounding box center [504, 365] width 110 height 22
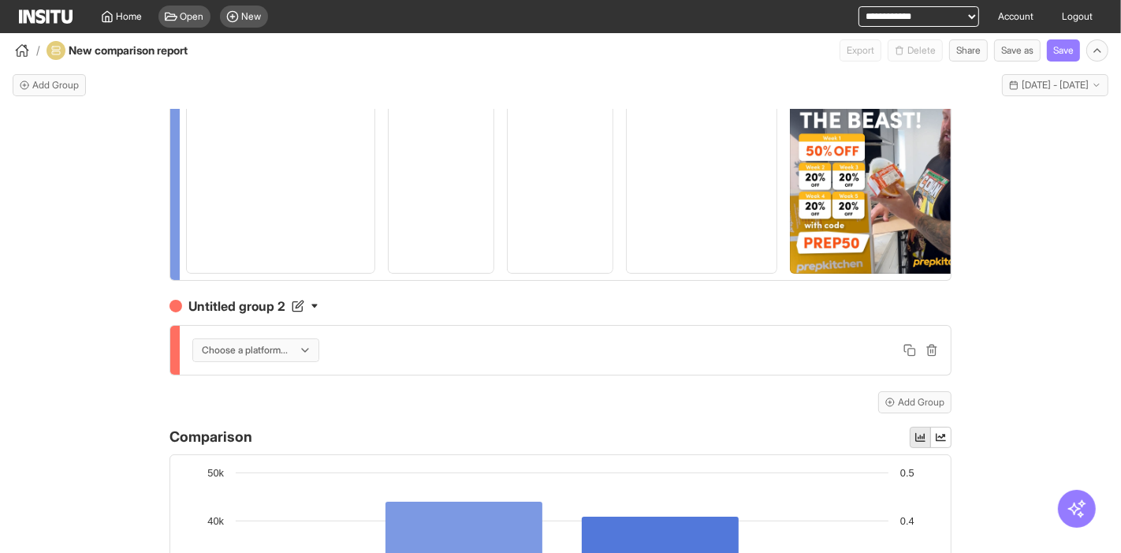
scroll to position [154, 0]
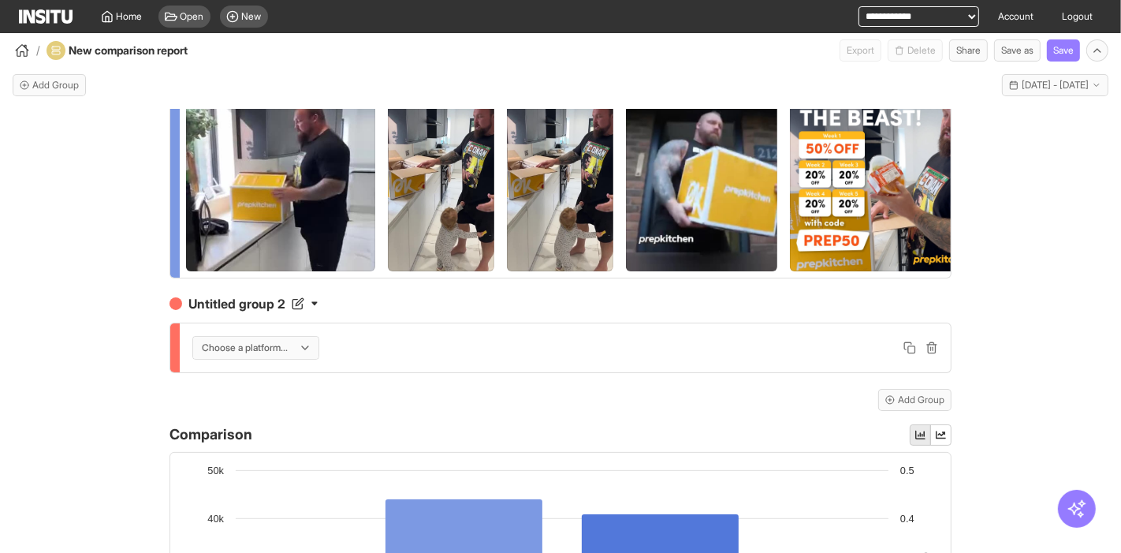
click at [225, 356] on div at bounding box center [244, 348] width 89 height 16
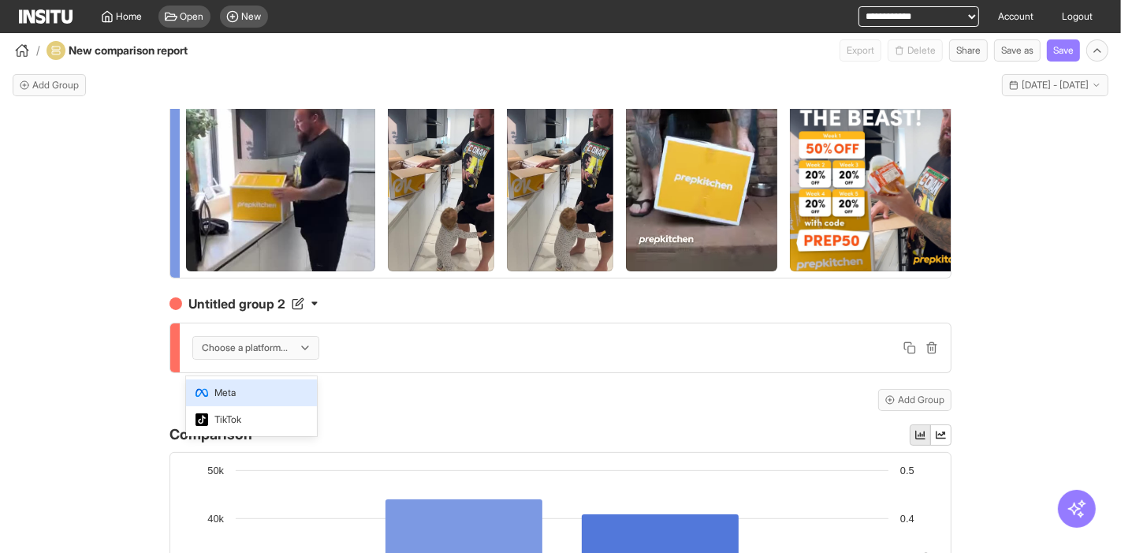
click at [209, 390] on div "Meta" at bounding box center [215, 392] width 40 height 14
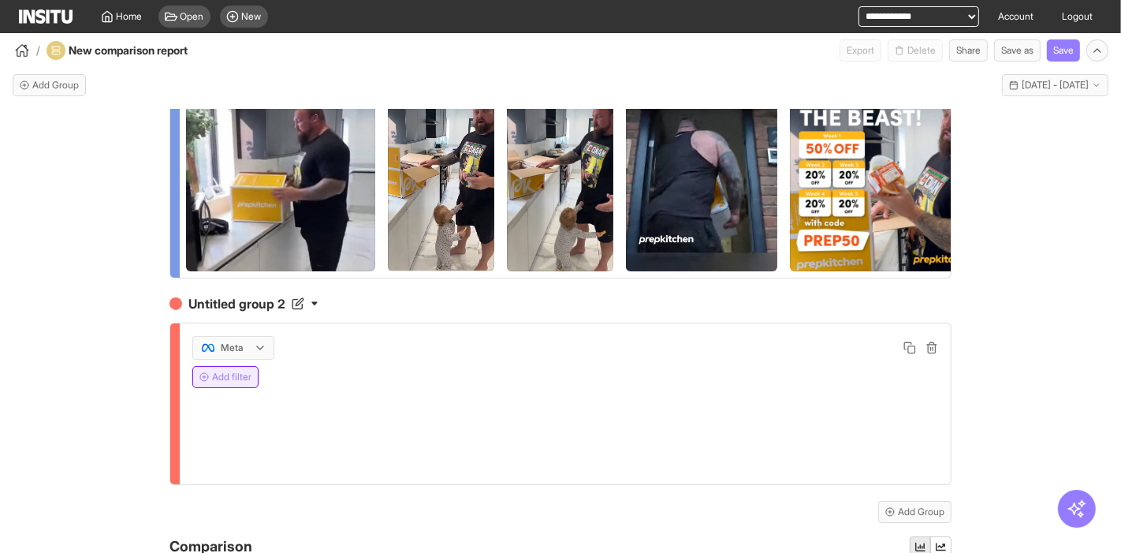
click at [227, 388] on button "Add filter" at bounding box center [225, 377] width 66 height 22
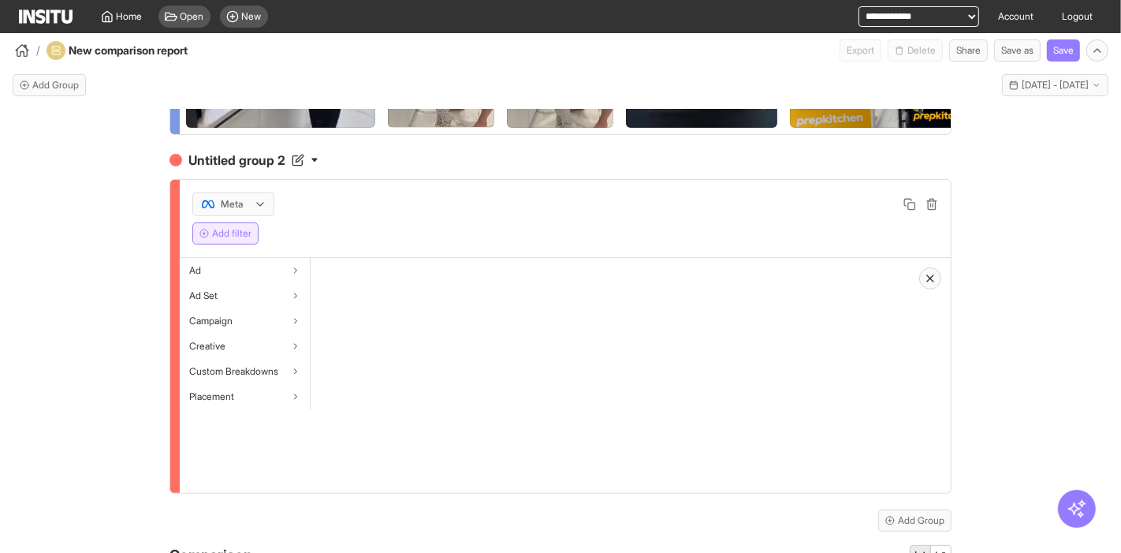
scroll to position [307, 0]
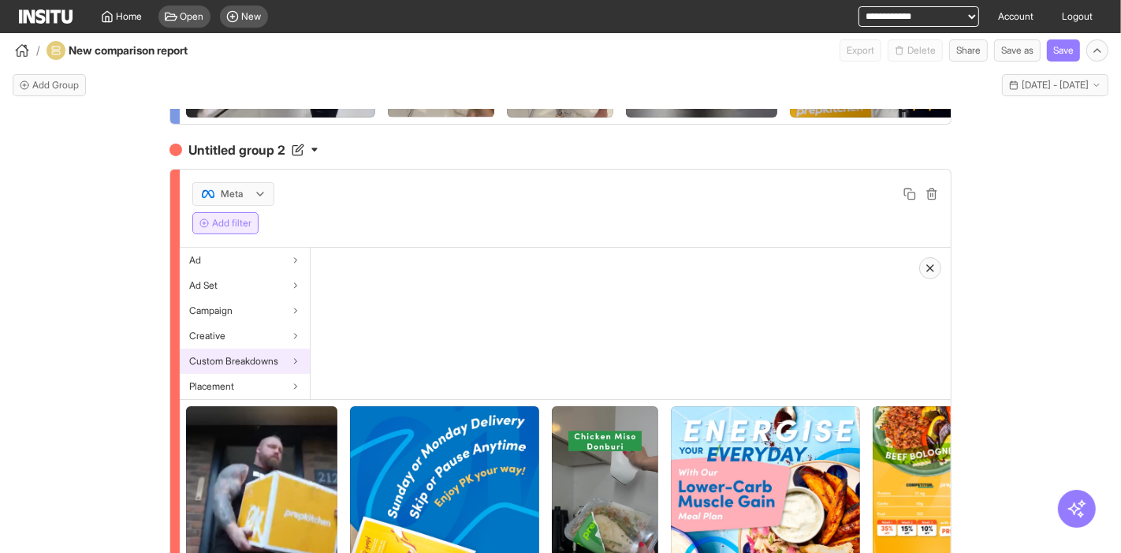
click at [236, 367] on span "Custom Breakdowns" at bounding box center [233, 361] width 89 height 13
click at [382, 266] on div "Ambassadors" at bounding box center [373, 260] width 125 height 25
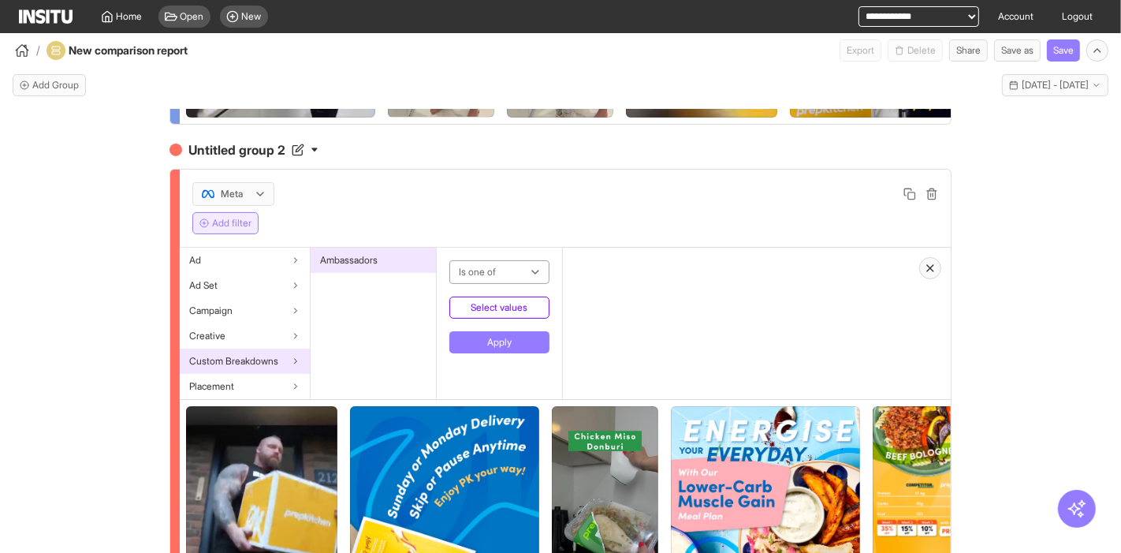
click at [496, 318] on button "Select values" at bounding box center [499, 307] width 100 height 22
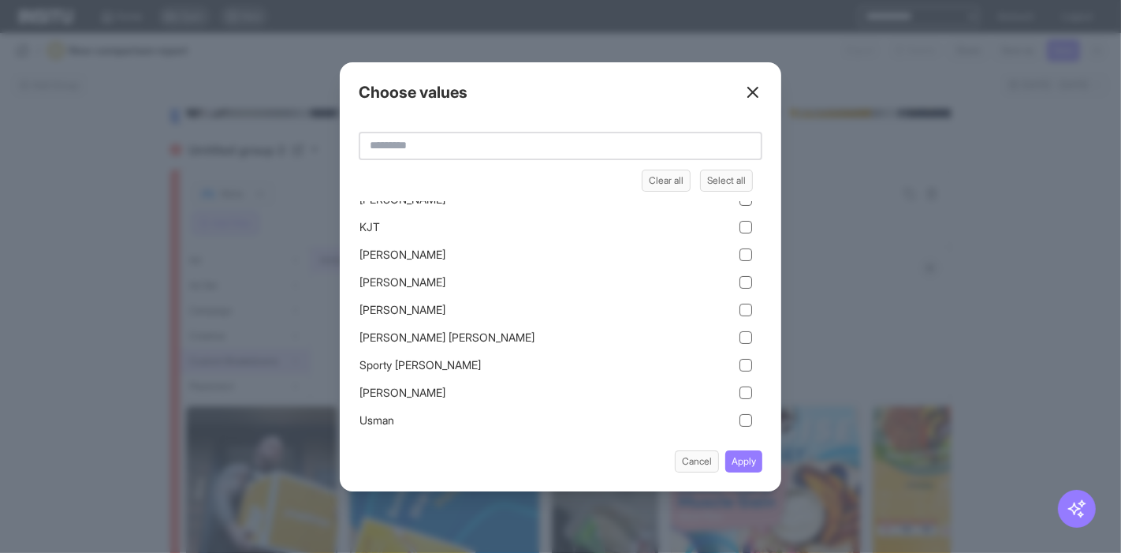
scroll to position [341, 0]
click at [470, 336] on div "Sarah Louise Pratt" at bounding box center [556, 337] width 394 height 17
click at [750, 455] on button "Apply" at bounding box center [743, 461] width 37 height 22
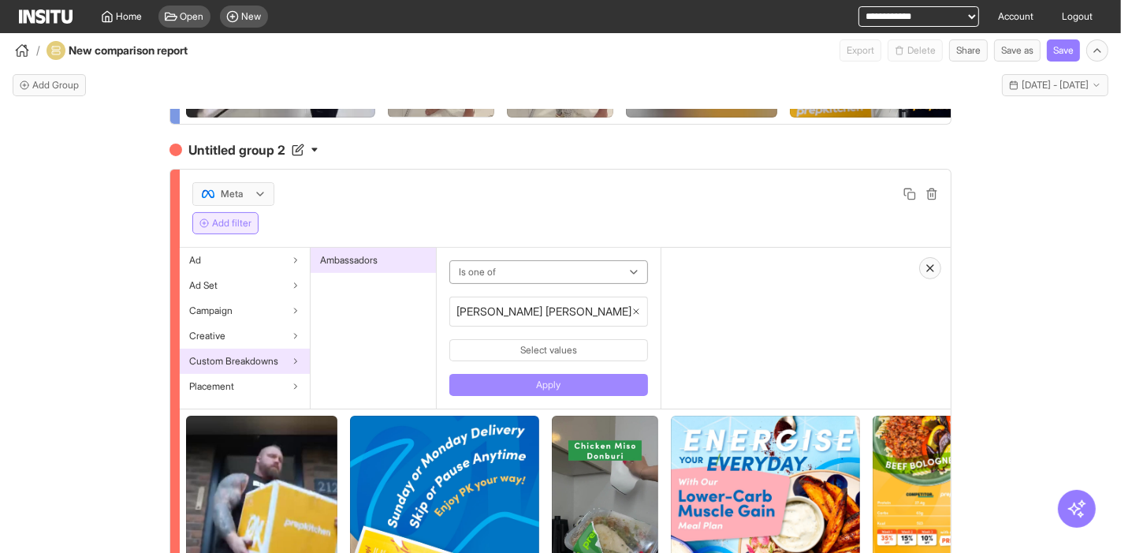
click at [520, 394] on button "Apply" at bounding box center [548, 385] width 199 height 22
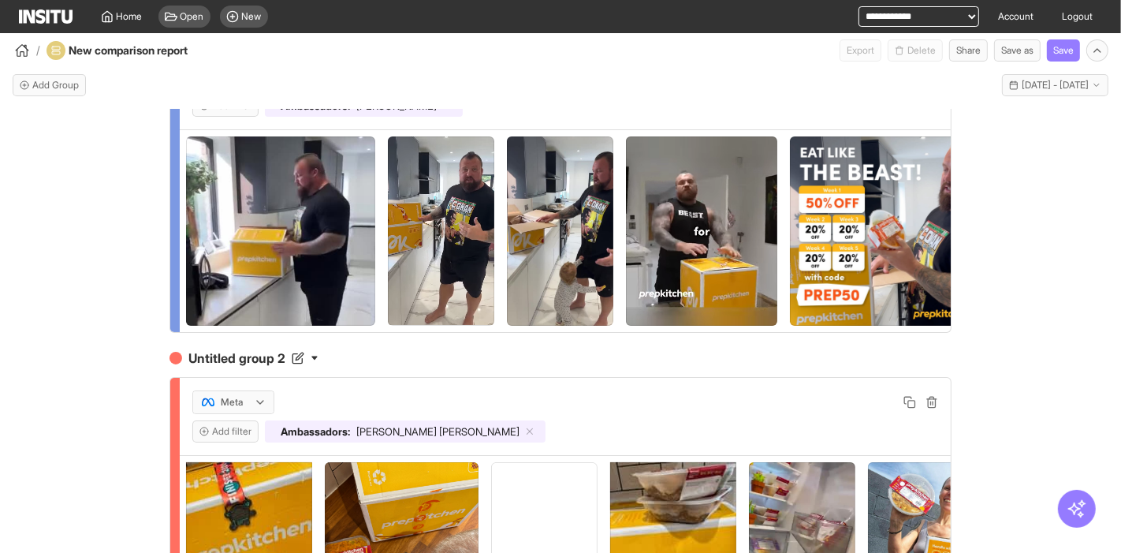
scroll to position [17, 0]
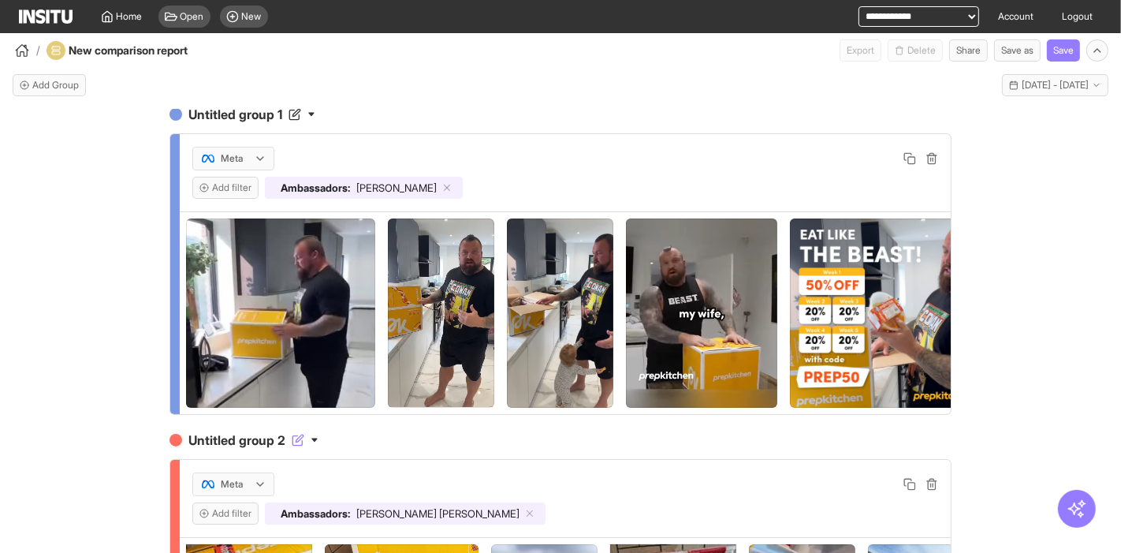
click at [221, 449] on h4 "Untitled group 2" at bounding box center [560, 439] width 782 height 19
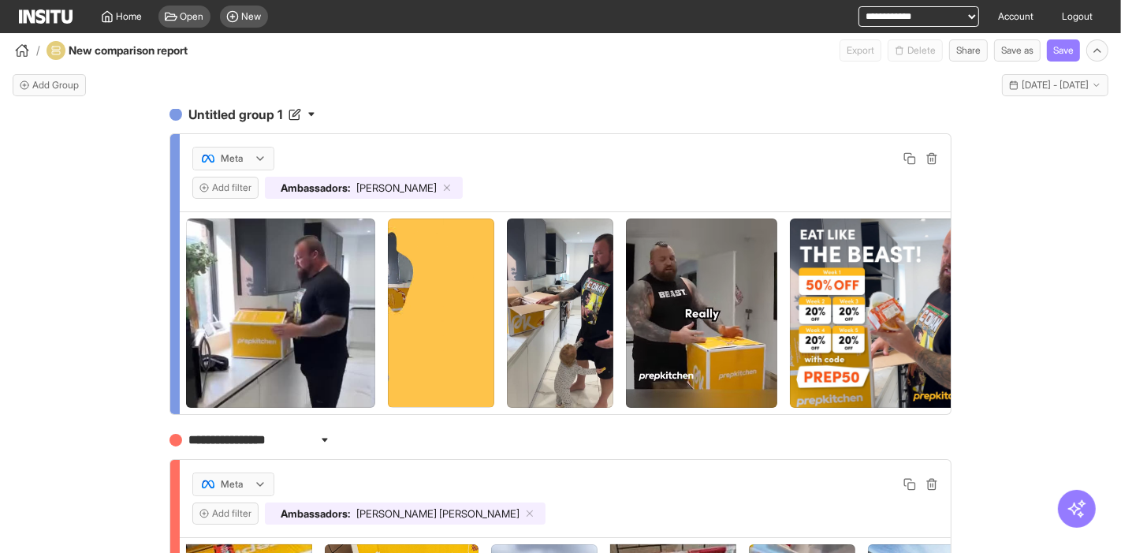
click at [221, 449] on input "**********" at bounding box center [251, 439] width 132 height 19
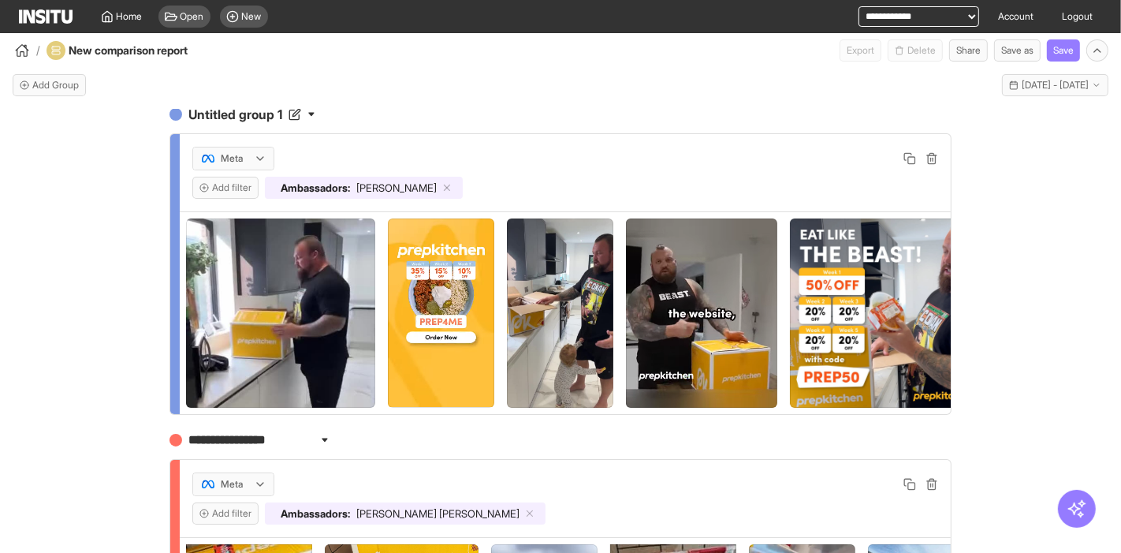
click at [221, 449] on input "**********" at bounding box center [251, 439] width 132 height 19
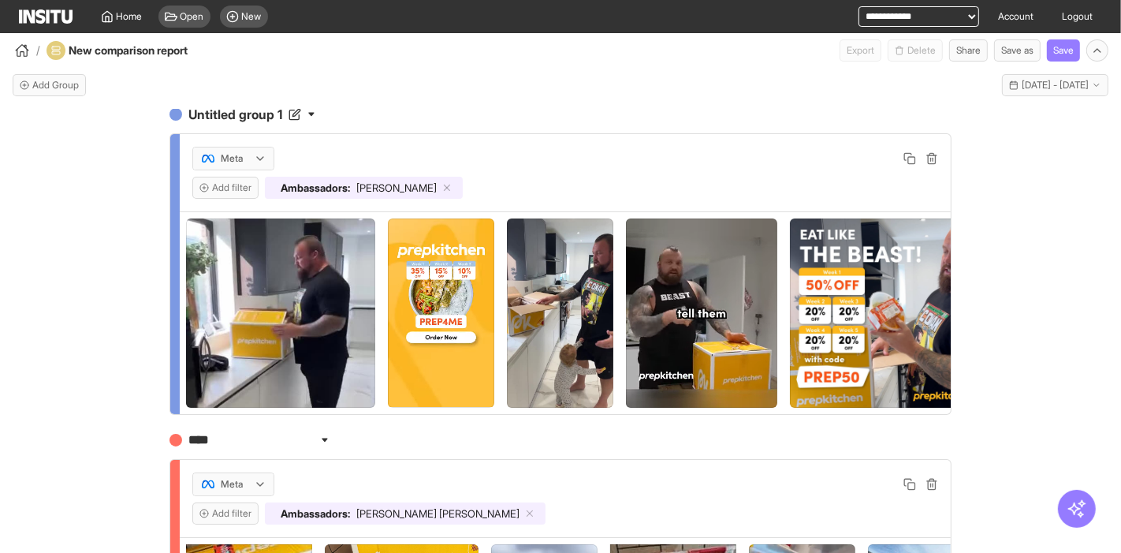
type input "*****"
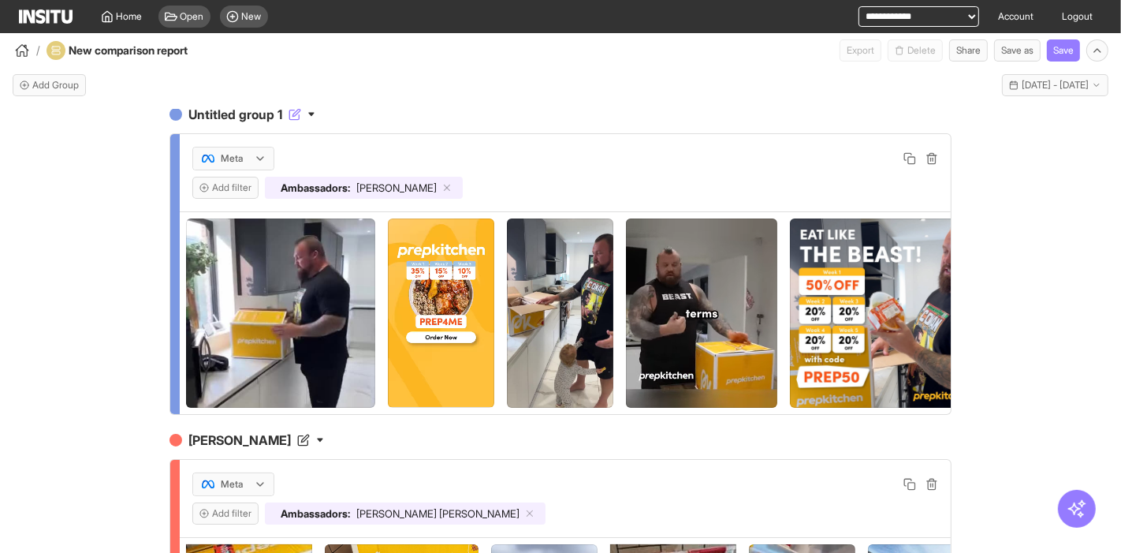
click at [209, 115] on h4 "Untitled group 1" at bounding box center [560, 114] width 782 height 19
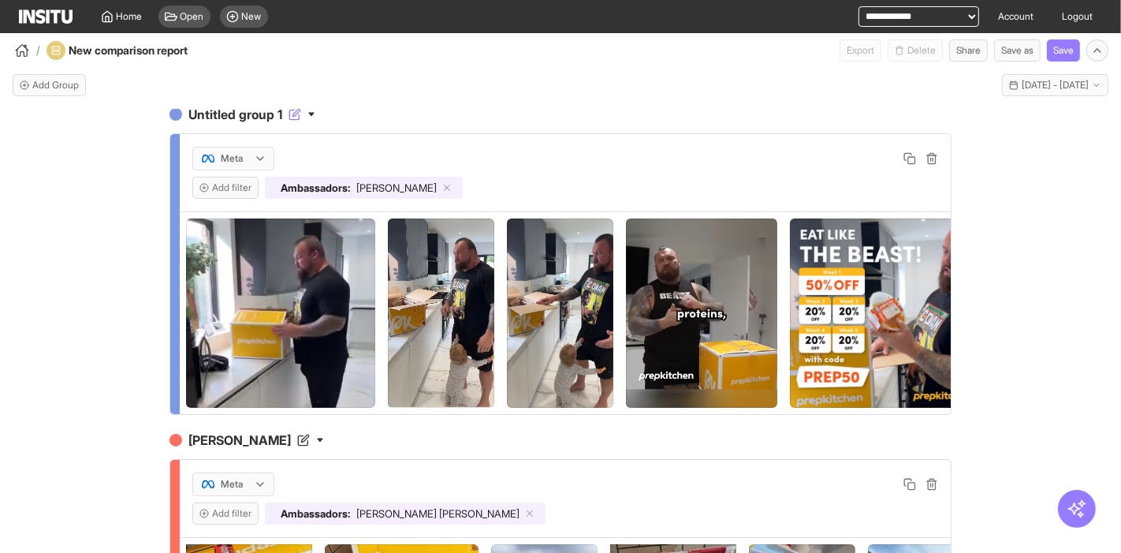
scroll to position [13, 0]
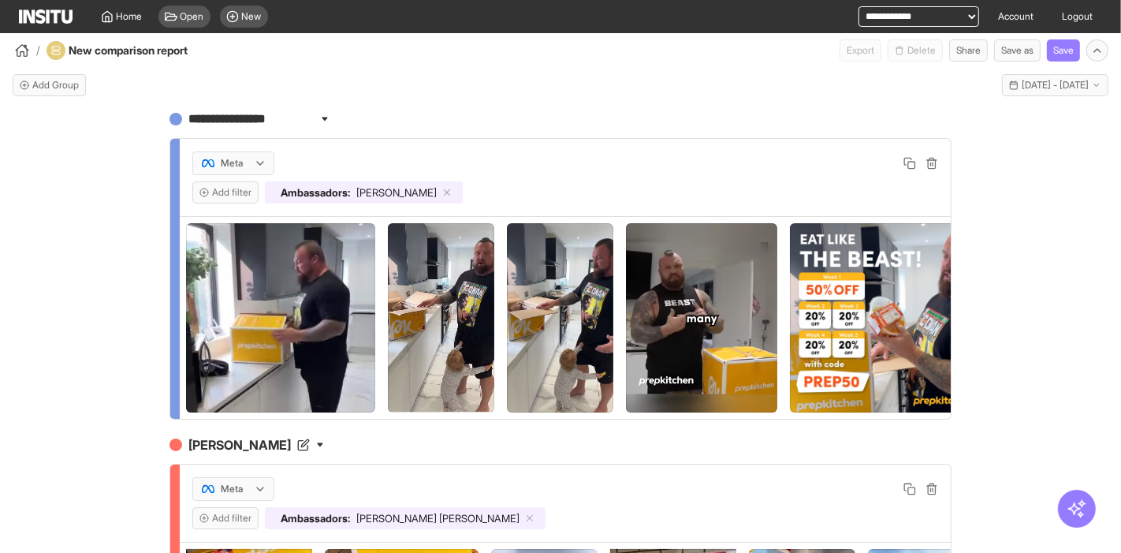
click at [209, 115] on input "**********" at bounding box center [251, 119] width 132 height 19
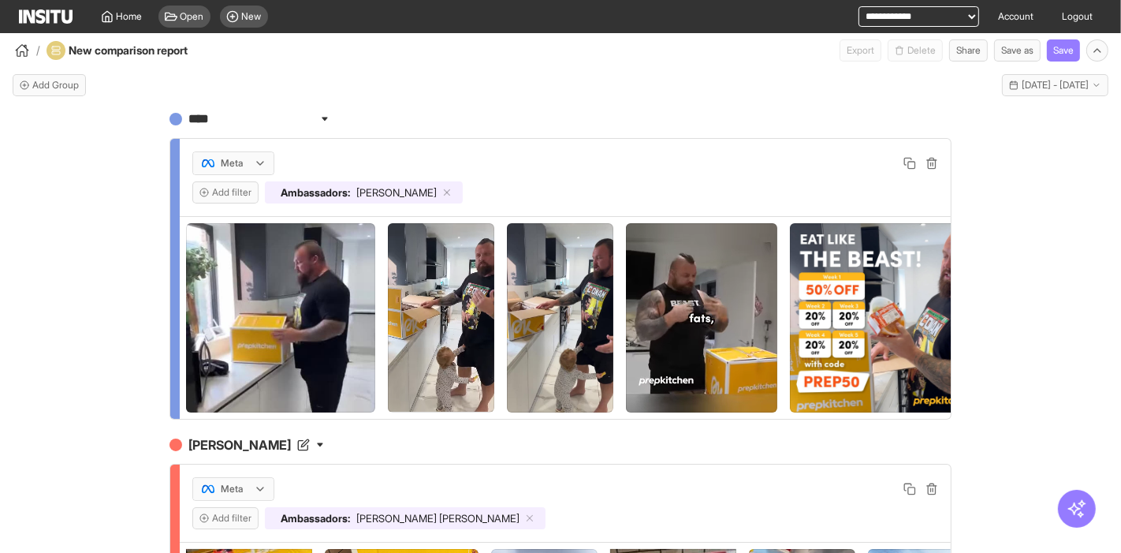
type input "*****"
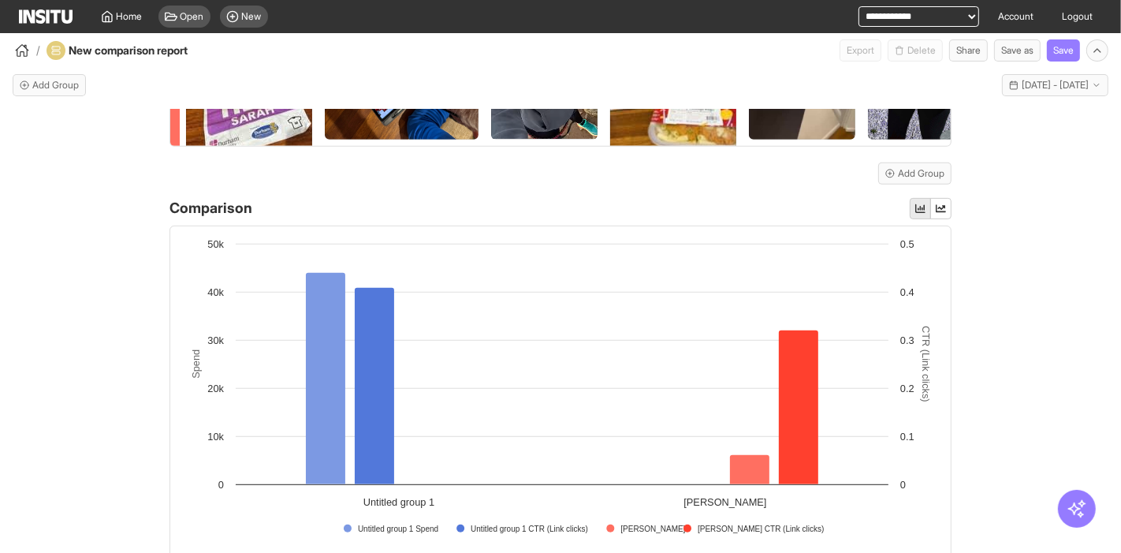
click at [91, 204] on div "***** Meta Add filter Ambassadors : Eddie sarah Meta Add filter Ambassadors : S…" at bounding box center [560, 345] width 1121 height 471
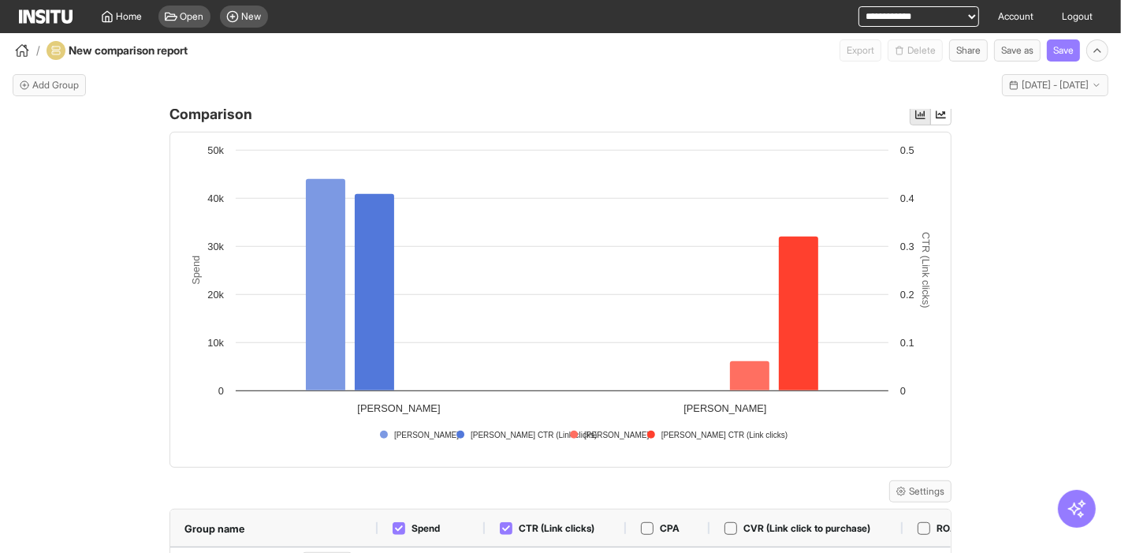
scroll to position [823, 0]
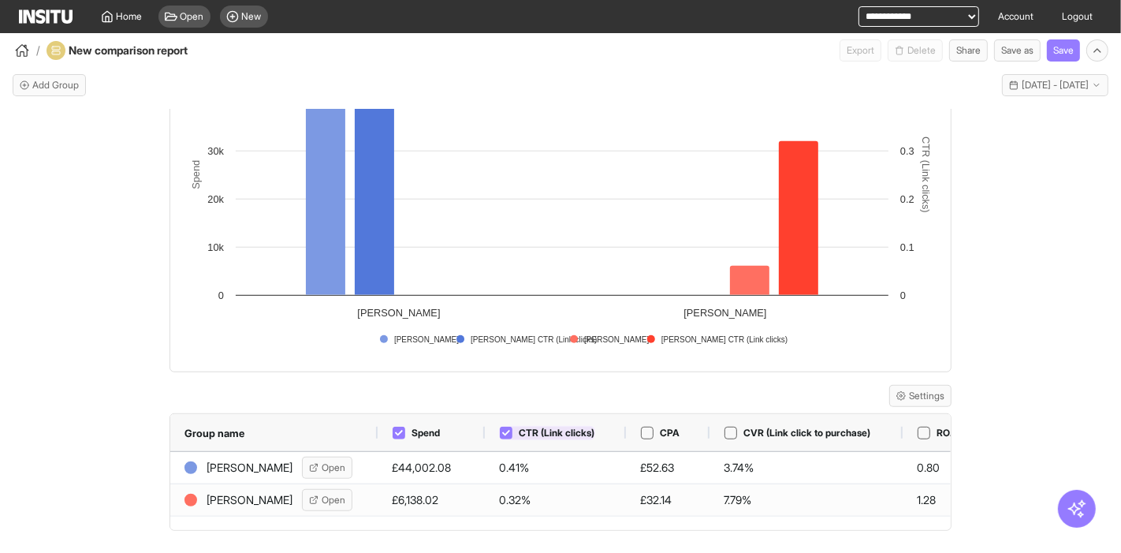
click at [502, 432] on icon at bounding box center [506, 433] width 8 height 8
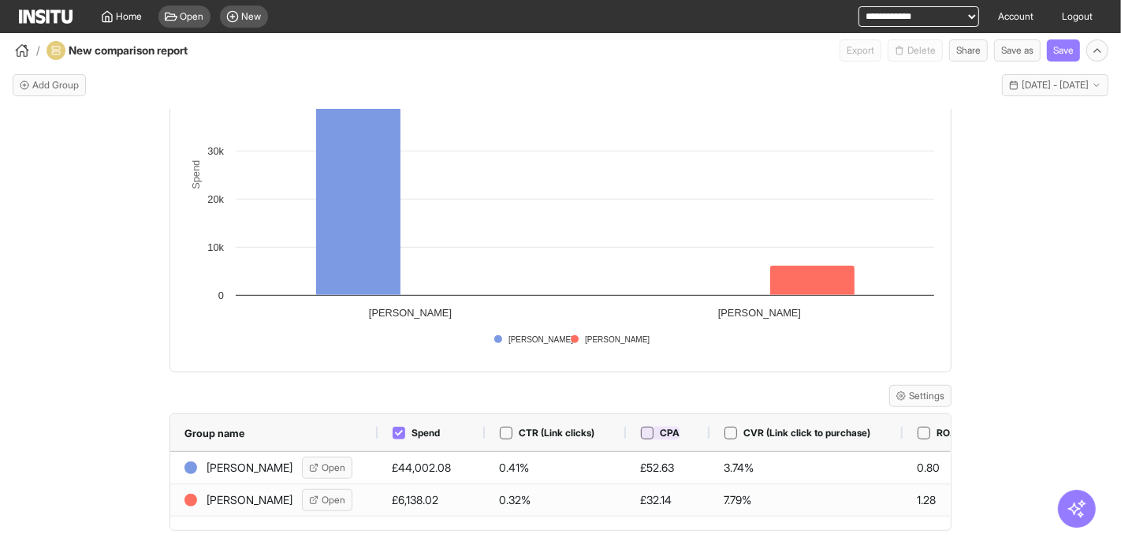
click at [641, 426] on div at bounding box center [647, 432] width 13 height 13
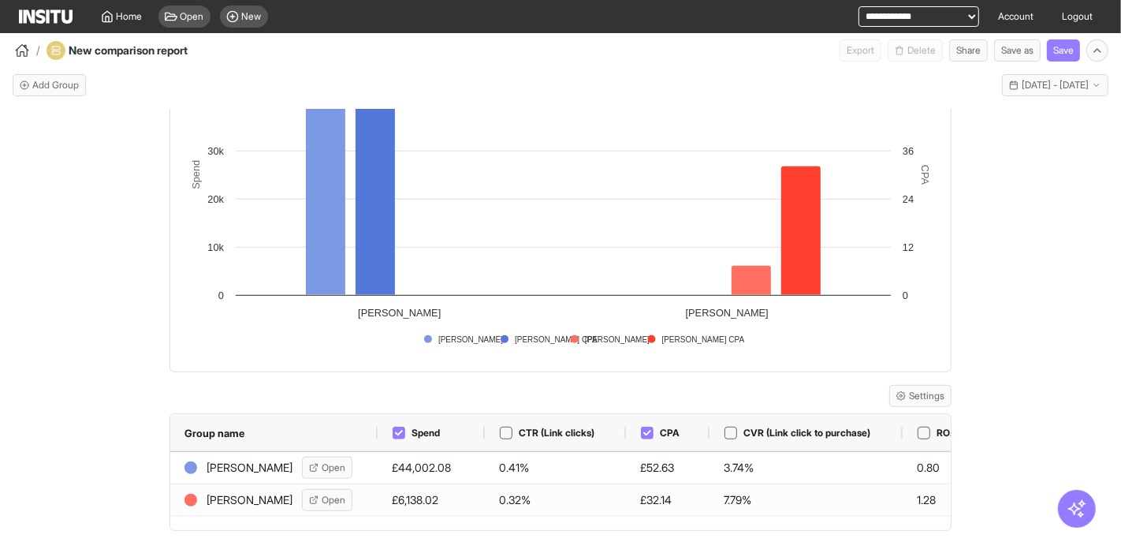
scroll to position [822, 0]
click at [395, 432] on icon at bounding box center [399, 433] width 8 height 8
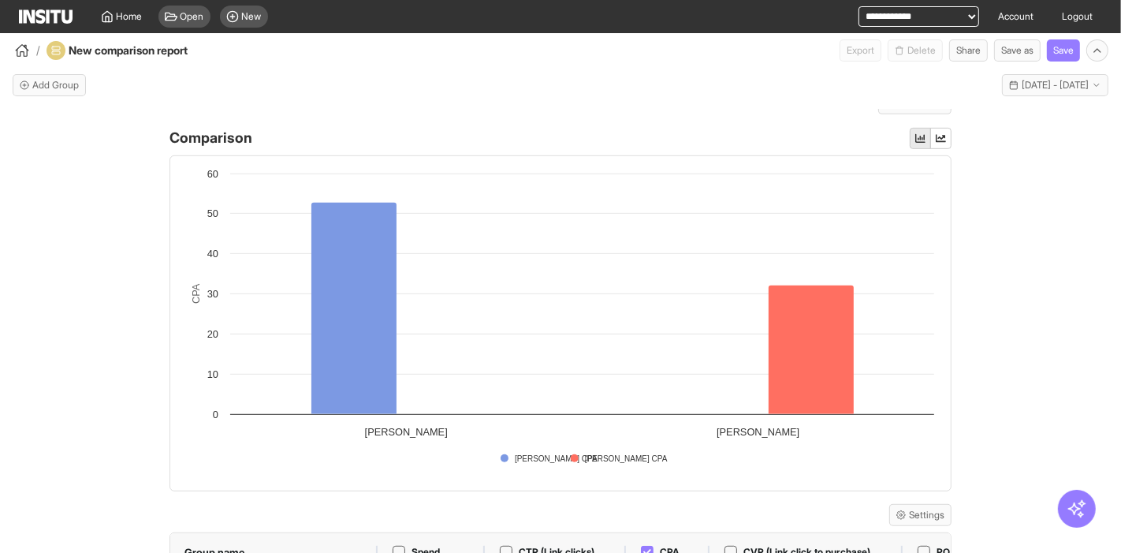
scroll to position [680, 0]
click at [940, 150] on button "button" at bounding box center [940, 138] width 21 height 21
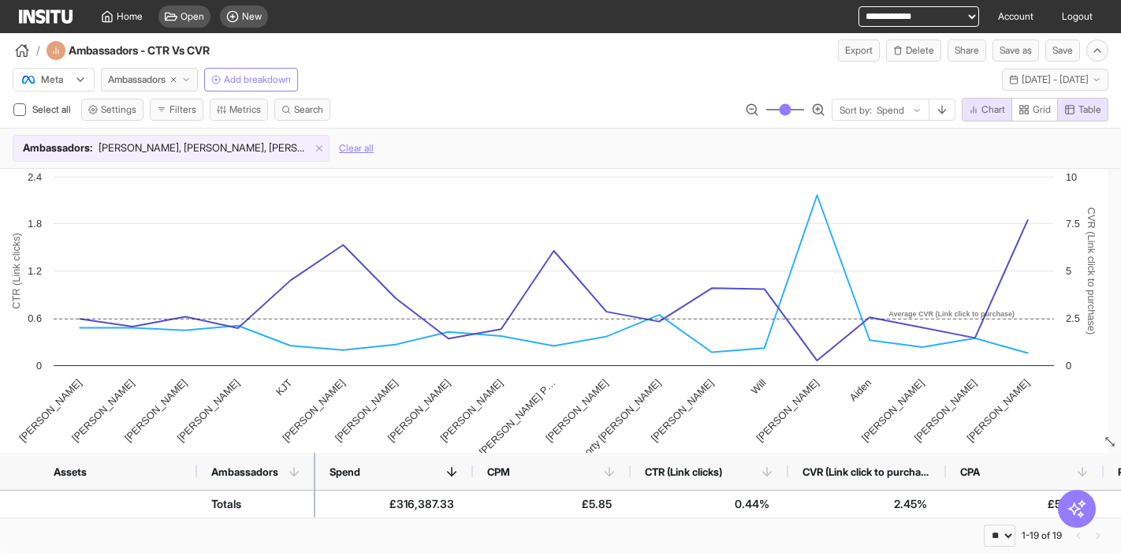
select select "**"
click at [985, 106] on span "Chart" at bounding box center [993, 109] width 24 height 13
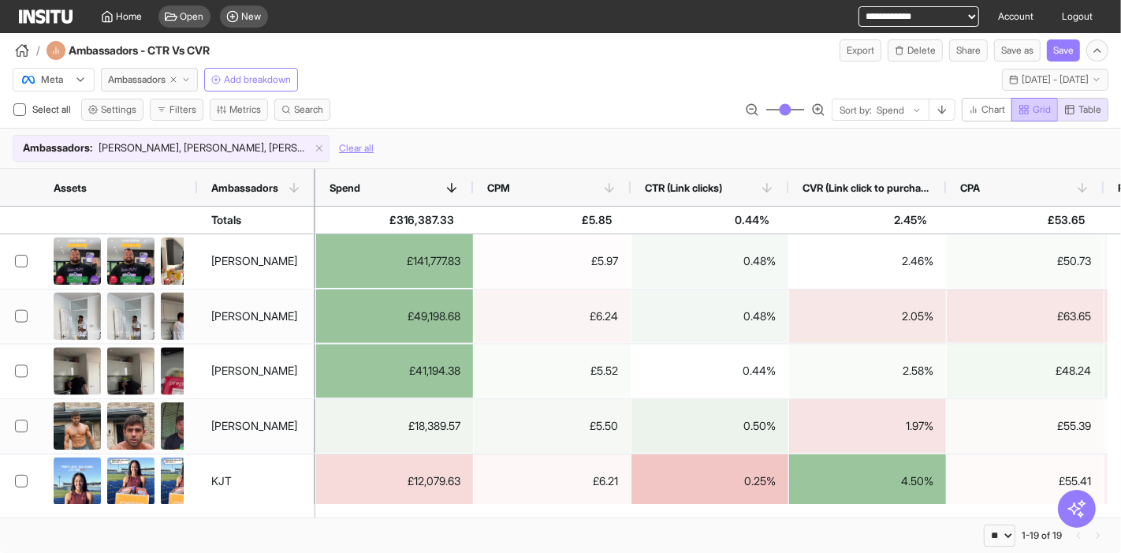
click at [1033, 106] on span "Grid" at bounding box center [1042, 109] width 18 height 13
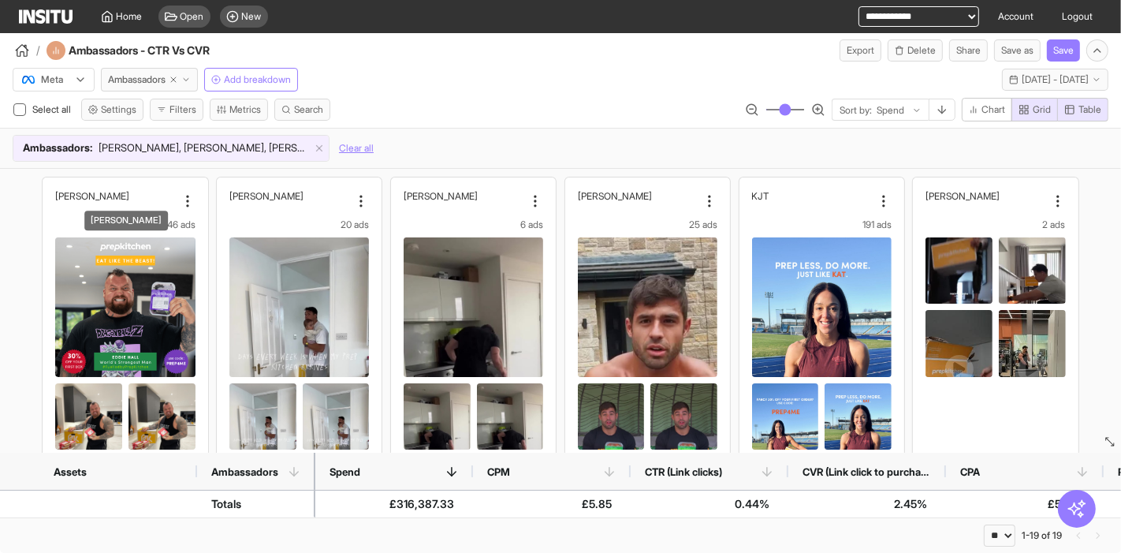
type button "grid"
